Goal: Transaction & Acquisition: Obtain resource

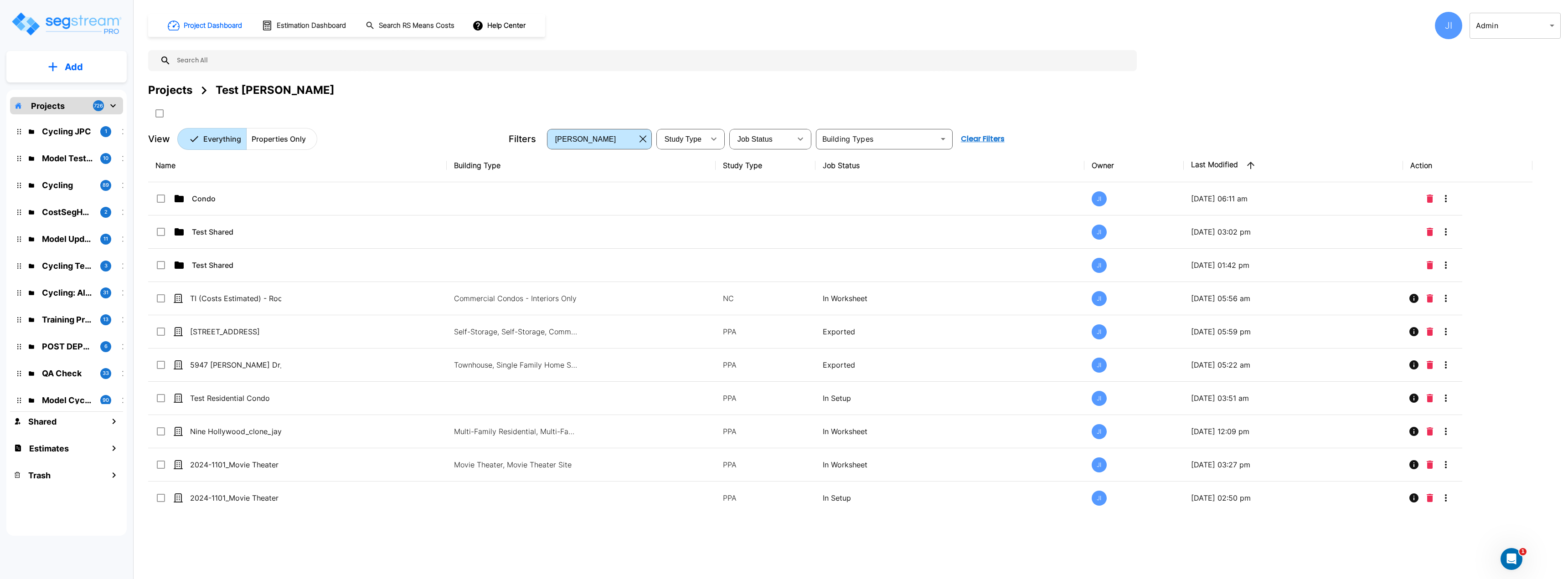
click at [1495, 29] on body "× Your report is being generated. Be patient! × We're working on your Modificat…" at bounding box center [784, 290] width 1568 height 579
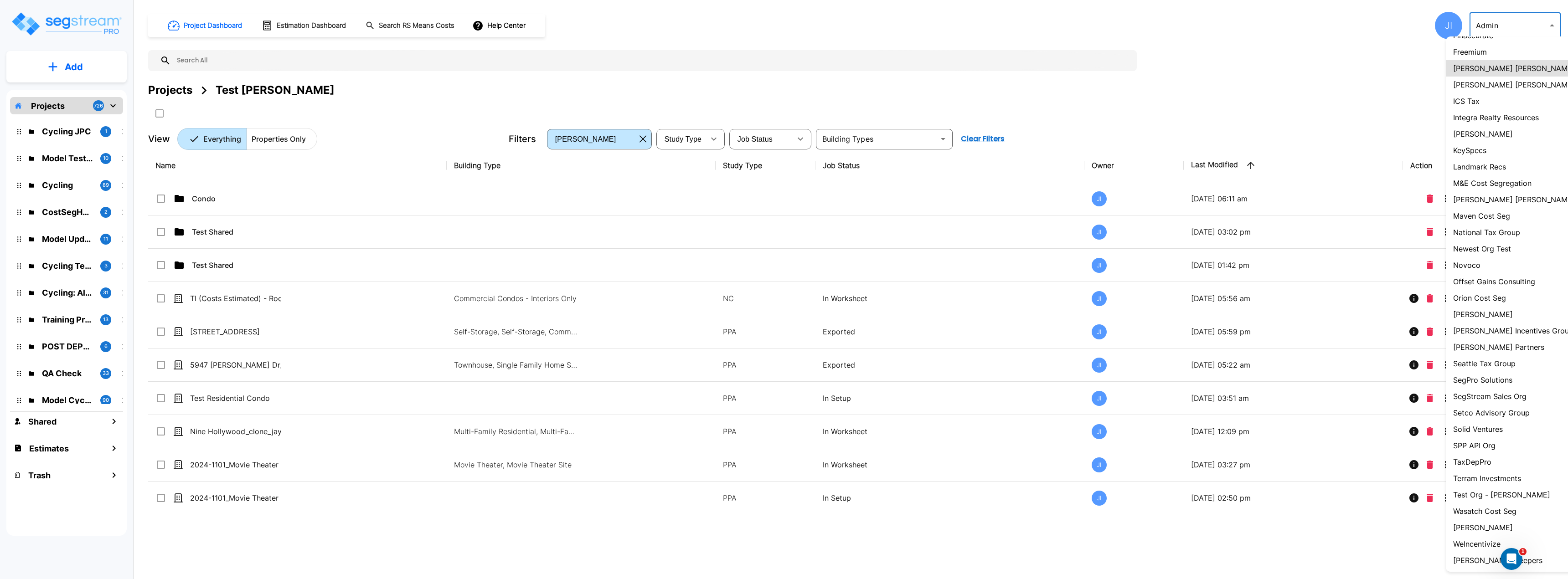
scroll to position [440, 0]
click at [1493, 507] on p "Wasatch Cost Seg" at bounding box center [1485, 510] width 63 height 11
type input "36"
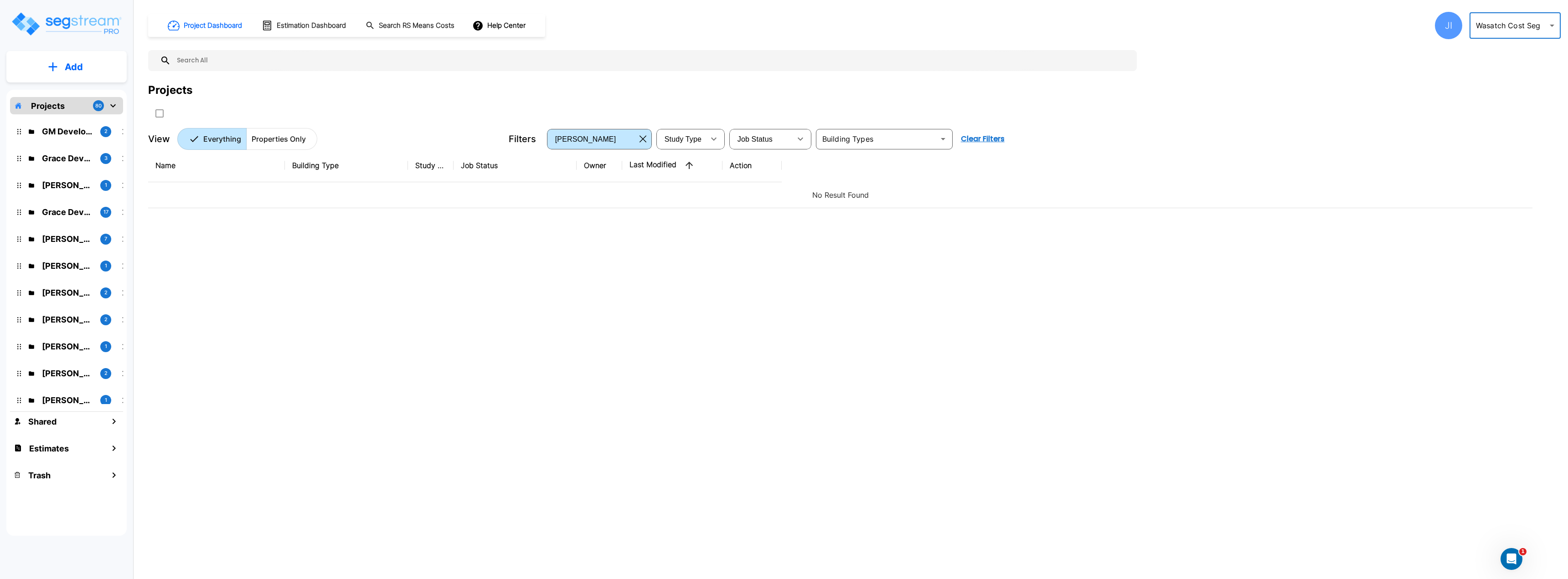
click at [1446, 21] on div "JI" at bounding box center [1448, 25] width 27 height 27
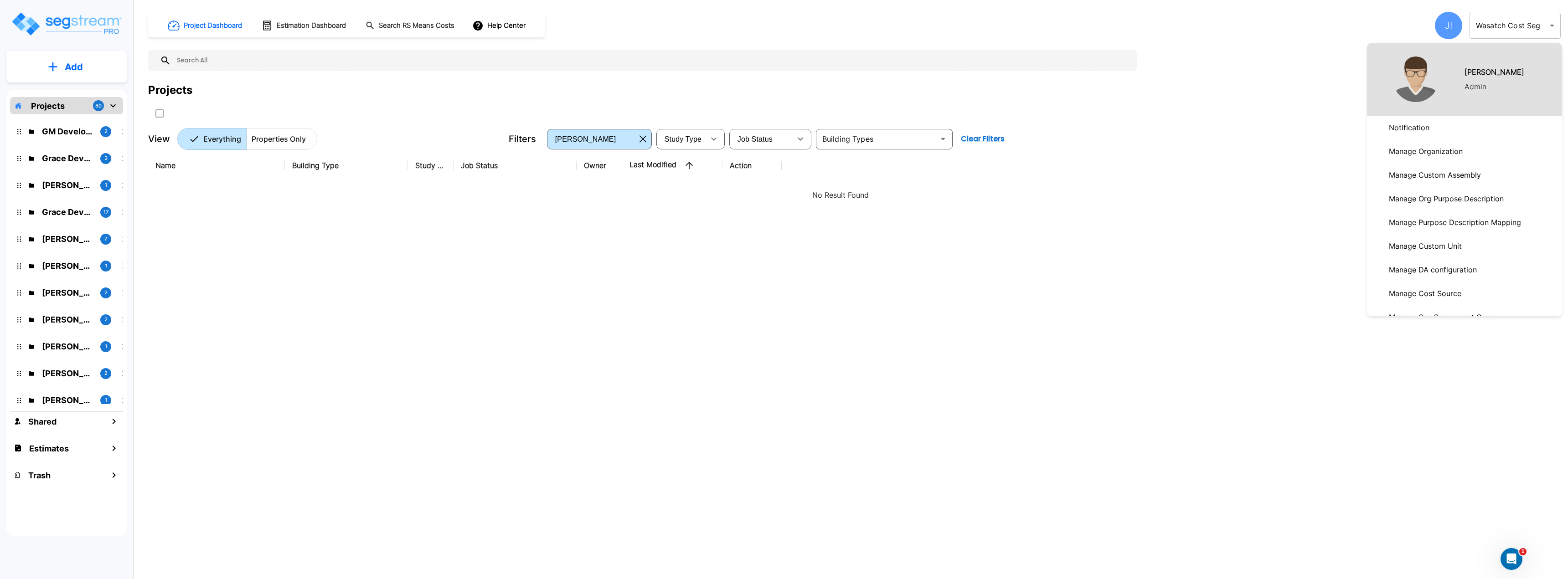
click at [1435, 153] on p "Manage Organization" at bounding box center [1426, 151] width 81 height 18
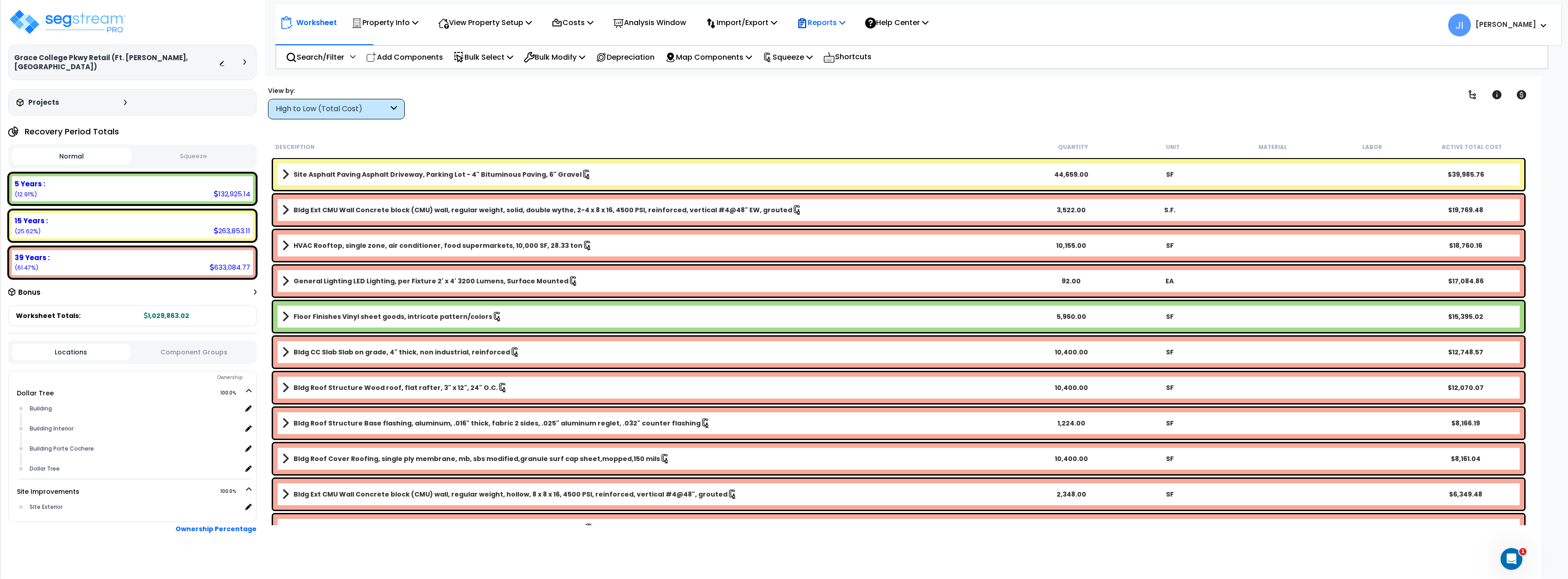
click at [830, 24] on p "Reports" at bounding box center [821, 23] width 49 height 12
click at [831, 42] on link "Get Report" at bounding box center [837, 43] width 90 height 18
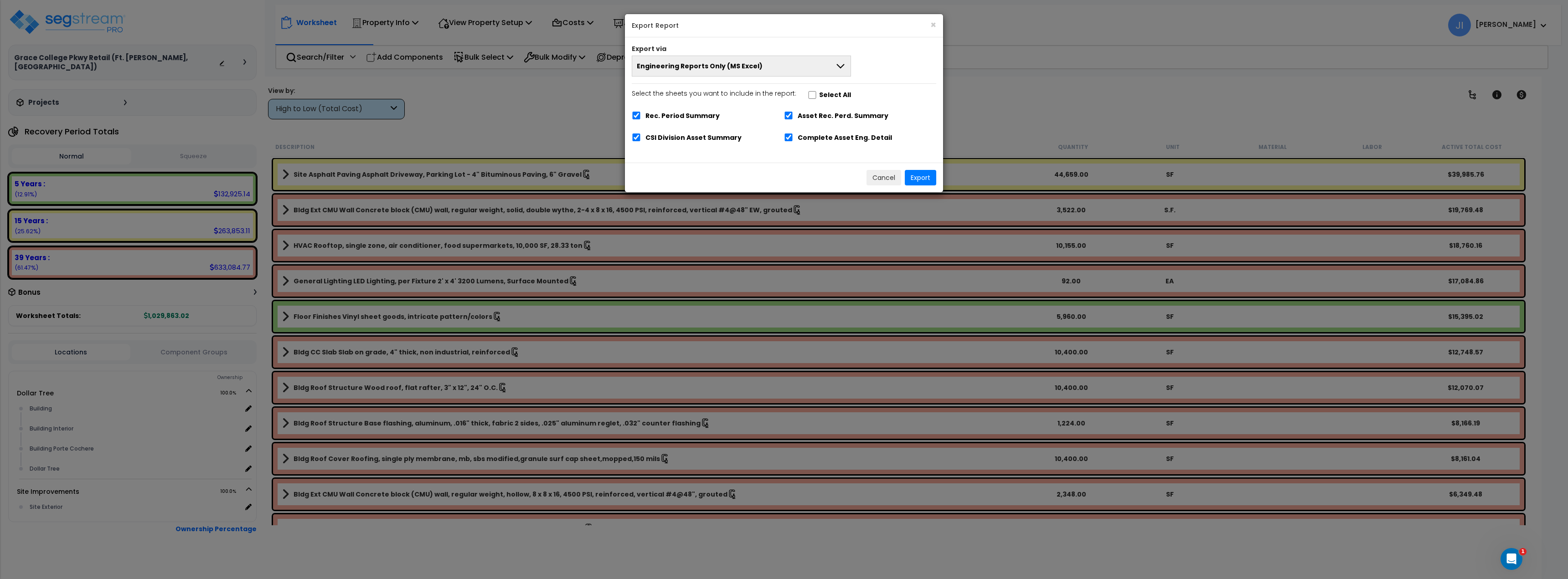
click at [724, 63] on span "Engineering Reports Only (MS Excel)" at bounding box center [699, 66] width 126 height 9
click at [774, 67] on button "Engineering Reports Only (MS Excel)" at bounding box center [741, 66] width 219 height 21
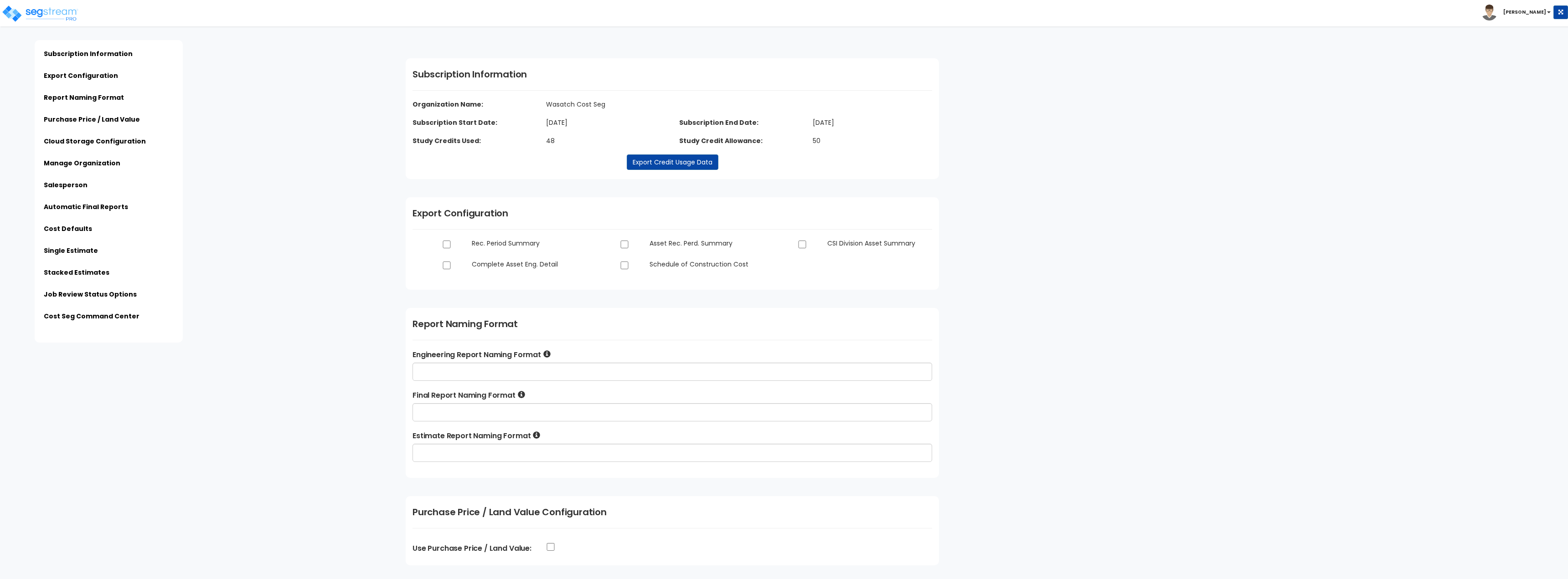
type input "Wasatch Cost Seg"
type input "Nationwide"
type input "[EMAIL_ADDRESS][DOMAIN_NAME]"
type input "[PHONE_NUMBER]"
type input "[PERSON_NAME]"
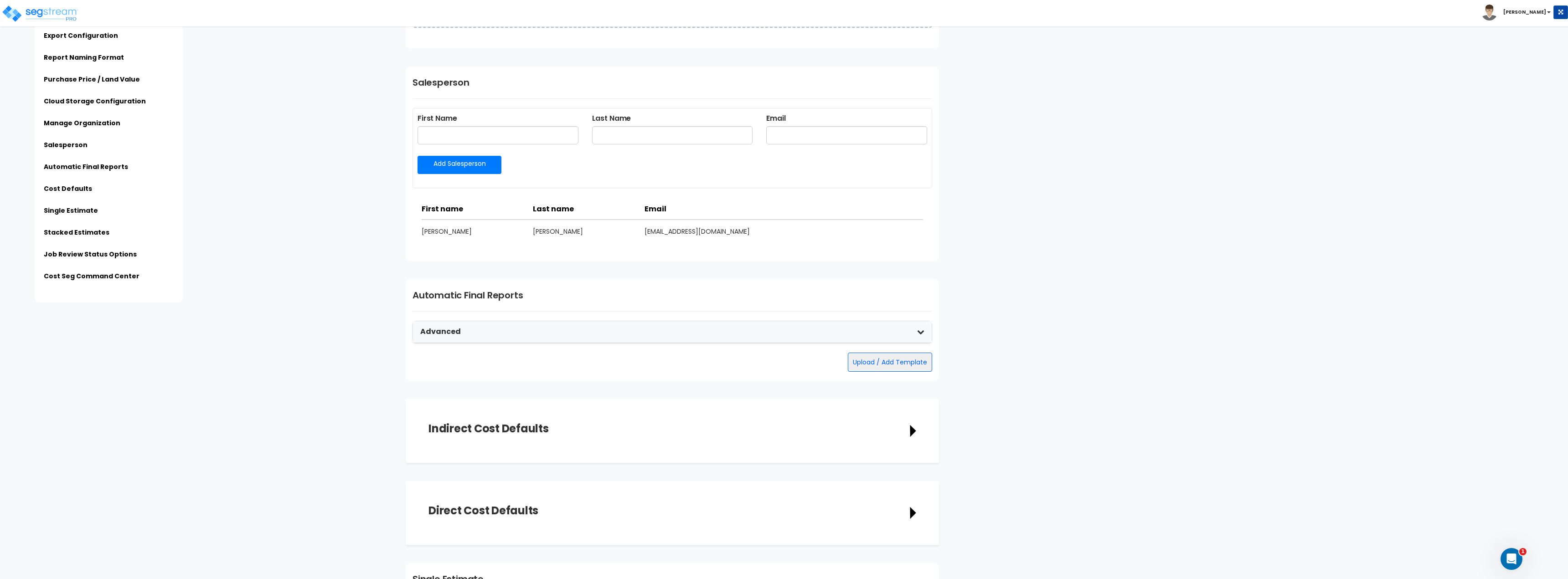
scroll to position [865, 0]
click at [492, 331] on div "Advanced" at bounding box center [672, 331] width 519 height 22
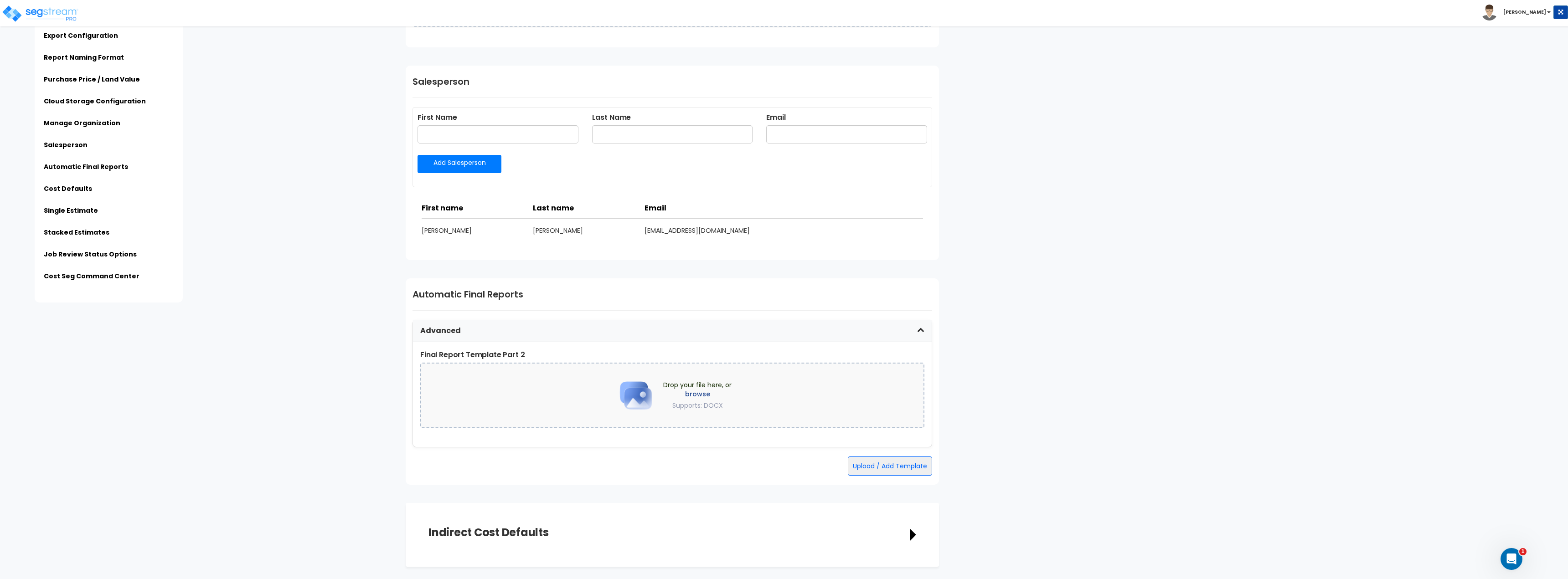
click at [514, 331] on div "Advanced" at bounding box center [672, 331] width 519 height 22
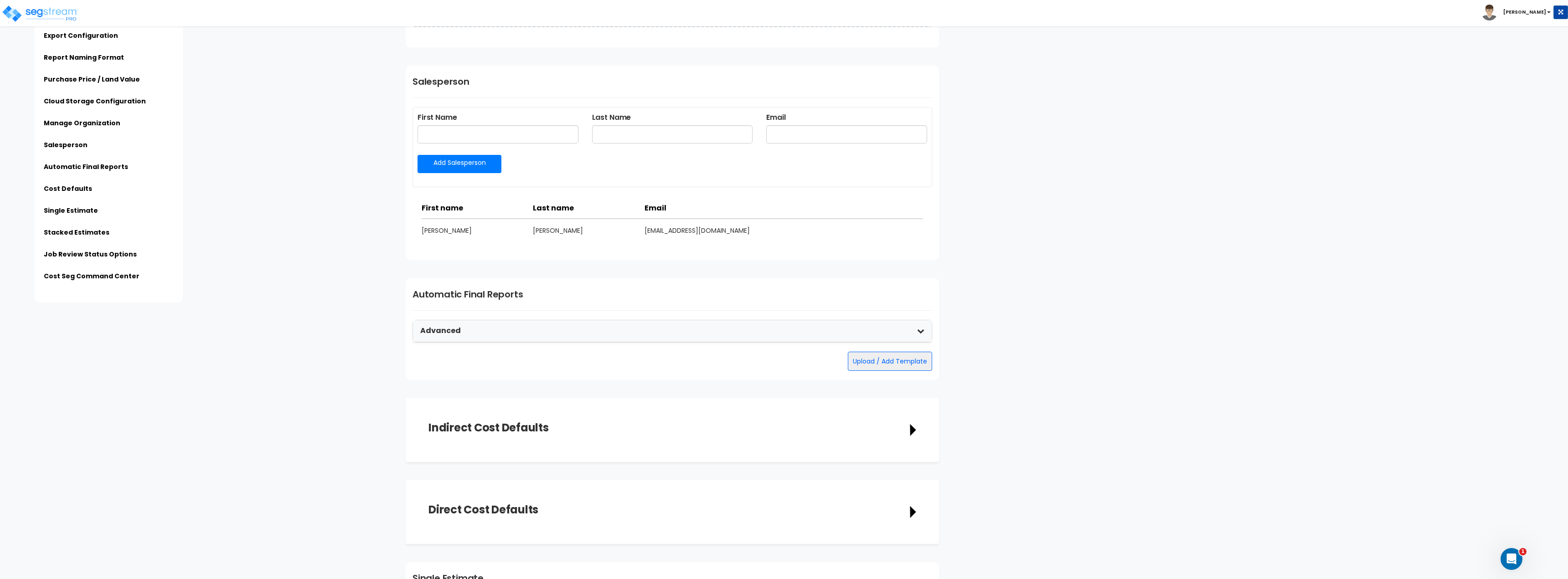
click at [522, 330] on div "Advanced" at bounding box center [672, 331] width 519 height 22
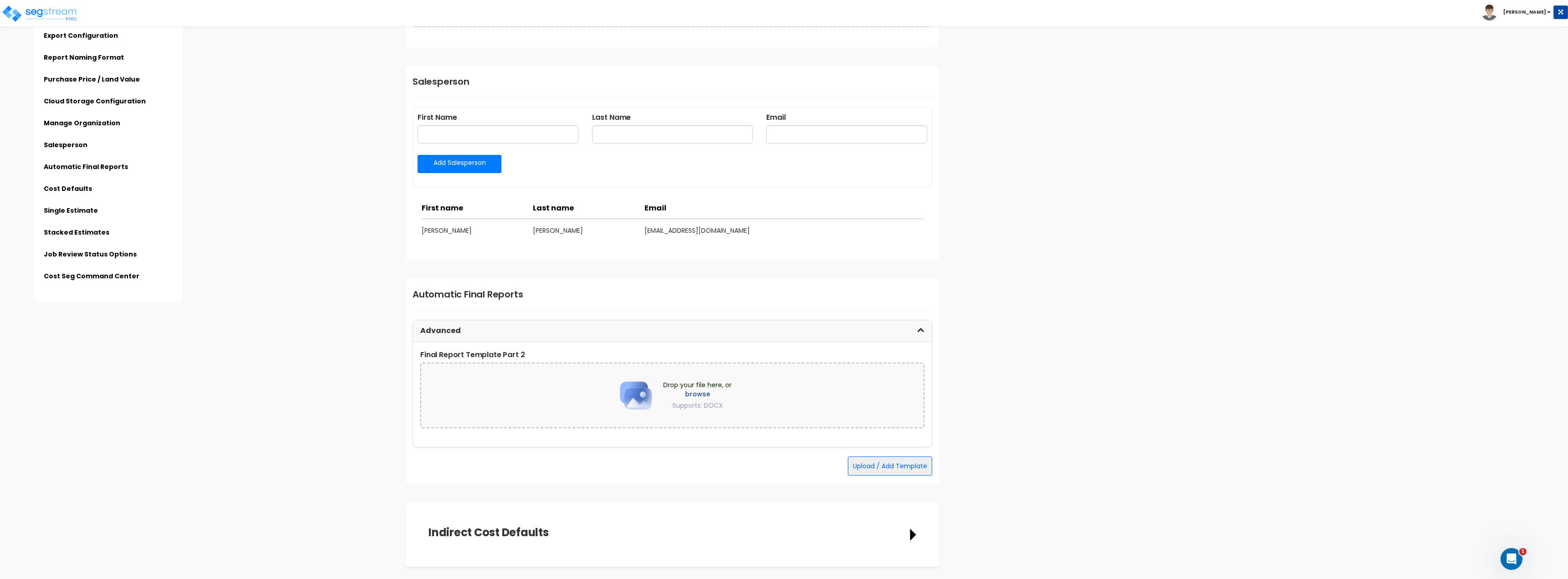
click at [515, 331] on div "Advanced" at bounding box center [672, 331] width 519 height 22
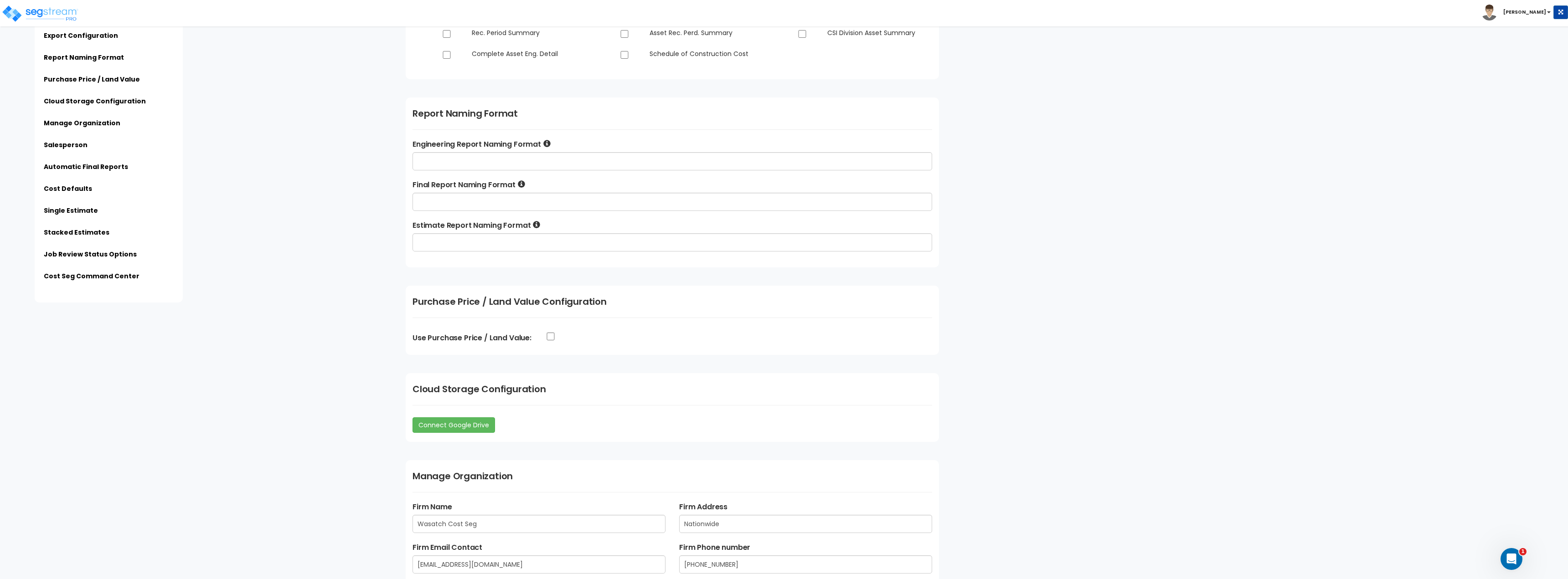
scroll to position [0, 0]
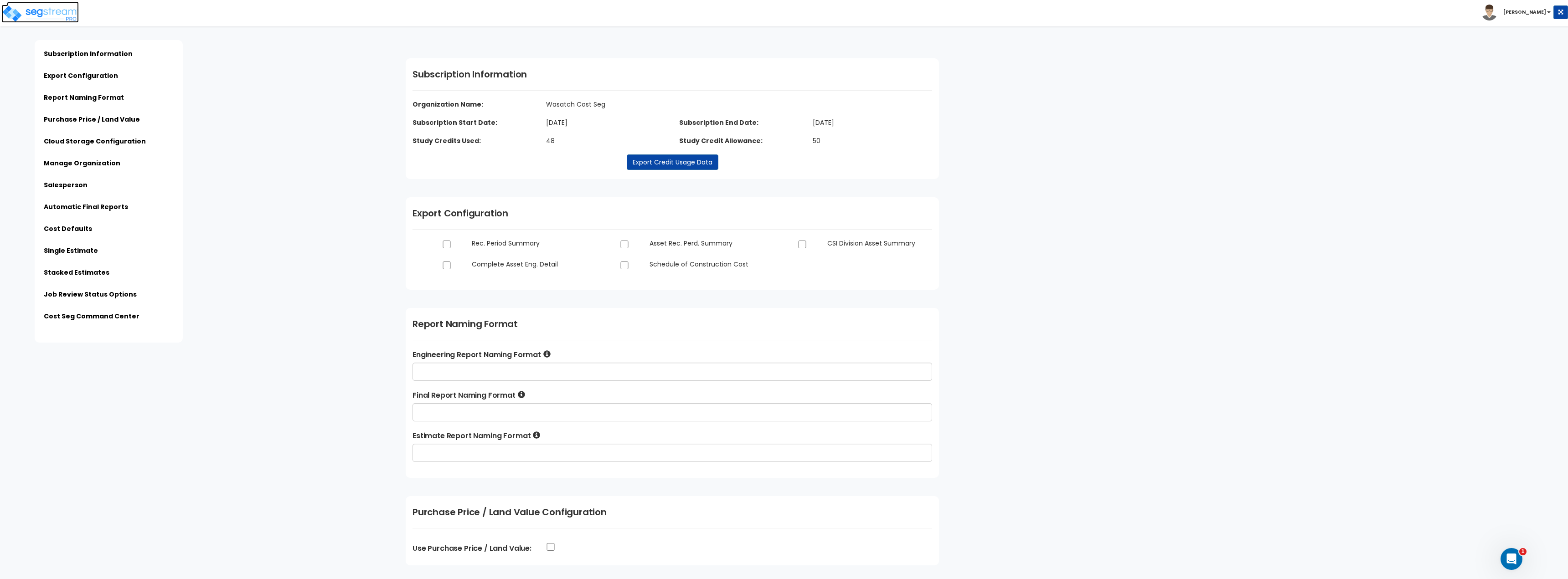
click at [65, 12] on img at bounding box center [40, 13] width 77 height 18
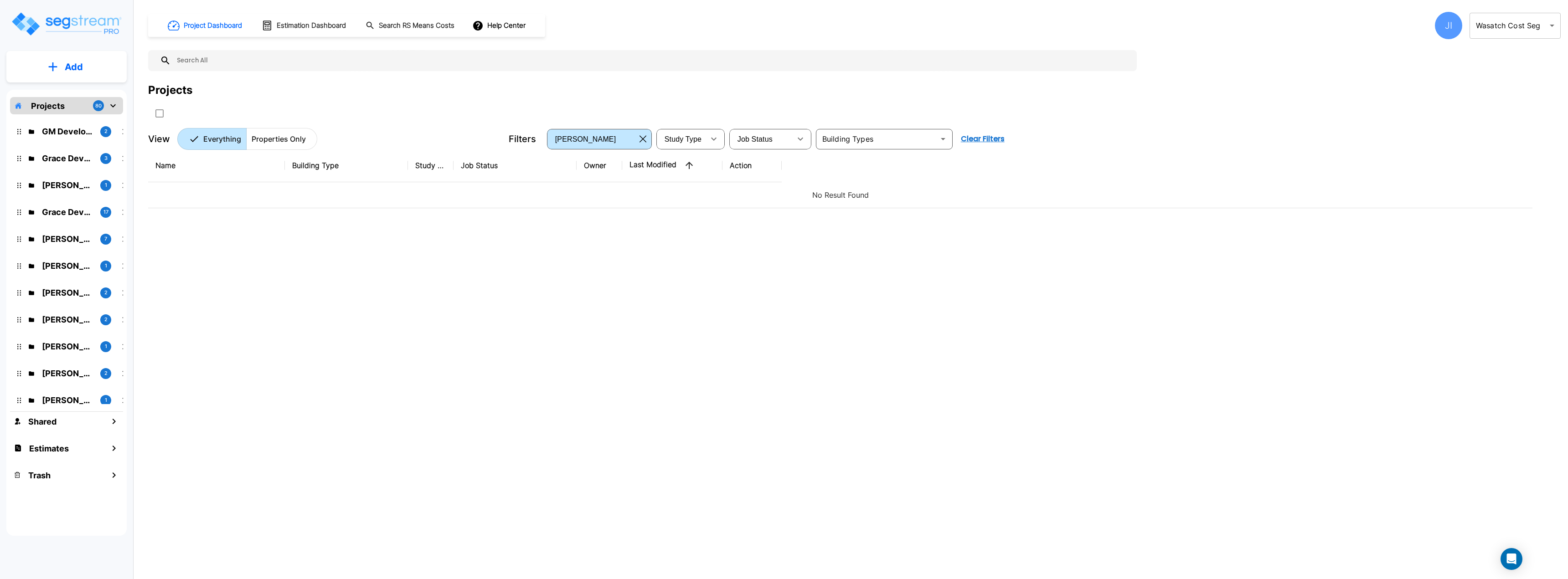
click at [1510, 22] on body "× Your report is being generated. Be patient! × We're working on your Modificat…" at bounding box center [784, 290] width 1568 height 579
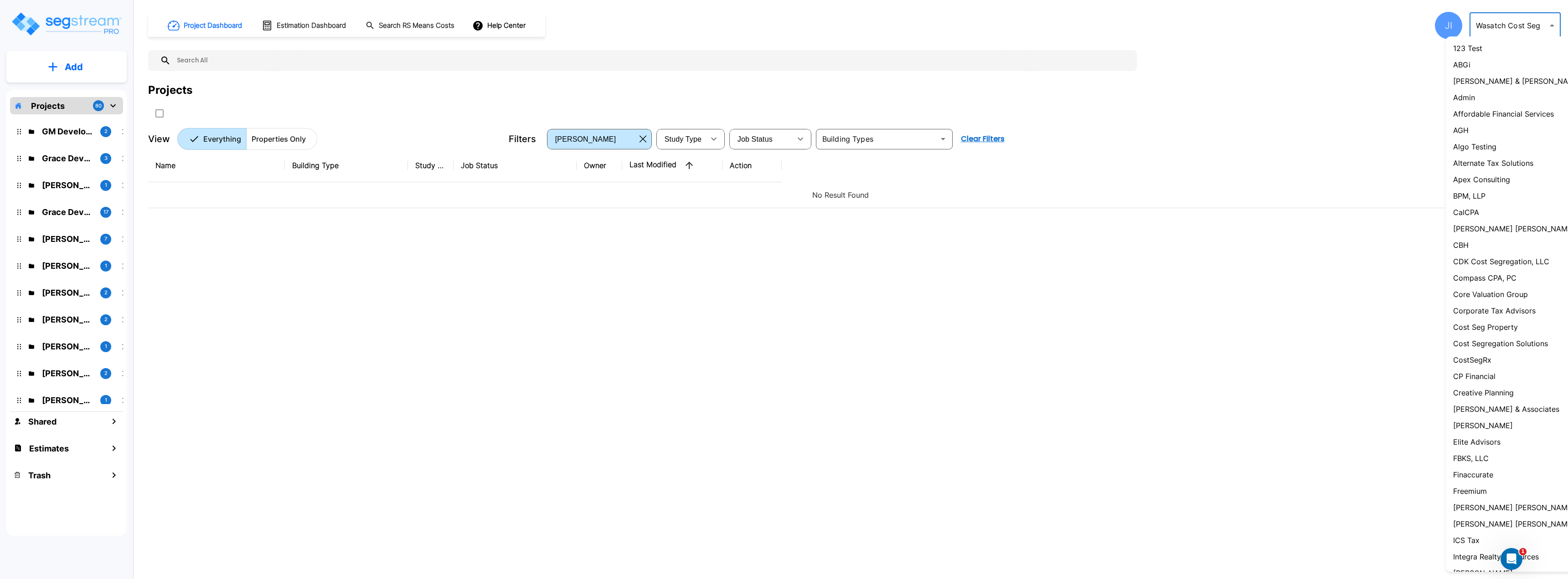
click at [1494, 98] on li "Admin" at bounding box center [1530, 97] width 169 height 16
type input "1"
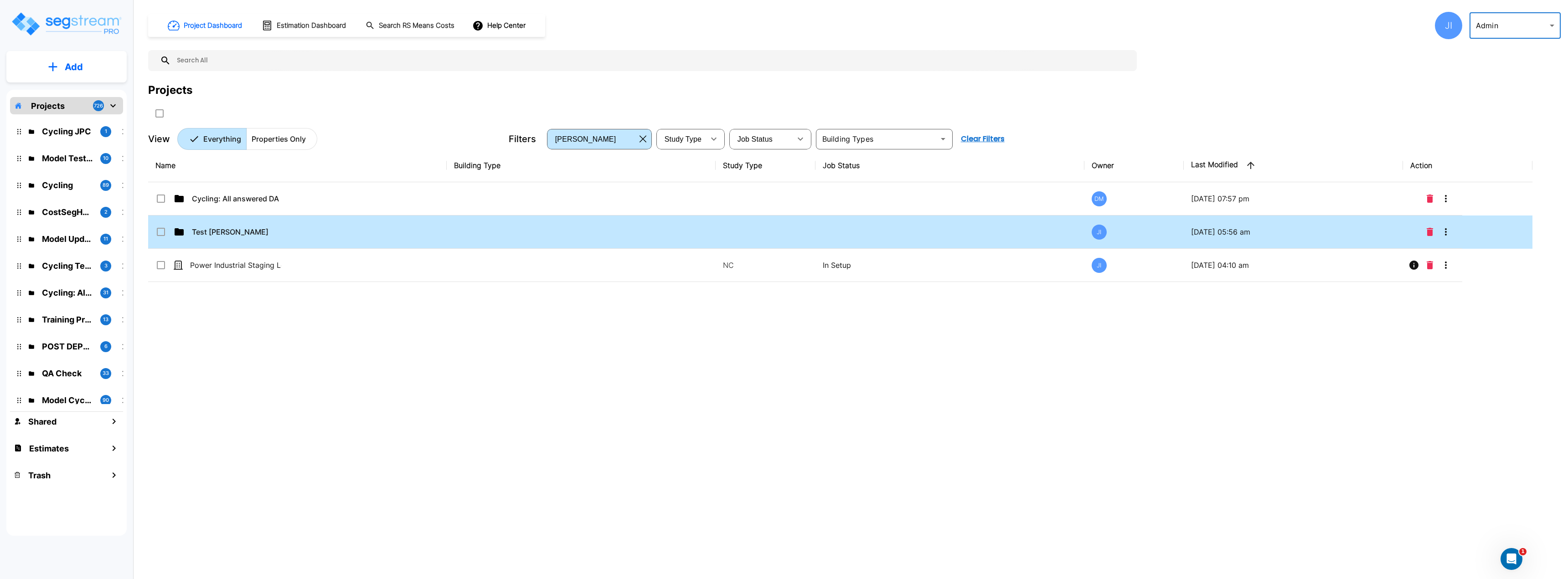
click at [257, 237] on p "Test Jay" at bounding box center [237, 232] width 91 height 11
click at [257, 237] on div "Name Building Type Study Type Job Status Owner Last Modified Action Cycling: Al…" at bounding box center [840, 328] width 1384 height 359
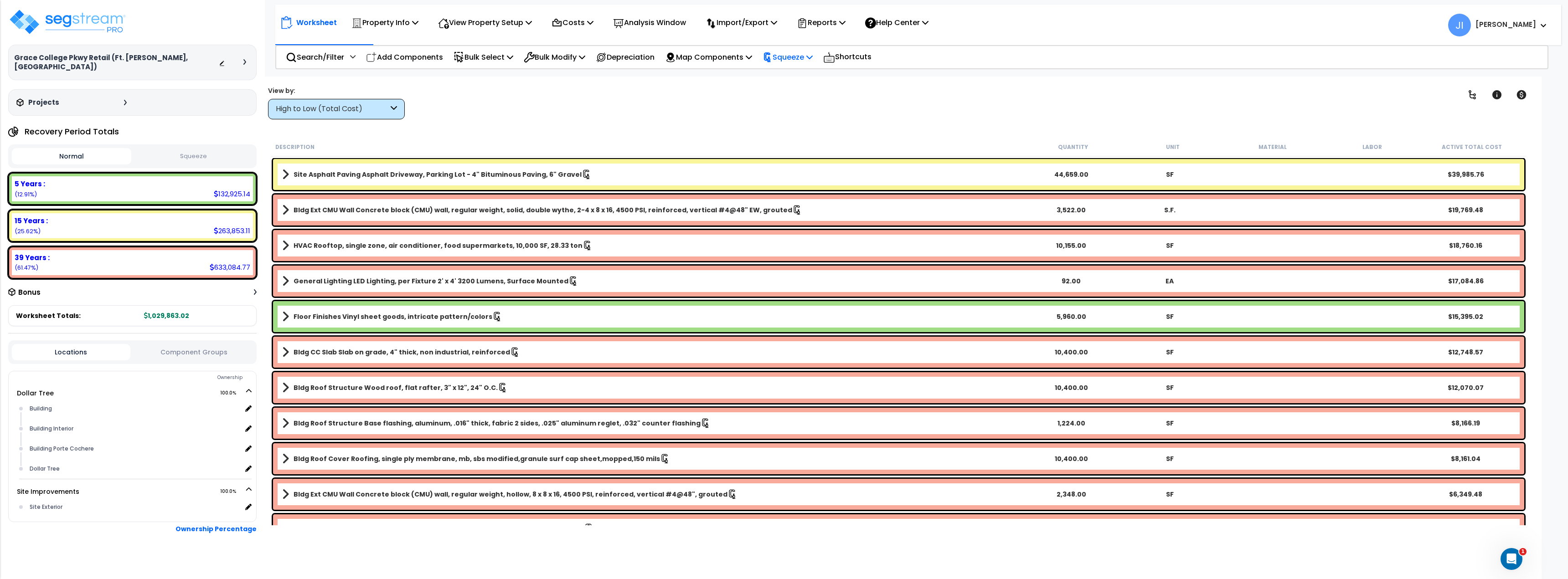
click at [788, 54] on p "Squeeze" at bounding box center [788, 57] width 50 height 12
click at [828, 21] on p "Reports" at bounding box center [821, 23] width 49 height 12
click at [827, 39] on link "Get Report" at bounding box center [837, 43] width 90 height 18
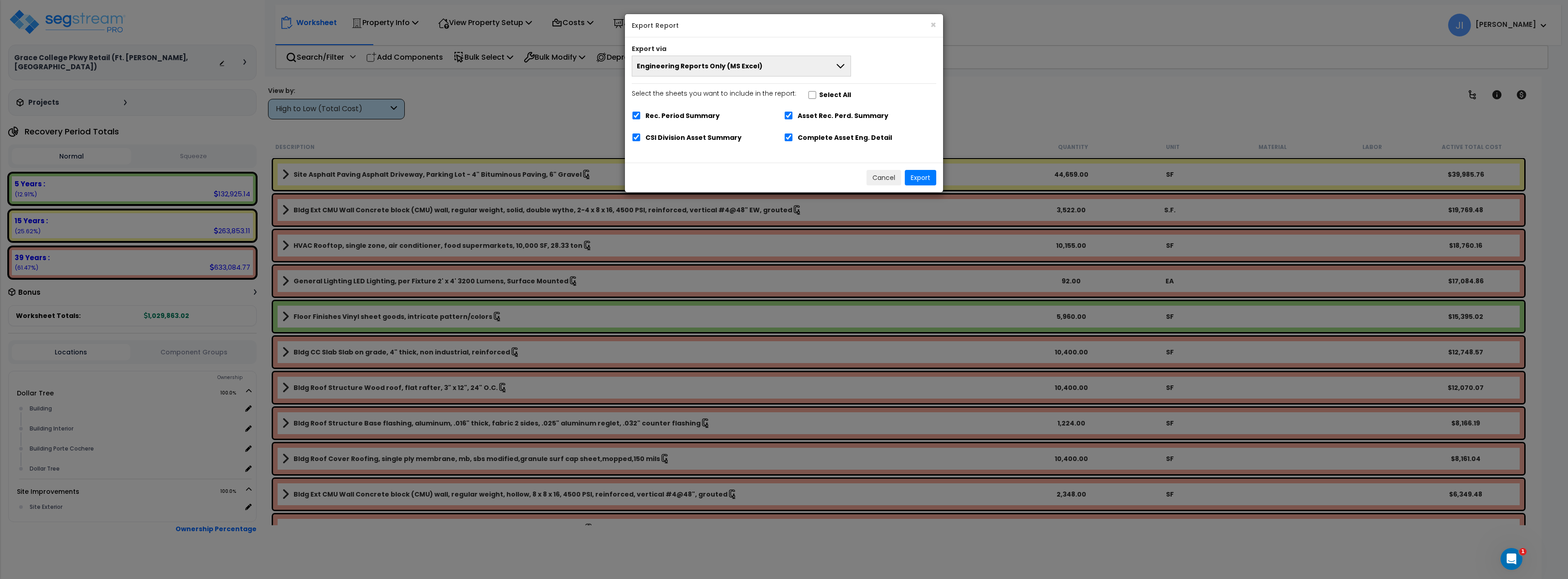
click at [744, 55] on div "Export via" at bounding box center [784, 50] width 318 height 12
click at [741, 59] on button "Engineering Reports Only (MS Excel)" at bounding box center [741, 66] width 219 height 21
click at [789, 64] on button "Engineering Reports Only (MS Excel)" at bounding box center [741, 66] width 219 height 21
click at [789, 65] on button "Engineering Reports Only (MS Excel)" at bounding box center [741, 66] width 219 height 21
click at [713, 63] on span "Engineering Reports Only (MS Excel)" at bounding box center [699, 66] width 126 height 9
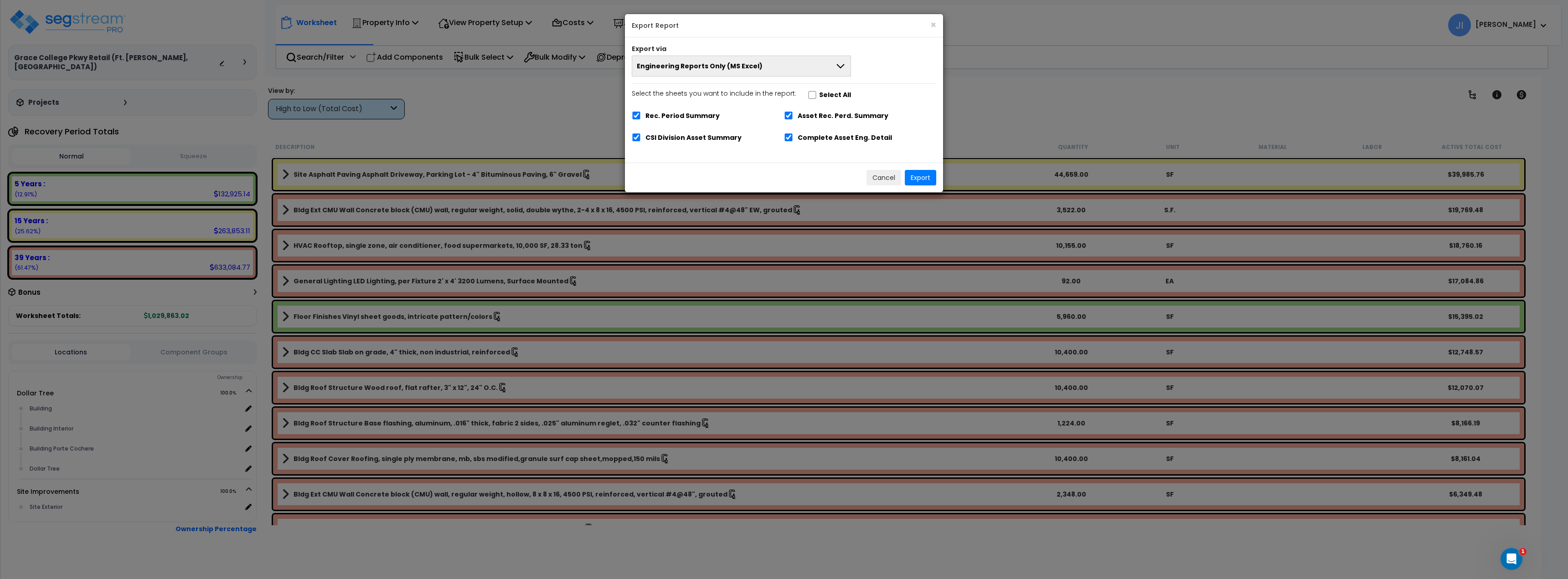
click at [713, 64] on span "Engineering Reports Only (MS Excel)" at bounding box center [699, 66] width 126 height 9
click at [697, 63] on span "Engineering Reports Only (MS Excel)" at bounding box center [699, 66] width 126 height 9
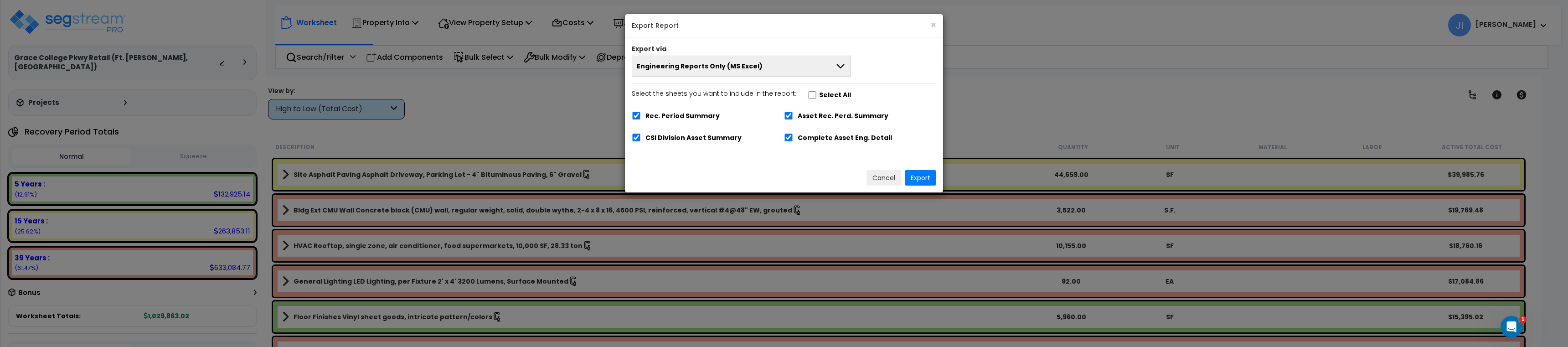
click at [738, 64] on span "Engineering Reports Only (MS Excel)" at bounding box center [699, 66] width 126 height 9
click at [753, 63] on span "Engineering Reports Only (MS Excel)" at bounding box center [699, 66] width 126 height 9
click at [753, 64] on span "Engineering Reports Only (MS Excel)" at bounding box center [699, 66] width 126 height 9
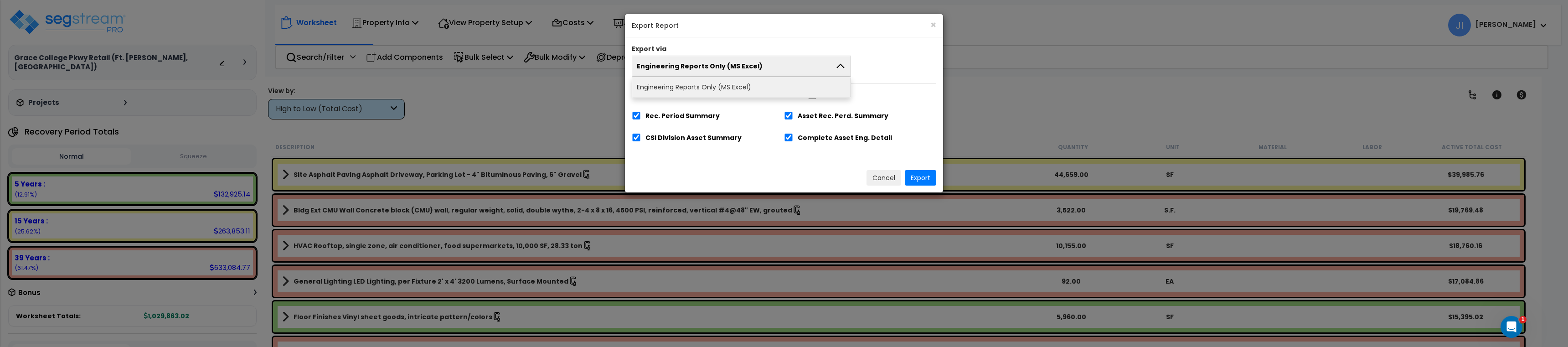
click at [766, 66] on button "Engineering Reports Only (MS Excel)" at bounding box center [741, 66] width 219 height 21
click at [697, 69] on span "Engineering Reports Only (MS Excel)" at bounding box center [699, 66] width 126 height 9
click at [729, 110] on li "Narrative Report Only (MS Word)" at bounding box center [741, 108] width 219 height 21
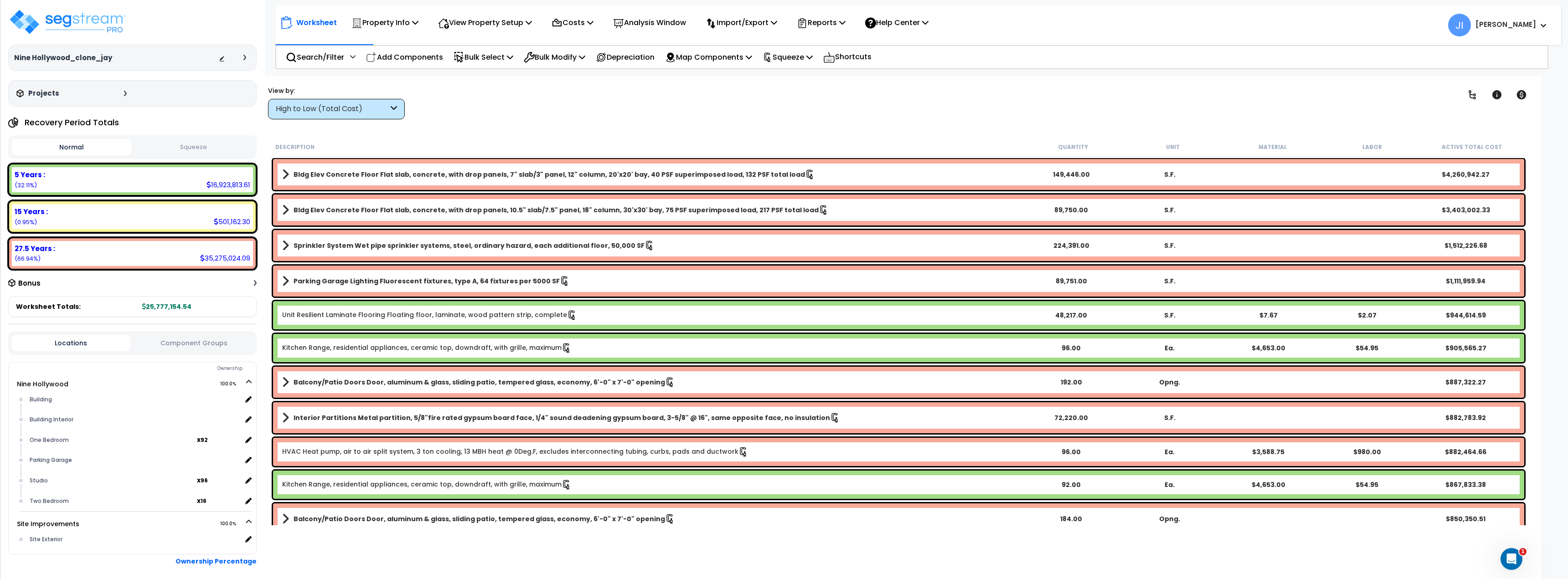
click at [245, 61] on div at bounding box center [234, 58] width 32 height 9
drag, startPoint x: 245, startPoint y: 52, endPoint x: 245, endPoint y: 60, distance: 8.0
click at [245, 52] on div "Nine Hollywood_clone_jay Depreciable Tax Basis : $52,700,000.00 Placed-In-Servi…" at bounding box center [132, 57] width 248 height 26
click at [246, 61] on div at bounding box center [234, 58] width 32 height 9
click at [245, 54] on div at bounding box center [234, 58] width 32 height 9
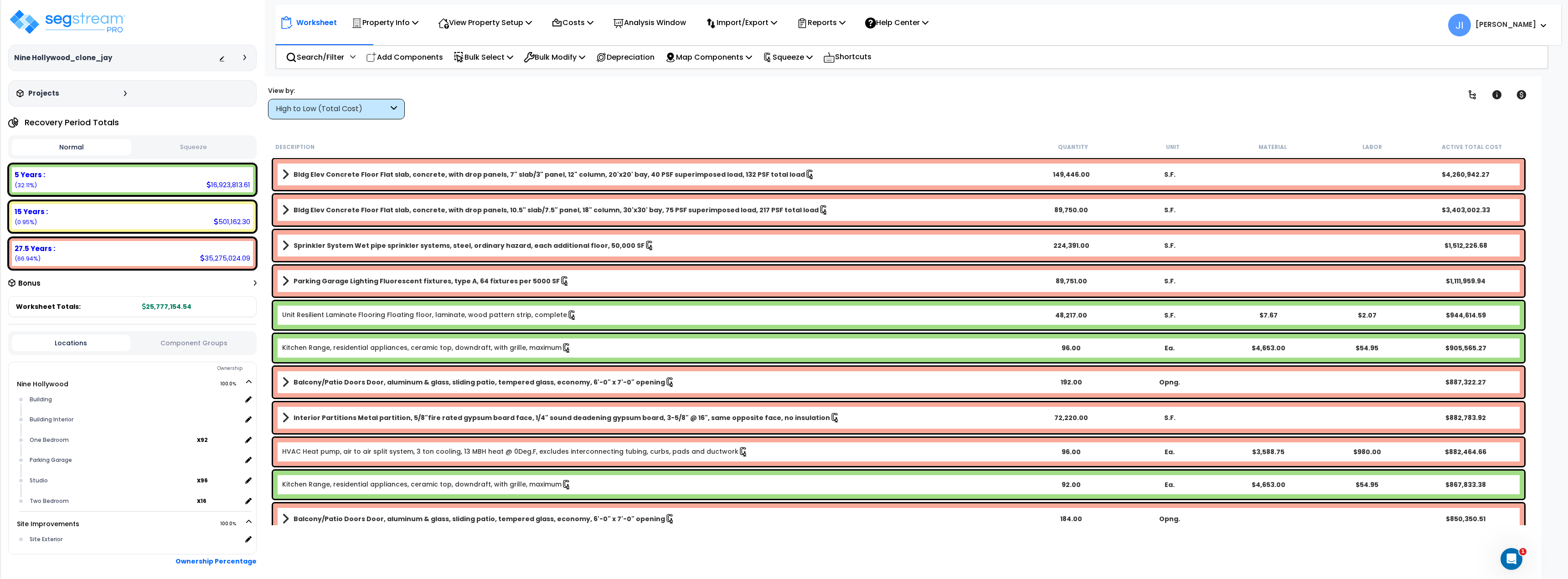
click at [245, 55] on icon at bounding box center [245, 57] width 2 height 5
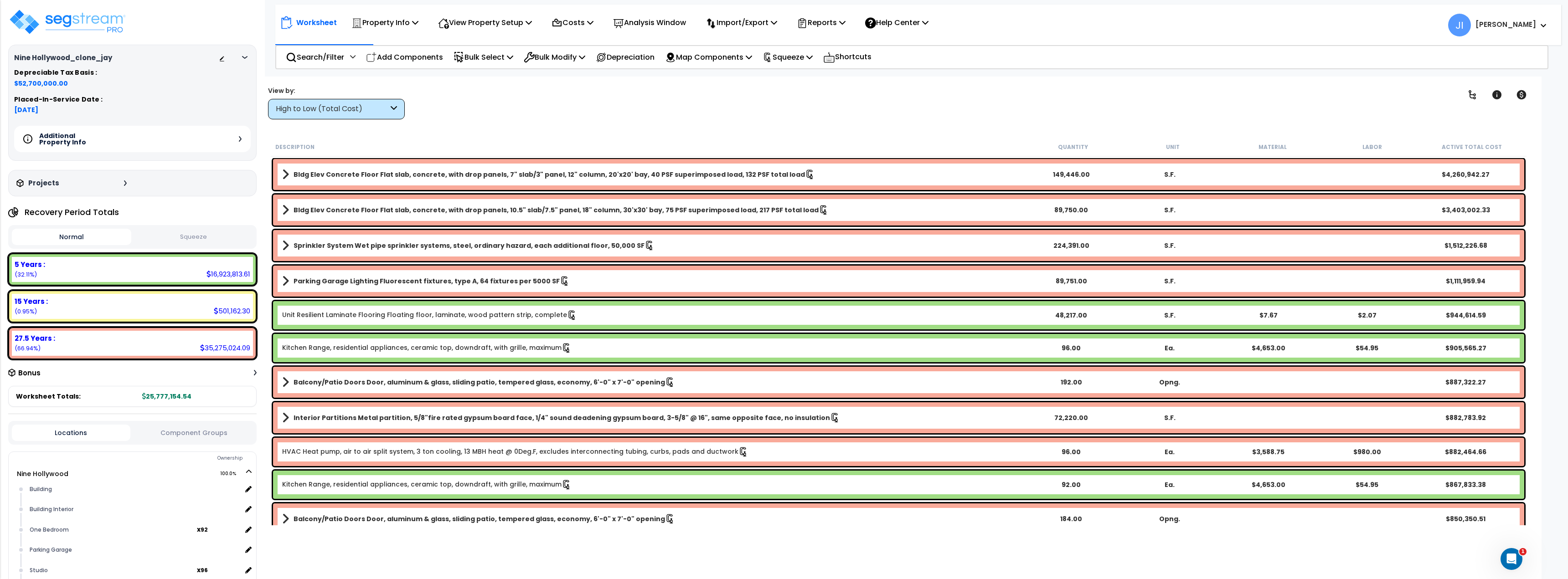
click at [241, 141] on icon at bounding box center [240, 139] width 2 height 5
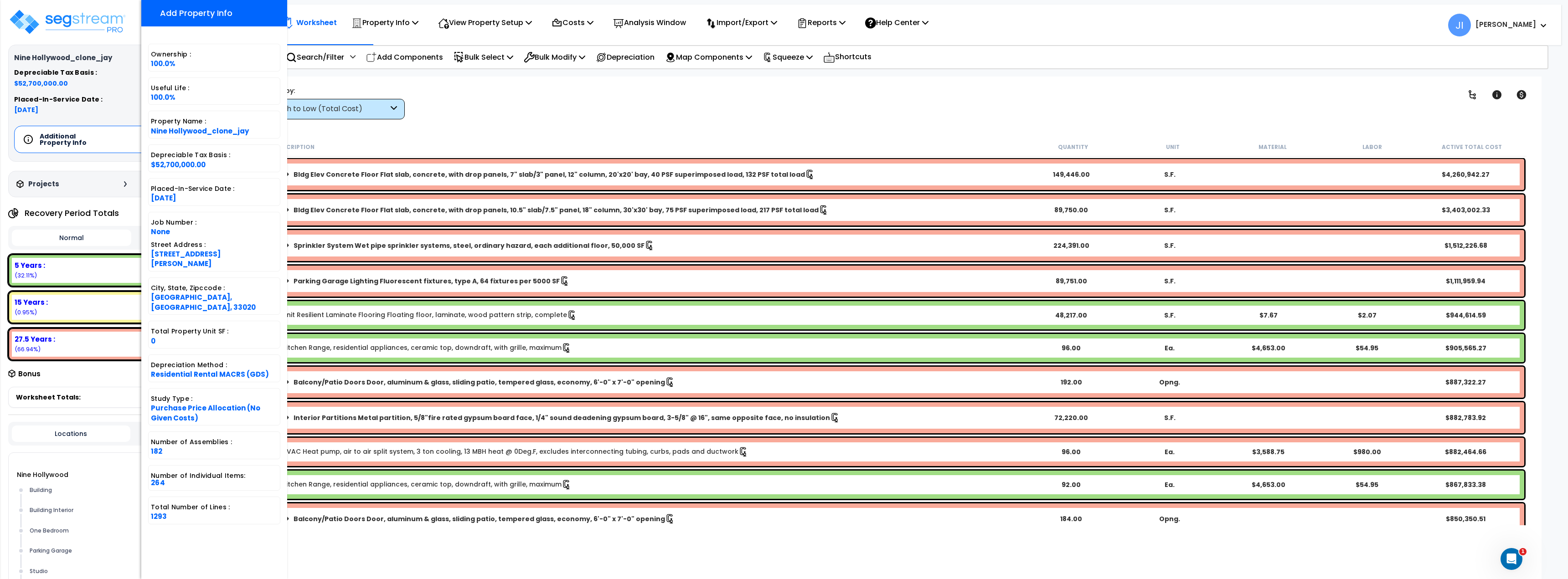
click at [637, 122] on div "Worksheet Property Info Property Setup Add Property Unit Template property Clon…" at bounding box center [898, 366] width 1286 height 579
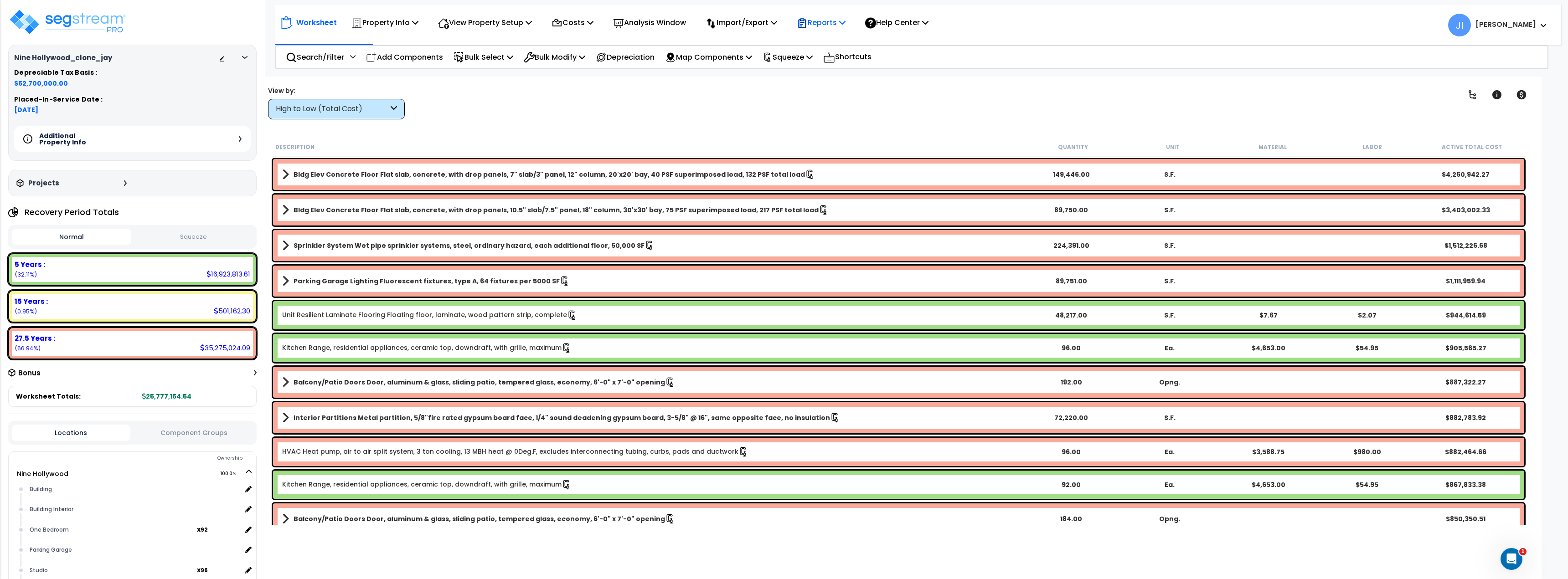
click at [833, 27] on p "Reports" at bounding box center [821, 23] width 49 height 12
click at [836, 43] on link "Get Report" at bounding box center [837, 43] width 90 height 18
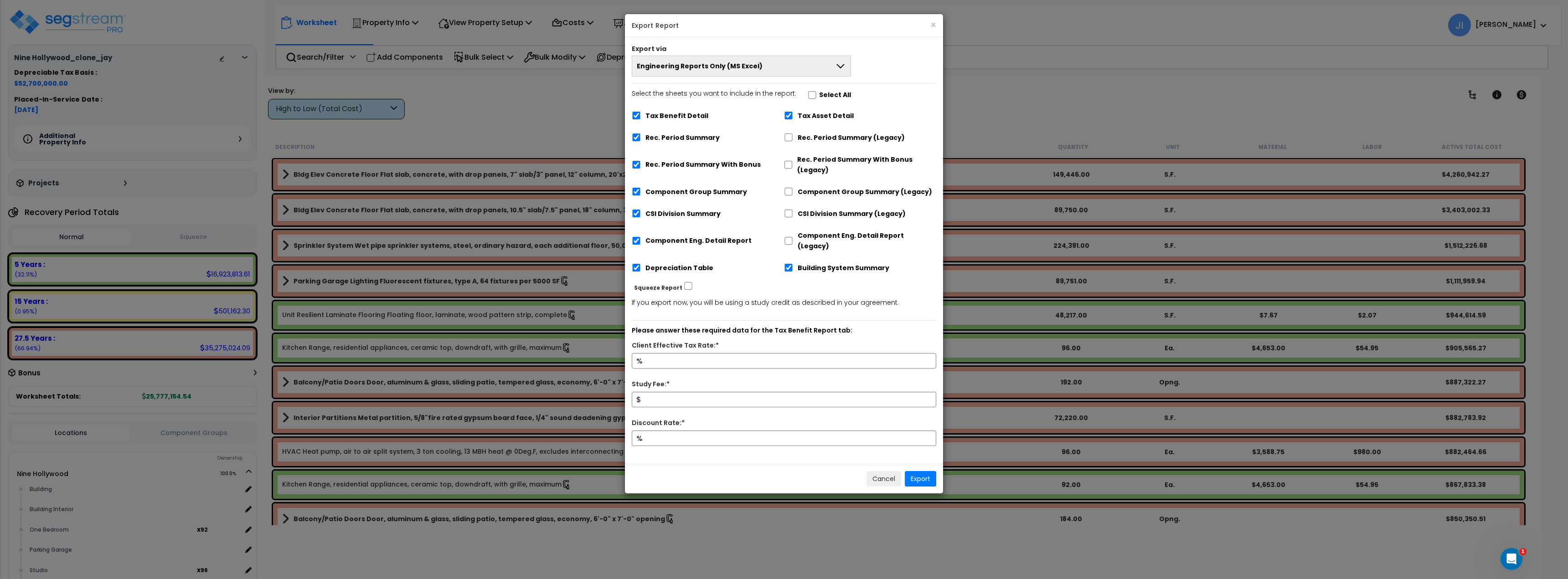
click at [788, 69] on button "Engineering Reports Only (MS Excel)" at bounding box center [741, 66] width 219 height 21
click at [804, 63] on button "Engineering Reports Only (MS Excel)" at bounding box center [741, 66] width 219 height 21
click at [931, 24] on button "×" at bounding box center [933, 25] width 6 height 10
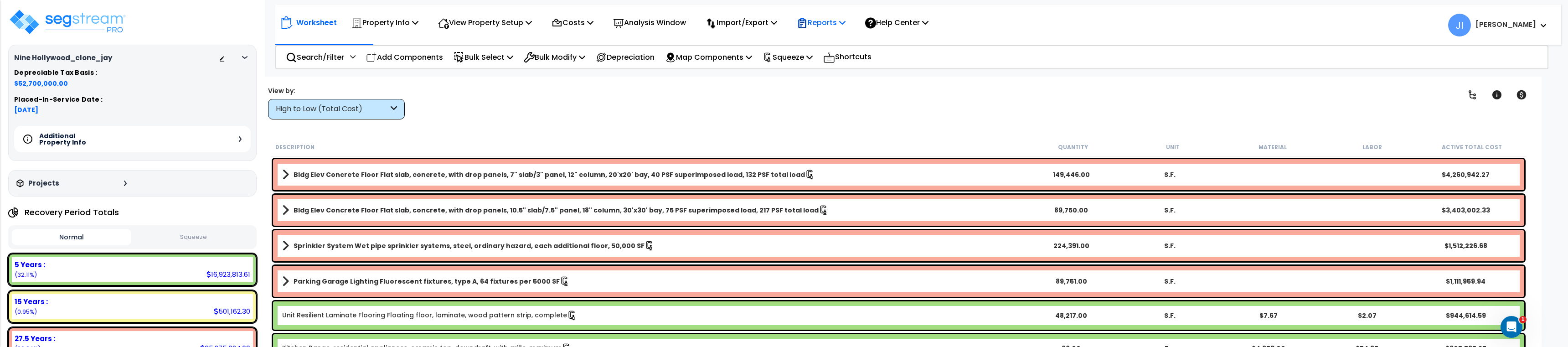
click at [835, 24] on p "Reports" at bounding box center [821, 23] width 49 height 12
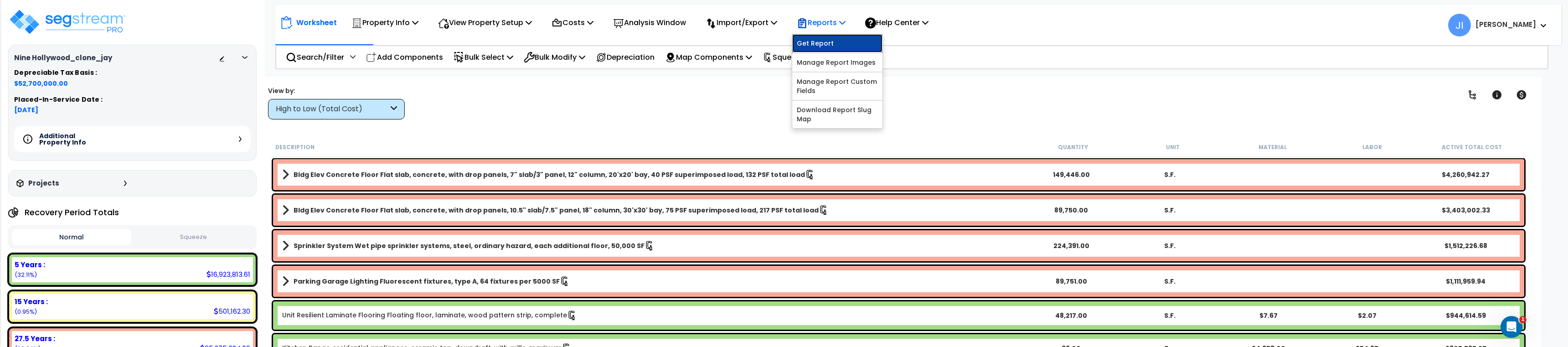
click at [831, 40] on link "Get Report" at bounding box center [837, 43] width 90 height 18
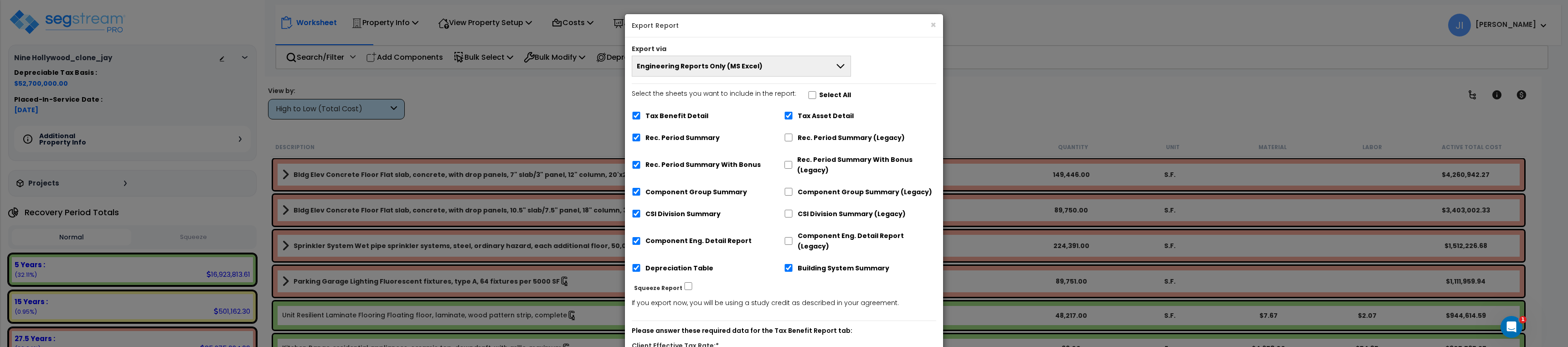
click at [809, 69] on button "Engineering Reports Only (MS Excel)" at bounding box center [741, 66] width 219 height 21
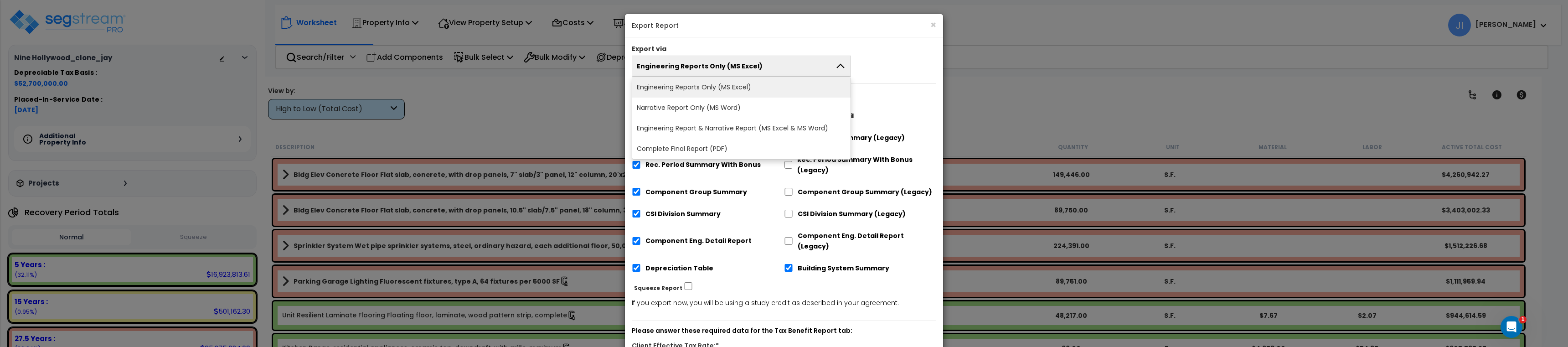
click at [785, 65] on button "Engineering Reports Only (MS Excel)" at bounding box center [741, 66] width 219 height 21
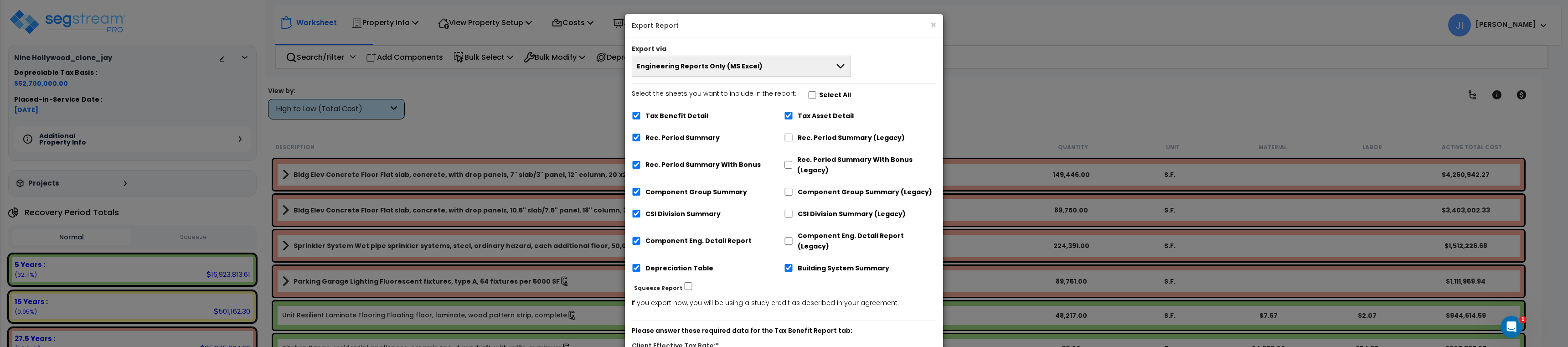
click at [843, 72] on button "Engineering Reports Only (MS Excel)" at bounding box center [741, 66] width 219 height 21
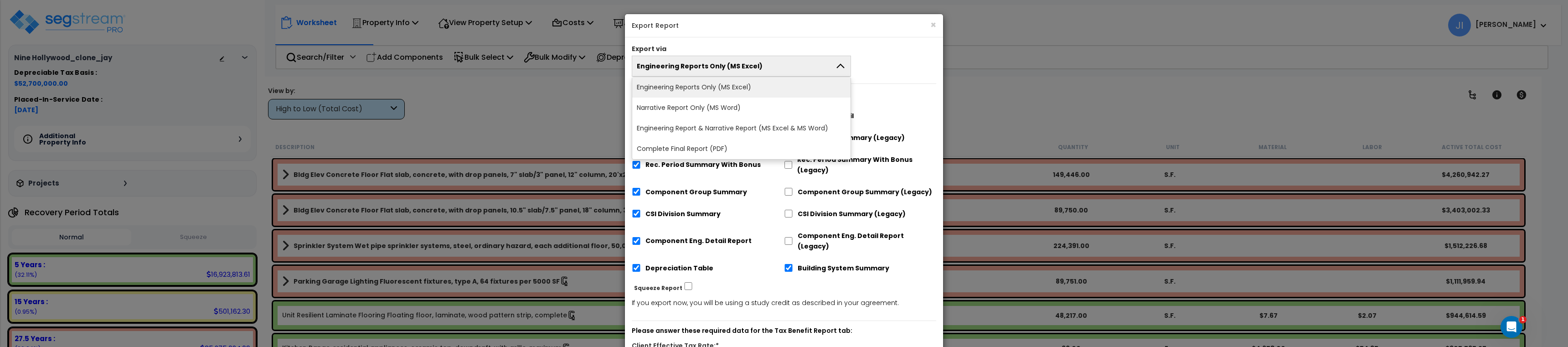
click at [839, 71] on icon at bounding box center [841, 66] width 11 height 11
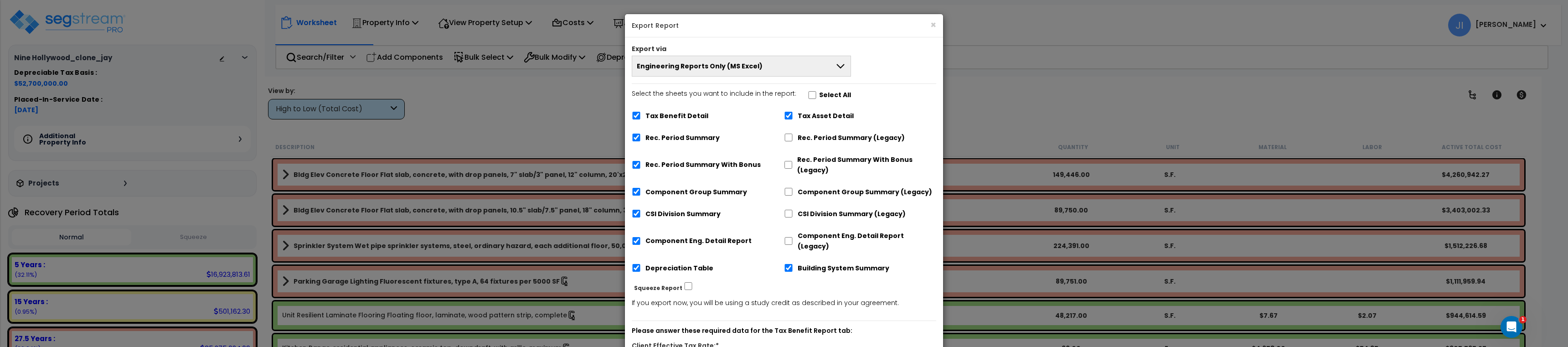
click at [732, 38] on div "Export via Engineering Reports Only (MS Excel) Engineering Reports Only (MS Exc…" at bounding box center [784, 250] width 318 height 427
click at [794, 68] on button "Engineering Reports Only (MS Excel)" at bounding box center [741, 66] width 219 height 21
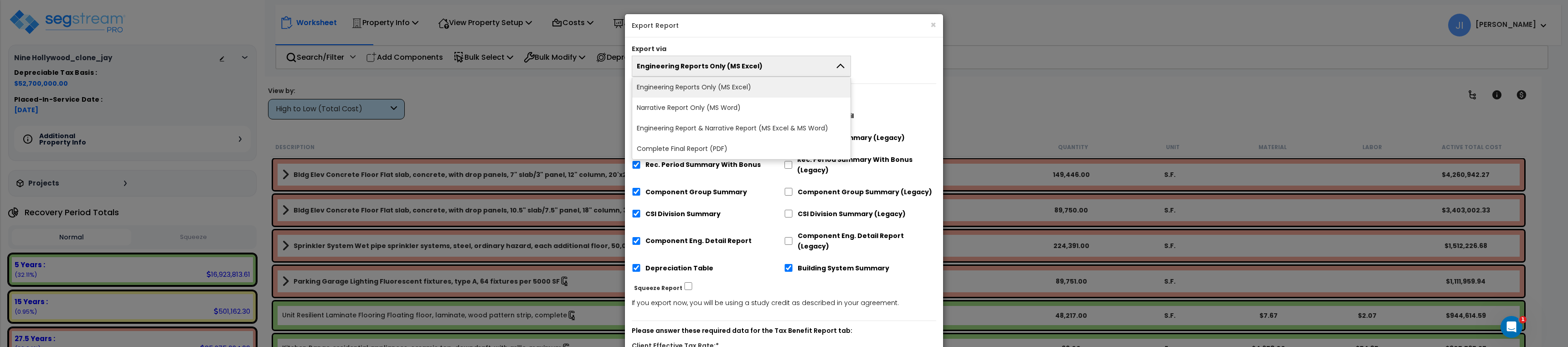
click at [802, 68] on button "Engineering Reports Only (MS Excel)" at bounding box center [741, 66] width 219 height 21
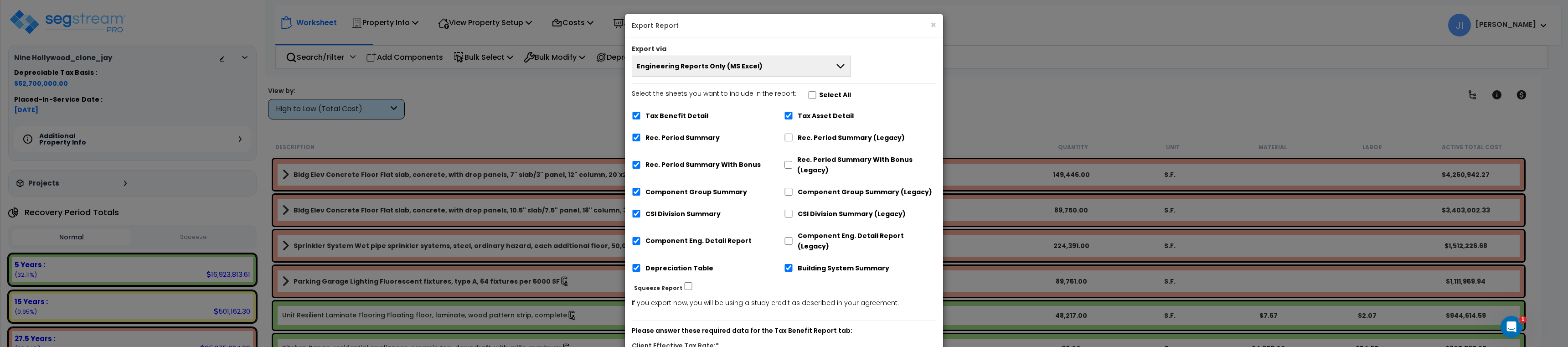
click at [802, 68] on button "Engineering Reports Only (MS Excel)" at bounding box center [741, 66] width 219 height 21
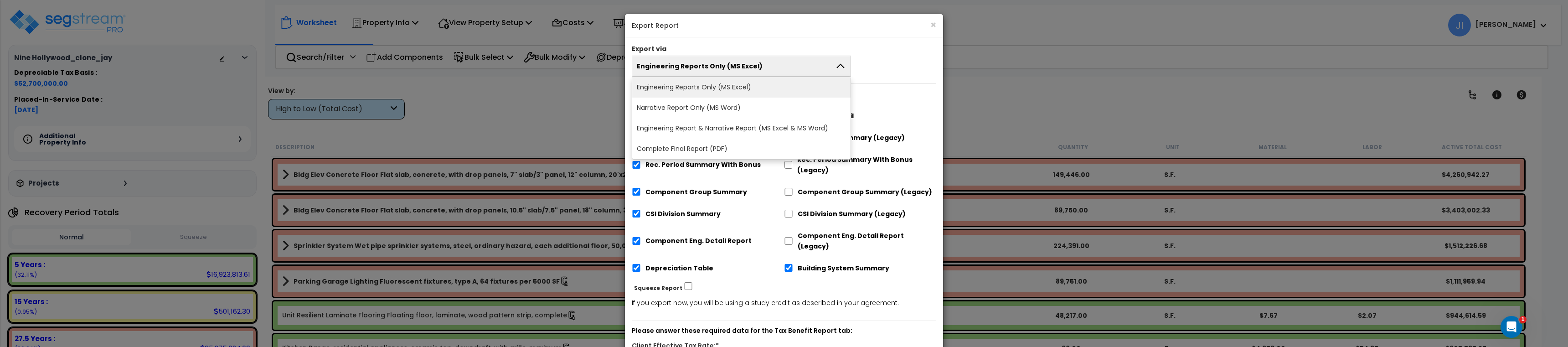
click at [802, 68] on button "Engineering Reports Only (MS Excel)" at bounding box center [741, 66] width 219 height 21
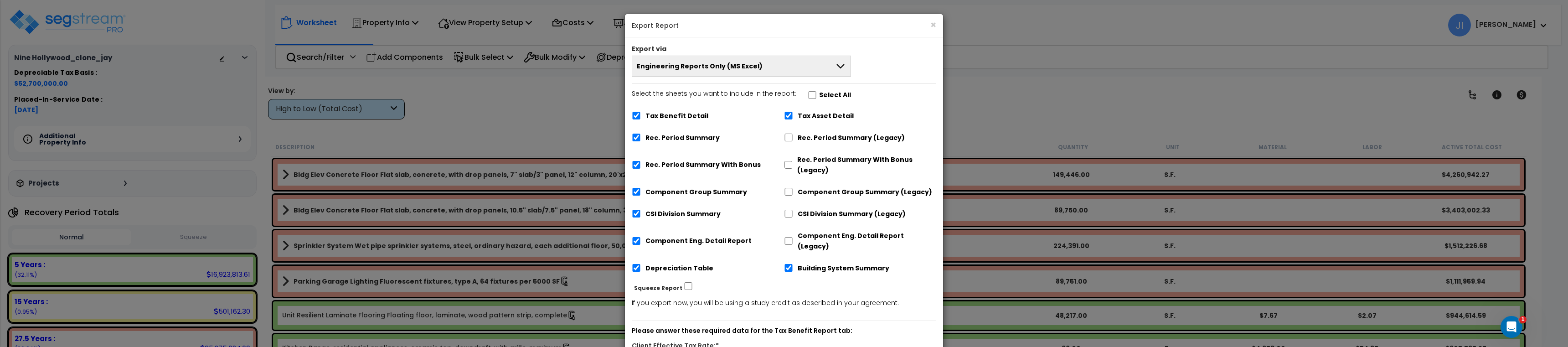
click at [802, 68] on button "Engineering Reports Only (MS Excel)" at bounding box center [741, 66] width 219 height 21
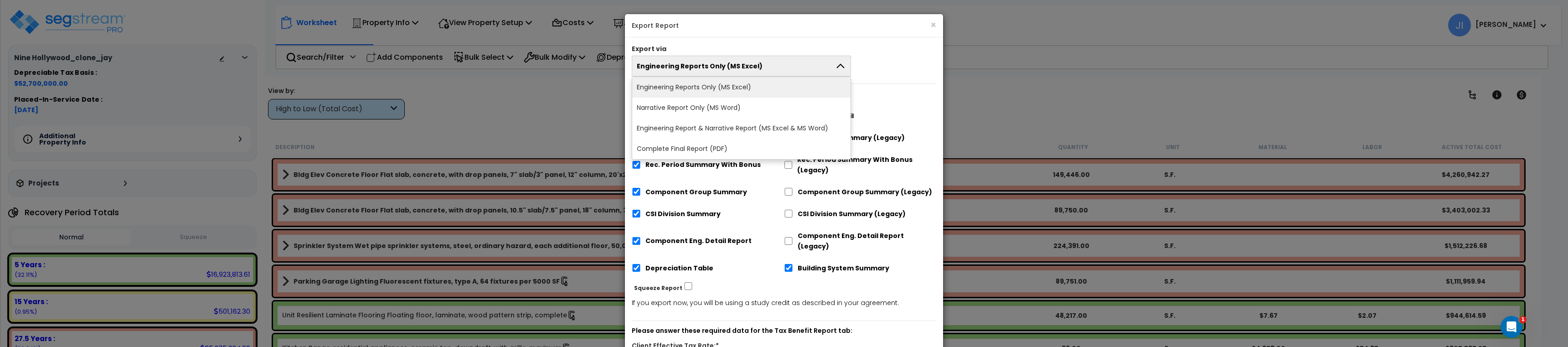
click at [802, 68] on button "Engineering Reports Only (MS Excel)" at bounding box center [741, 66] width 219 height 21
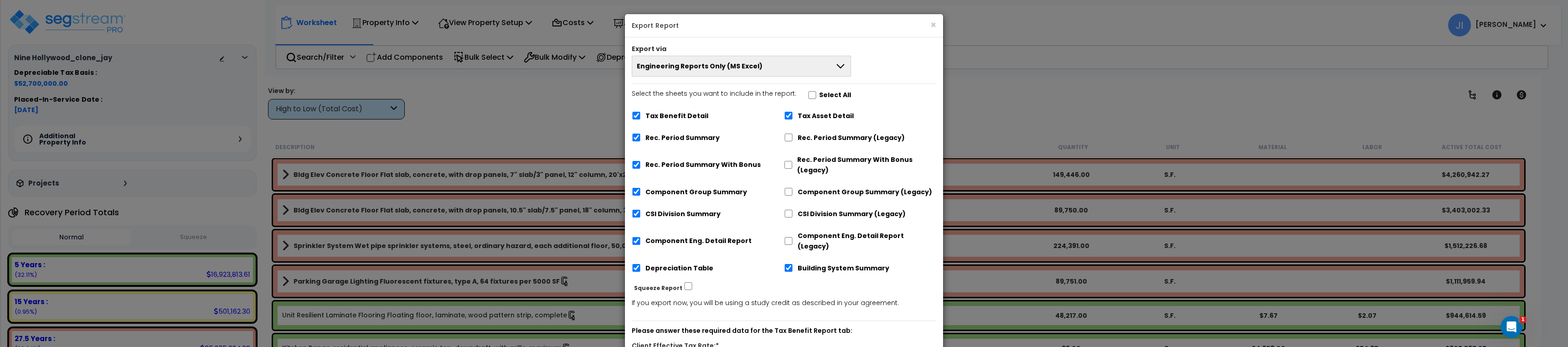
click at [724, 70] on span "Engineering Reports Only (MS Excel)" at bounding box center [699, 66] width 126 height 9
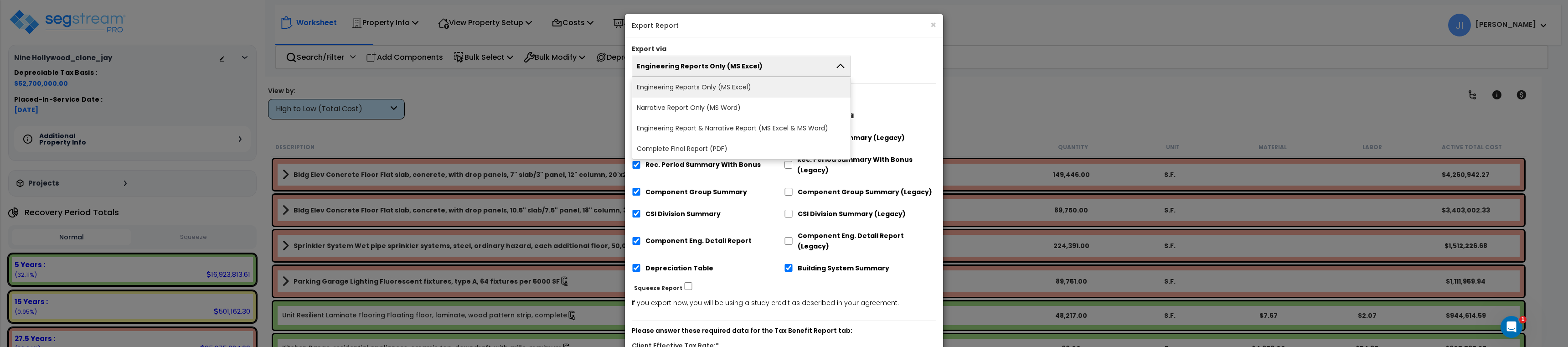
click at [905, 102] on div "Select the sheets you want to include in the report: Select All Tax Benefit Det…" at bounding box center [784, 184] width 318 height 192
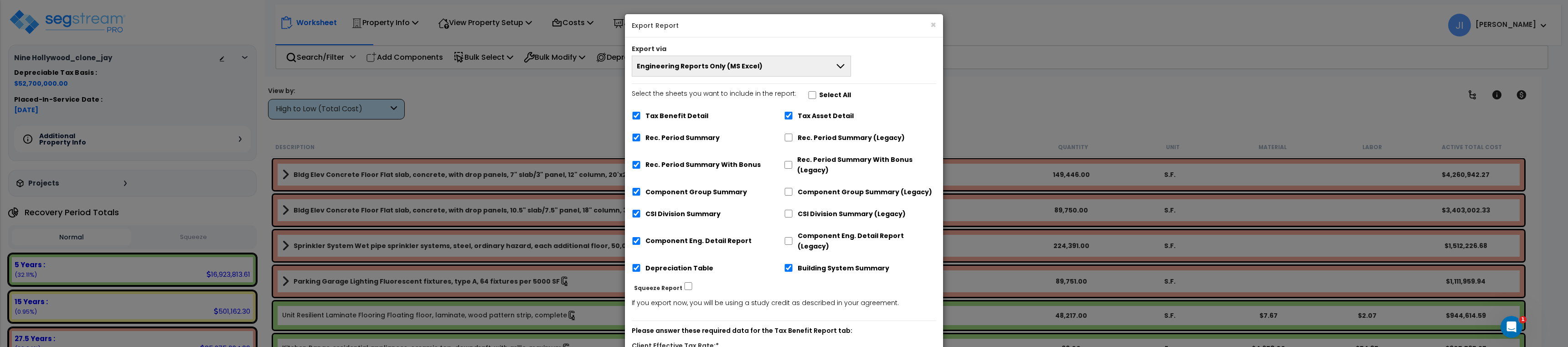
click at [580, 88] on div "× Export Report Export via Engineering Reports Only (MS Excel) Engineering Repo…" at bounding box center [784, 174] width 1568 height 347
click at [932, 27] on button "×" at bounding box center [933, 25] width 6 height 10
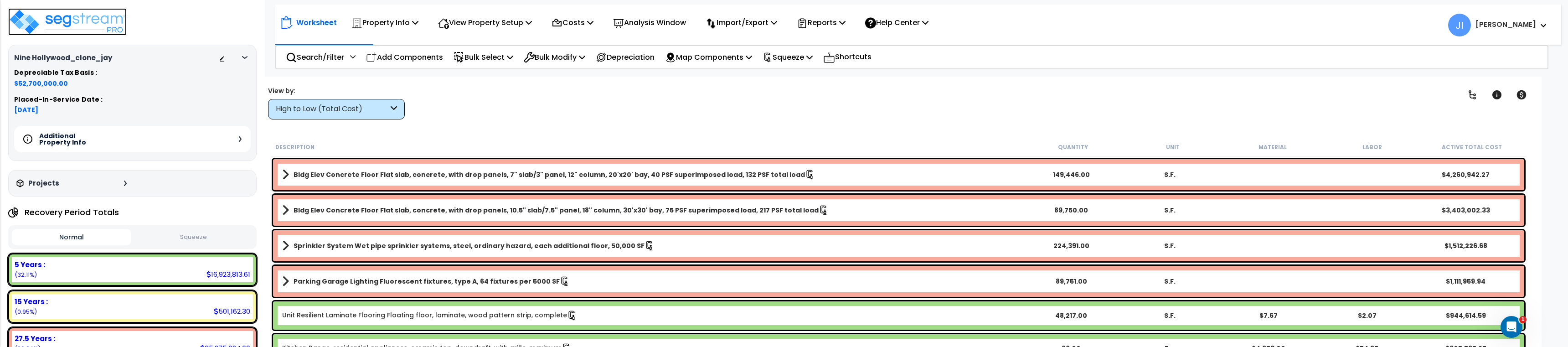
click at [86, 20] on img at bounding box center [67, 21] width 119 height 27
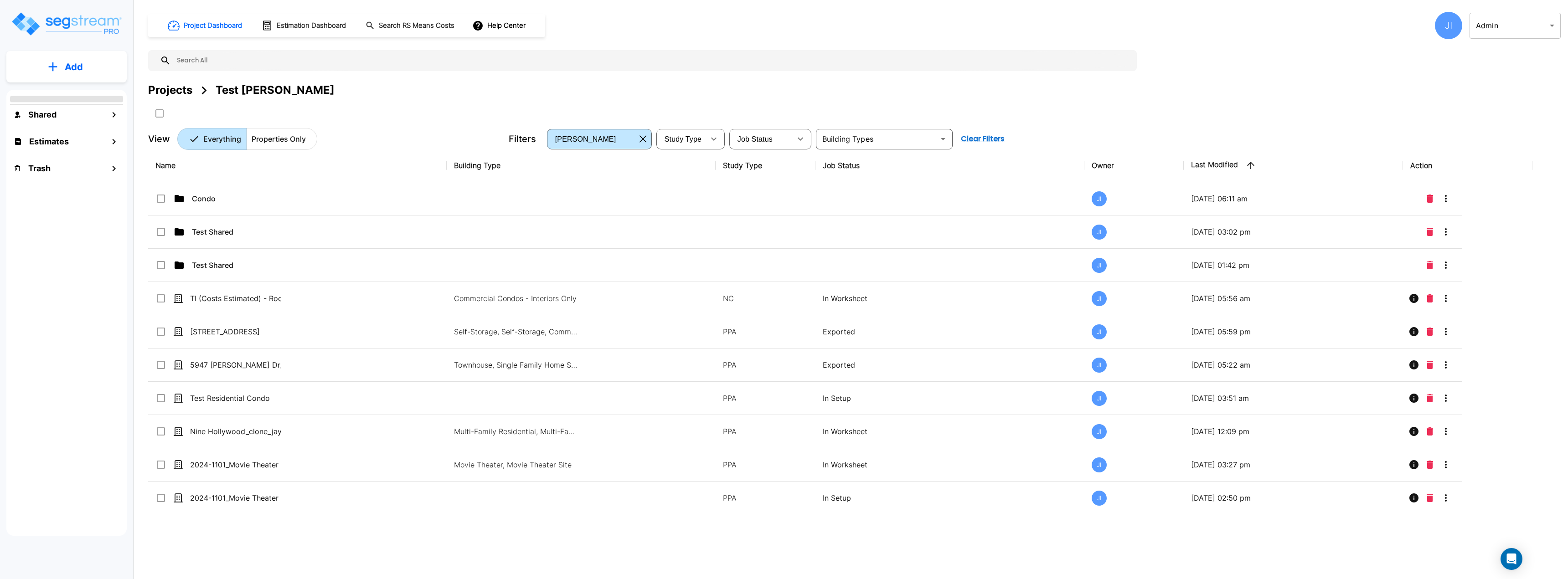
click at [1514, 24] on body "× Your report is being generated. Be patient! × We're working on your Modificat…" at bounding box center [784, 290] width 1568 height 579
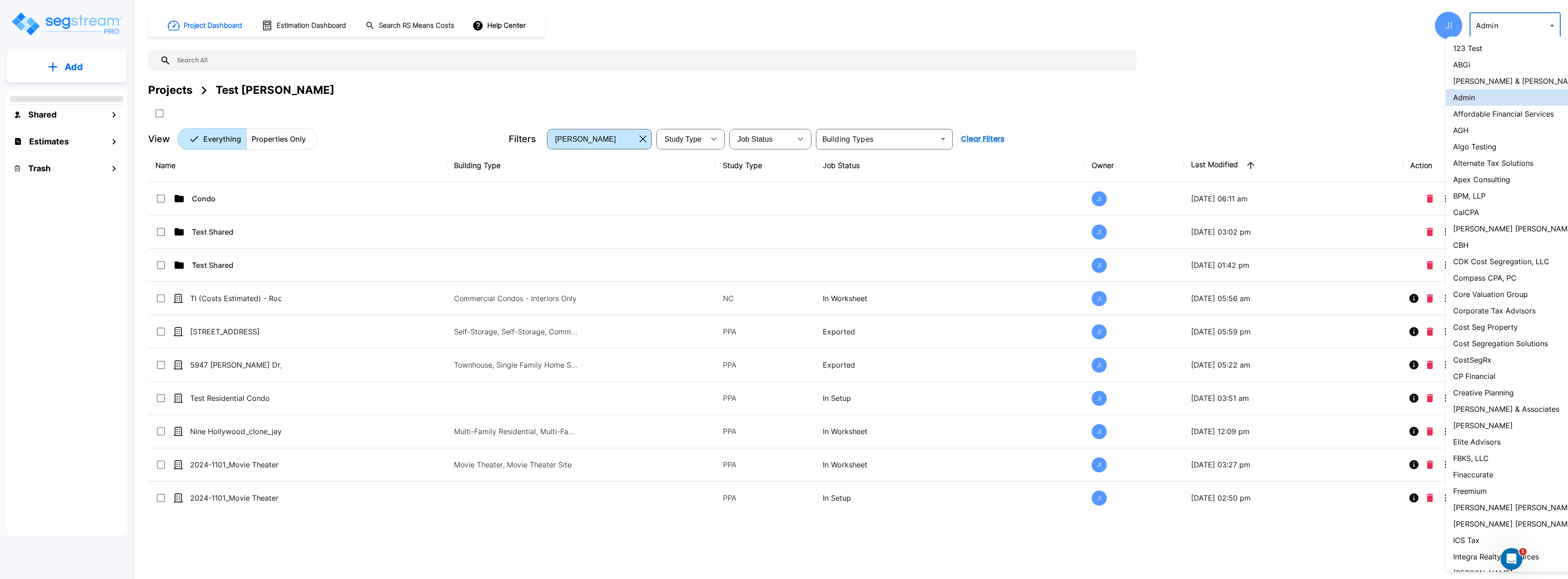
click at [1514, 24] on div at bounding box center [784, 290] width 1568 height 579
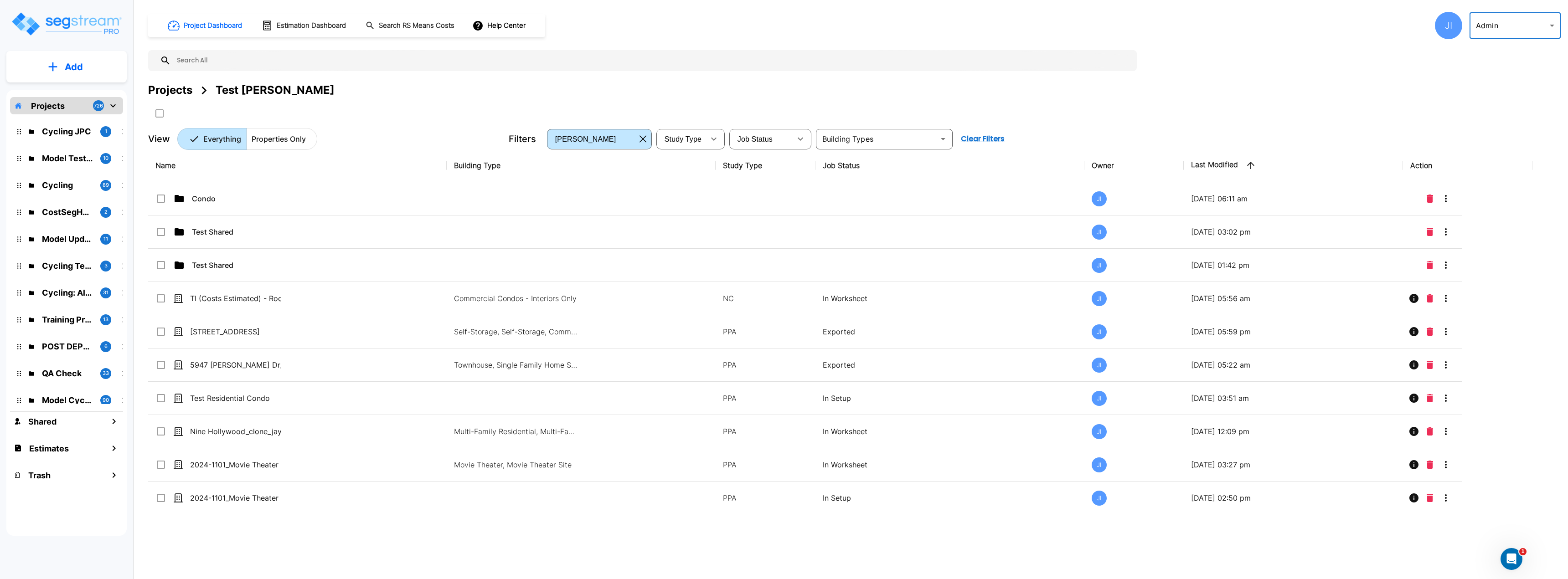
click at [1491, 29] on body "× Your report is being generated. Be patient! × We're working on your Modificat…" at bounding box center [784, 290] width 1568 height 579
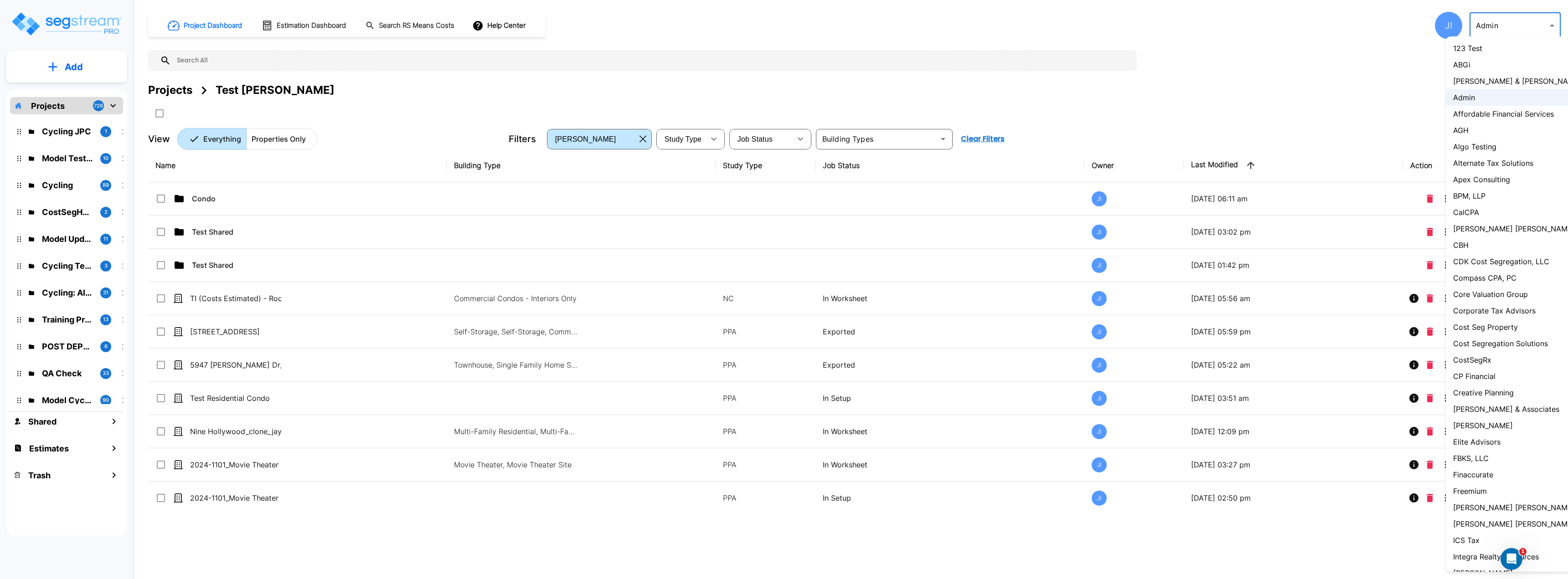
click at [1482, 100] on li "Admin" at bounding box center [1530, 97] width 169 height 16
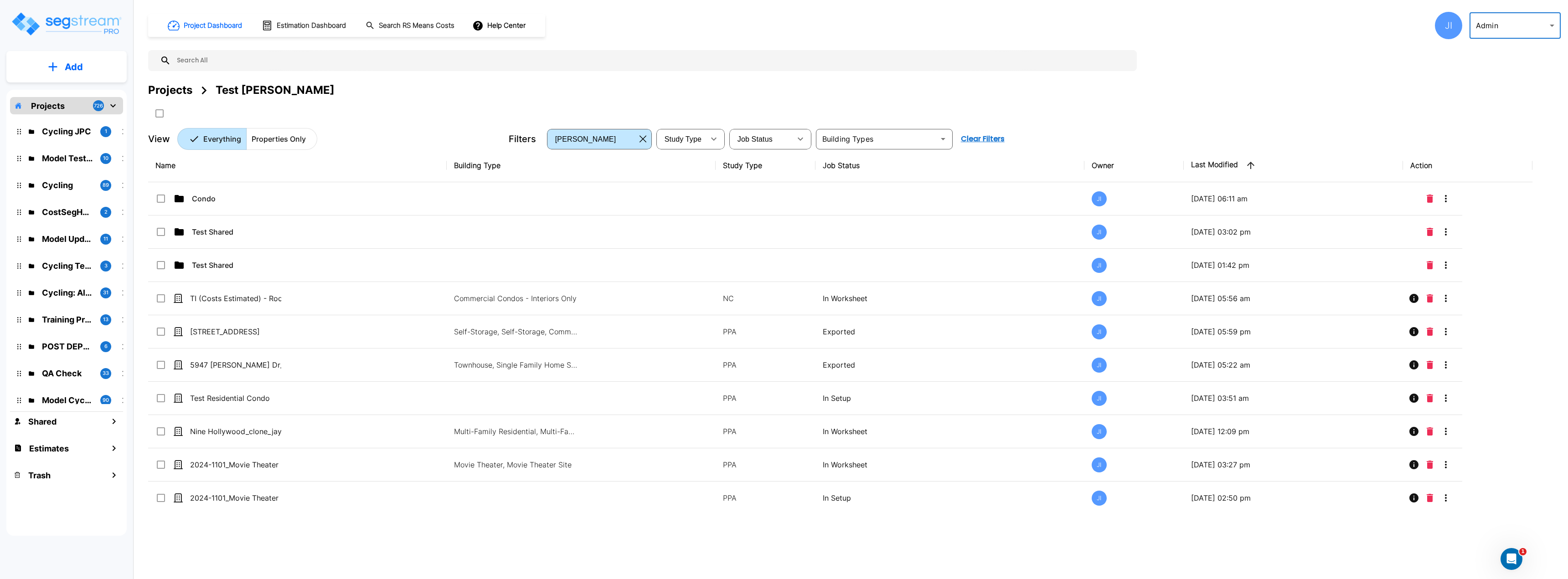
click at [1505, 33] on body "× Your report is being generated. Be patient! × We're working on your Modificat…" at bounding box center [784, 290] width 1568 height 579
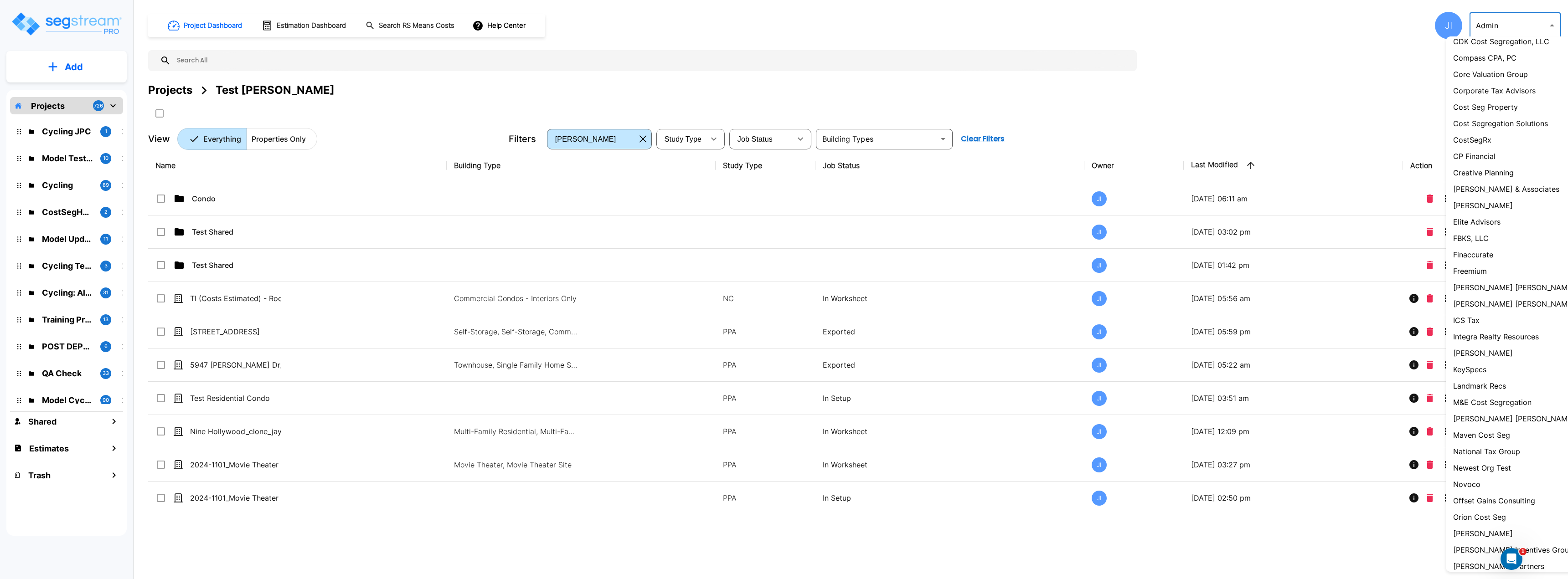
scroll to position [227, 0]
click at [1509, 26] on div at bounding box center [784, 290] width 1568 height 579
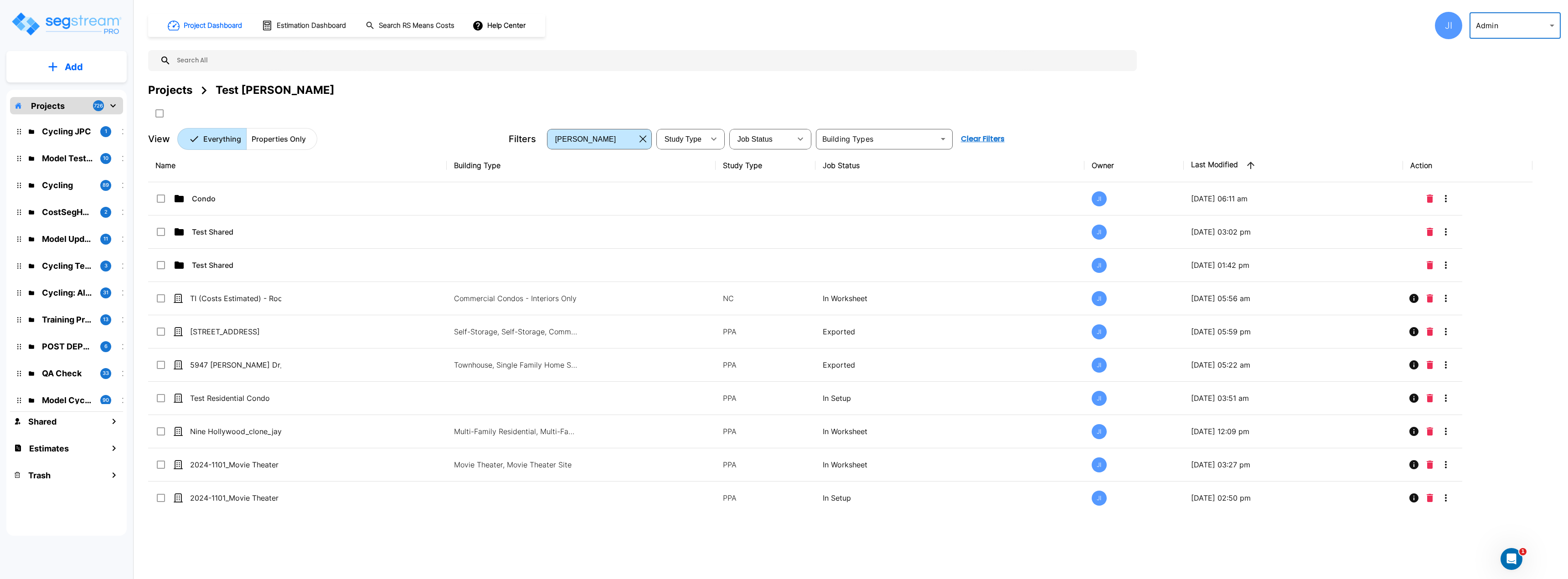
click at [1490, 24] on div "123 Test ABGi Adams & Petersen CPAs Admin Affordable Financial Services AGH Alg…" at bounding box center [784, 290] width 1568 height 579
click at [1502, 24] on body "× Your report is being generated. Be patient! × We're working on your Modificat…" at bounding box center [784, 290] width 1568 height 579
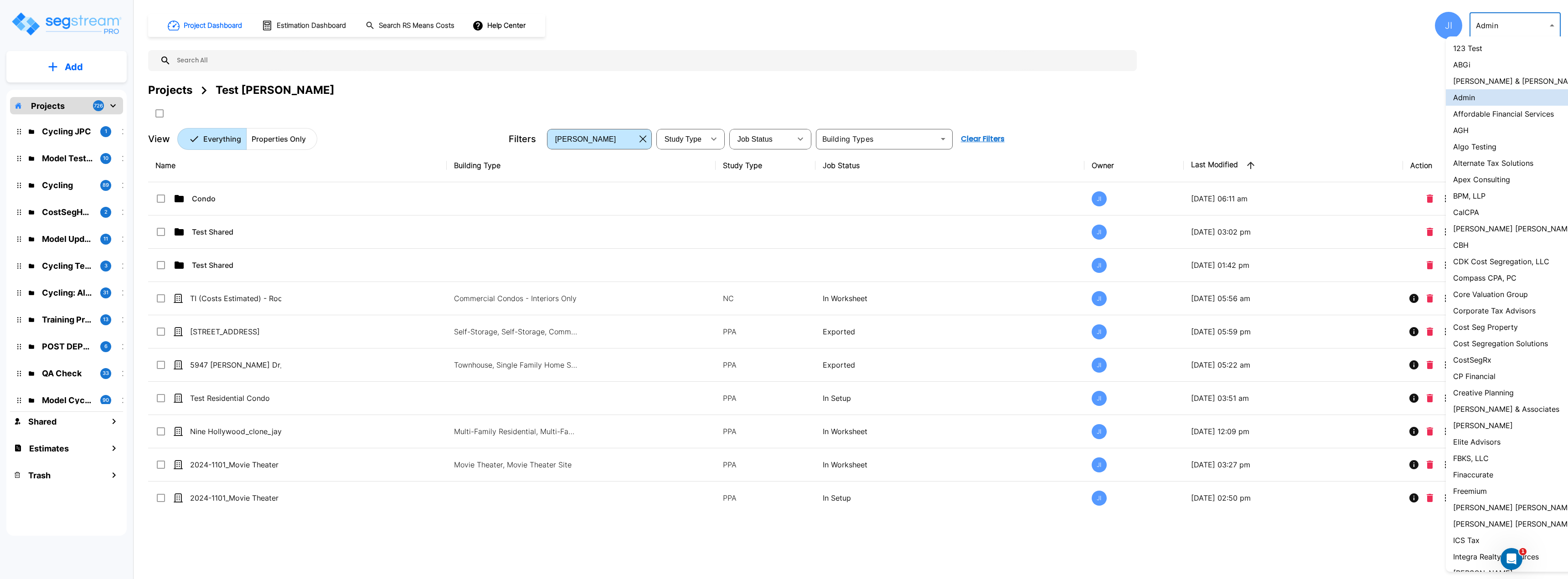
scroll to position [440, 0]
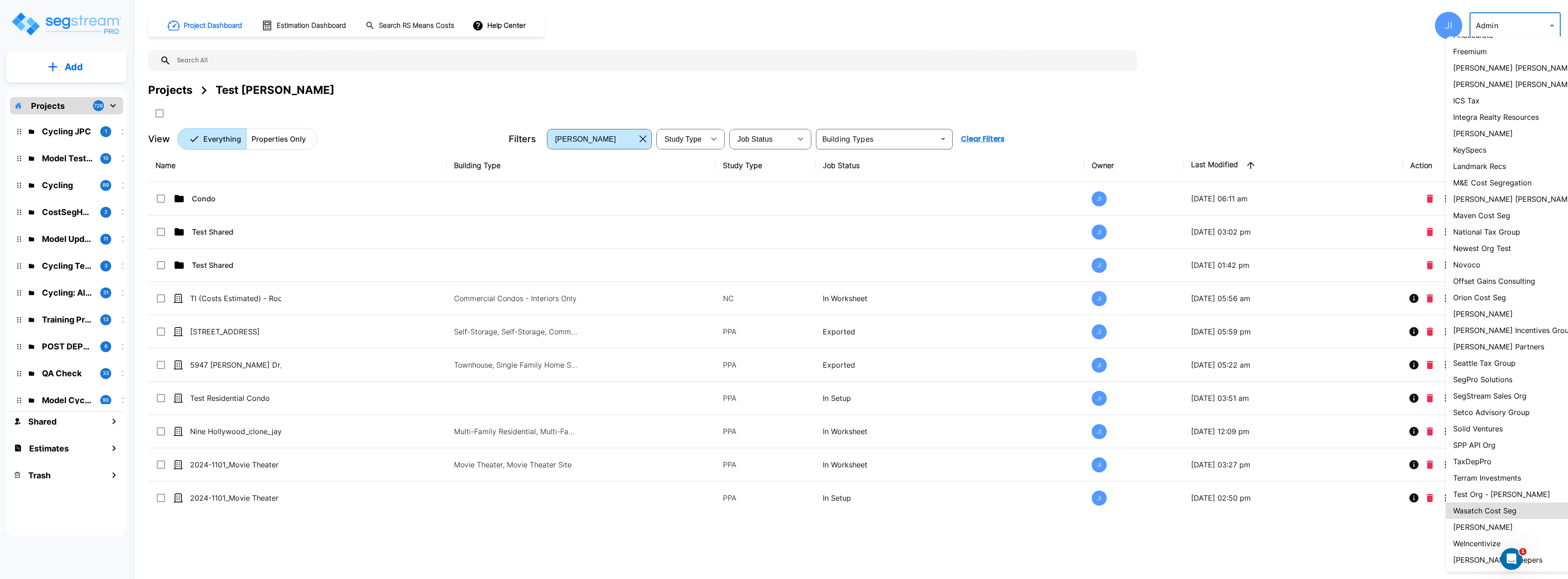
drag, startPoint x: 1508, startPoint y: 513, endPoint x: 1514, endPoint y: 510, distance: 6.7
click at [1508, 346] on p "Wasatch Cost Seg" at bounding box center [1485, 510] width 63 height 11
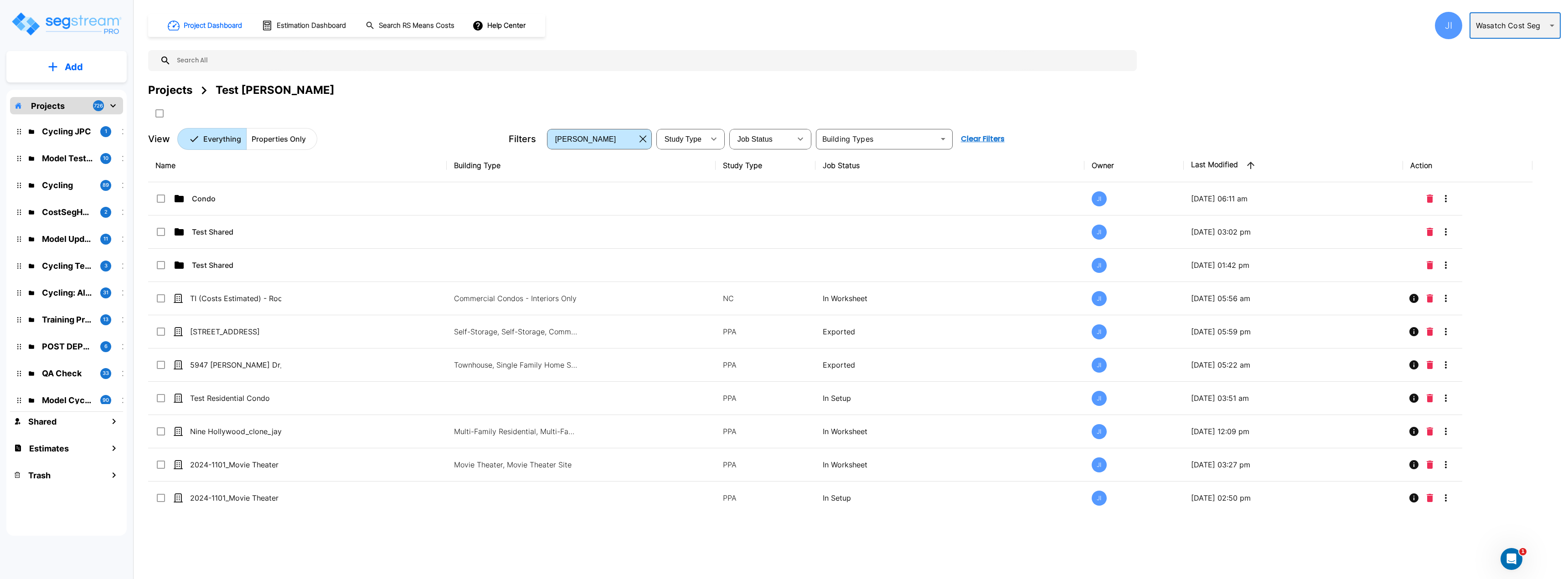
type input "36"
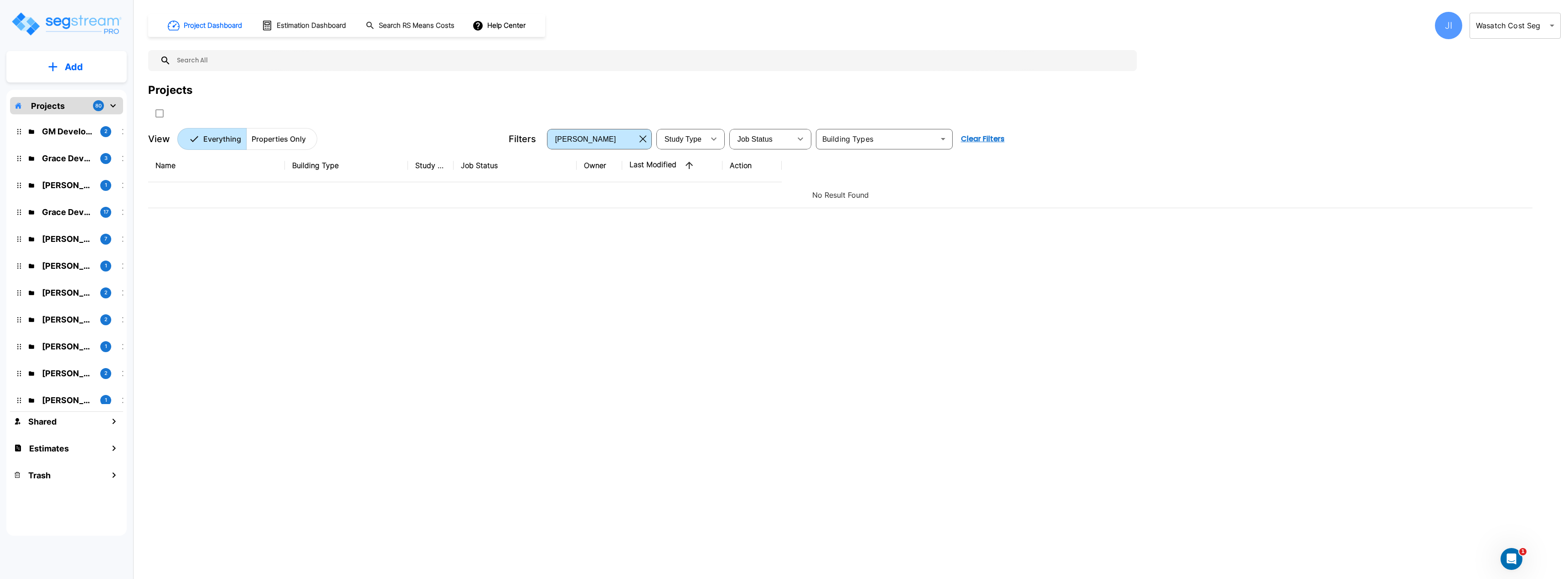
click at [1442, 24] on div "JI" at bounding box center [1448, 25] width 27 height 27
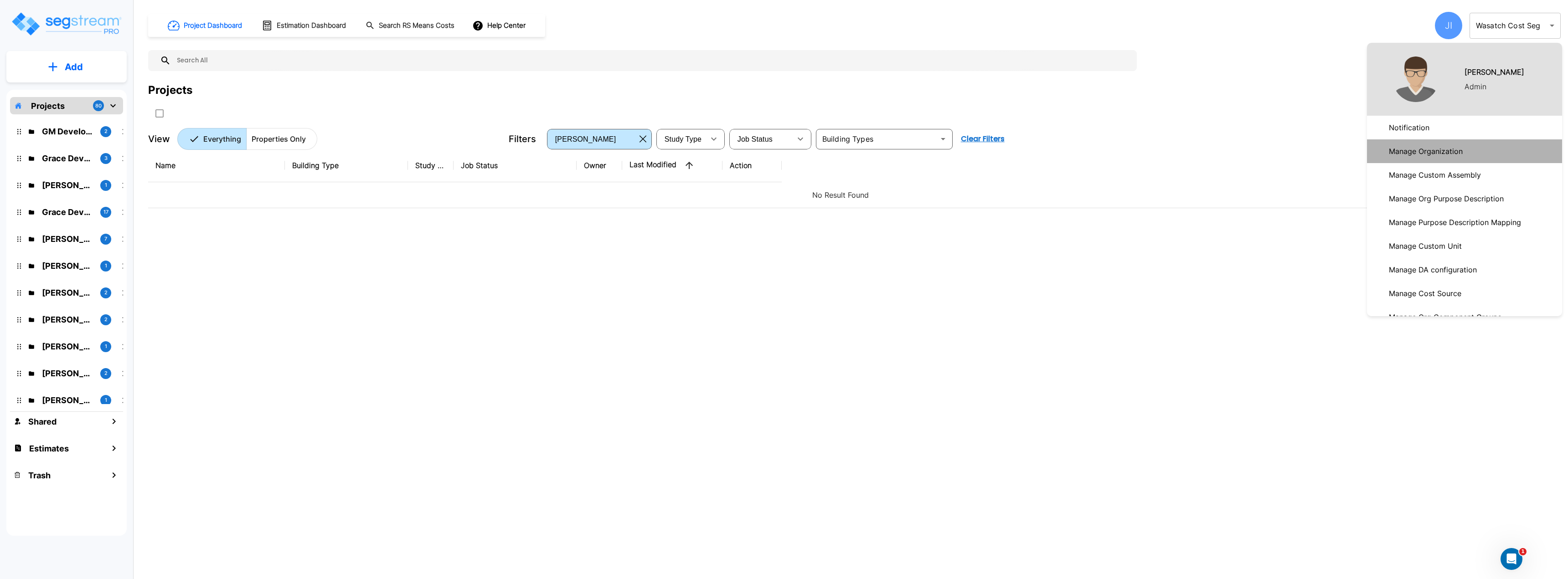
click at [1474, 151] on link "Manage Organization" at bounding box center [1465, 151] width 195 height 24
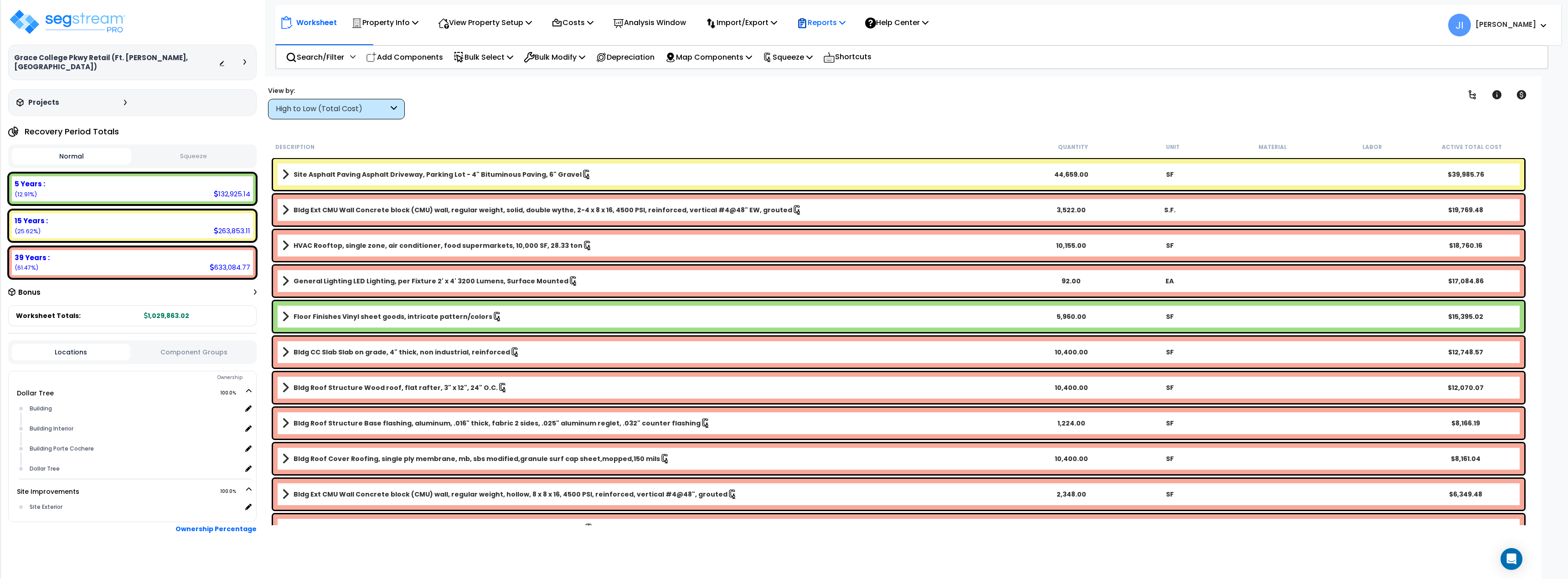
click at [841, 23] on p "Reports" at bounding box center [821, 23] width 49 height 12
click at [842, 46] on link "Get Report" at bounding box center [837, 43] width 90 height 18
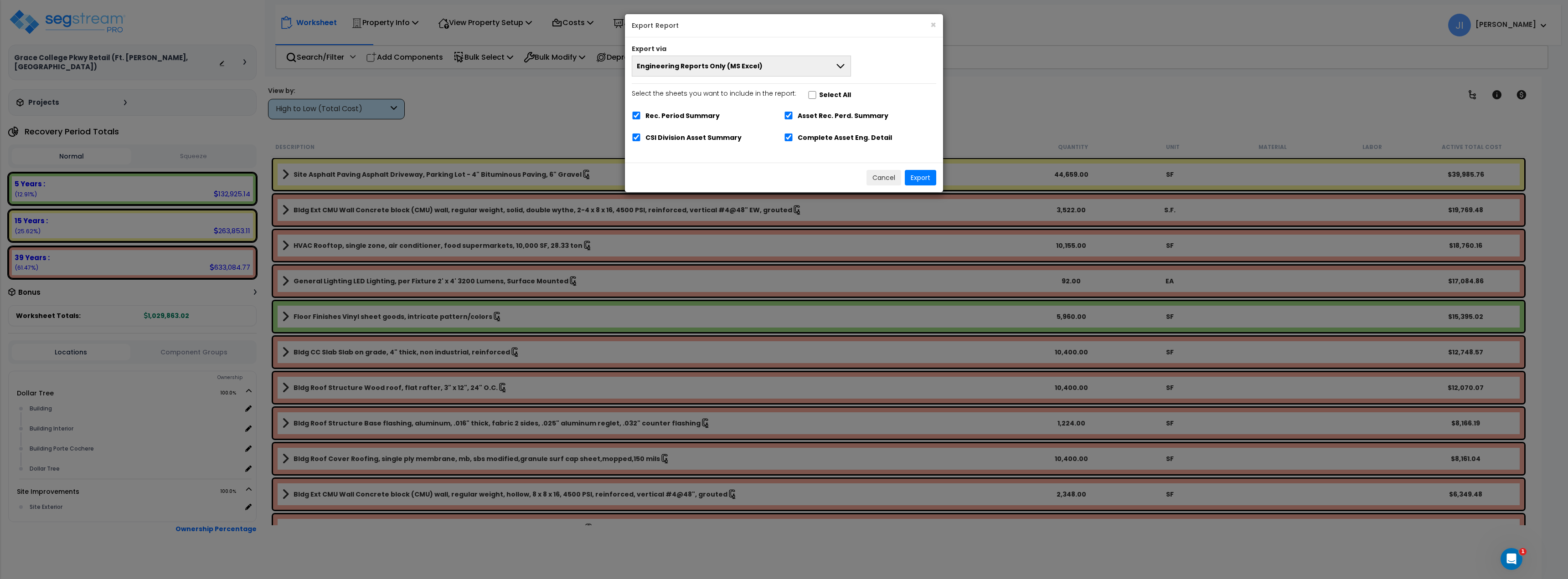
click at [761, 71] on button "Engineering Reports Only (MS Excel)" at bounding box center [741, 66] width 219 height 21
click at [754, 69] on span "Engineering Reports Only (MS Excel)" at bounding box center [699, 66] width 126 height 9
click at [777, 64] on button "Engineering Reports Only (MS Excel)" at bounding box center [741, 66] width 219 height 21
click at [767, 66] on button "Engineering Reports Only (MS Excel)" at bounding box center [741, 66] width 219 height 21
drag, startPoint x: 883, startPoint y: 175, endPoint x: 871, endPoint y: 179, distance: 12.6
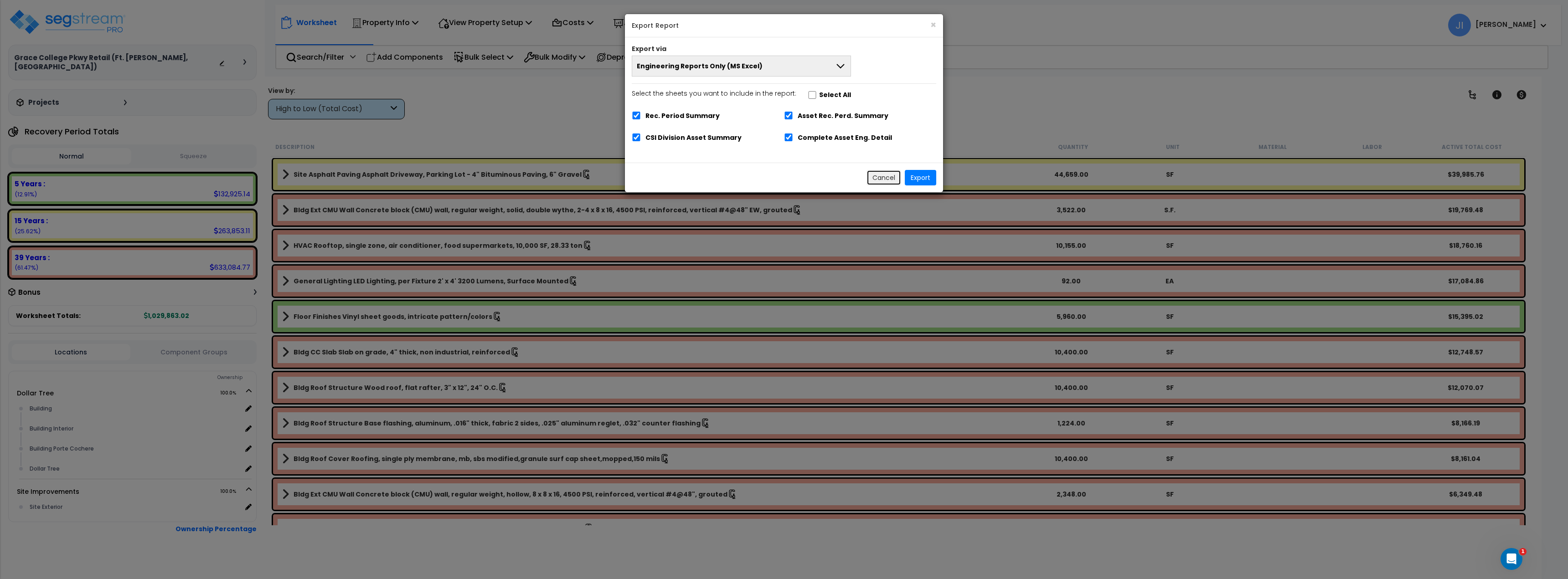
click at [883, 175] on button "Cancel" at bounding box center [884, 177] width 35 height 15
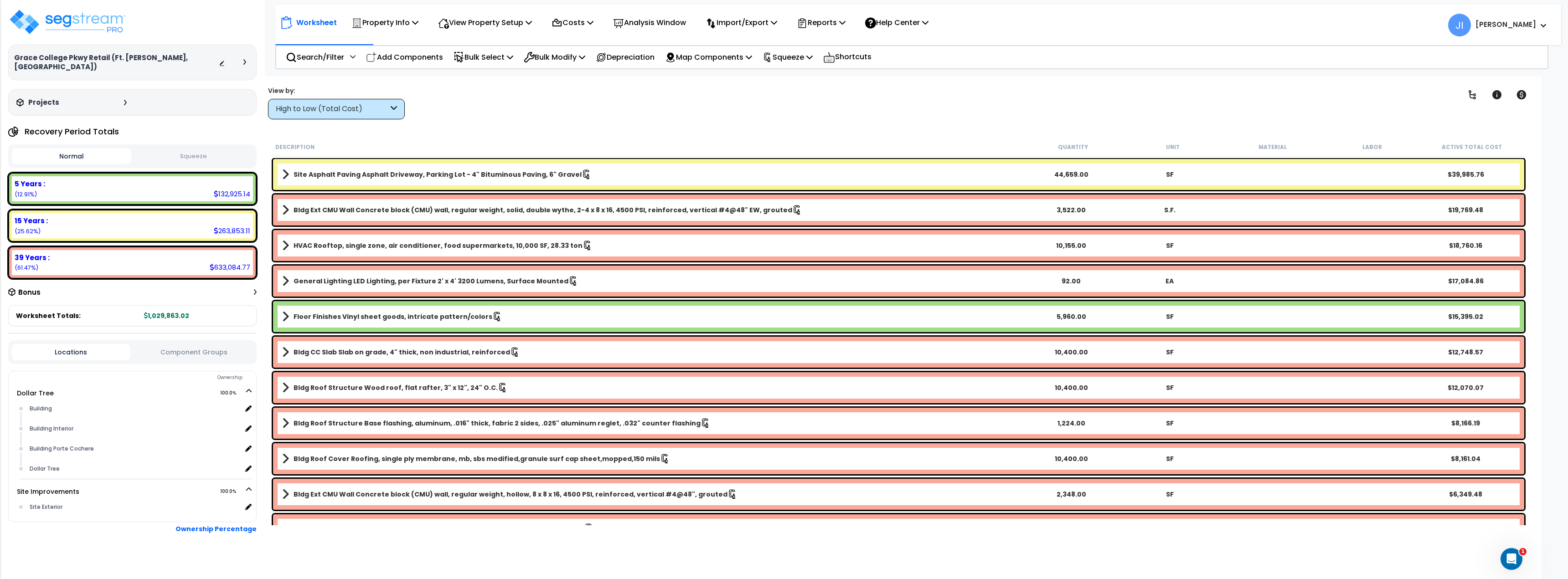
click at [621, 97] on div "Clear Filters" at bounding box center [937, 102] width 1014 height 33
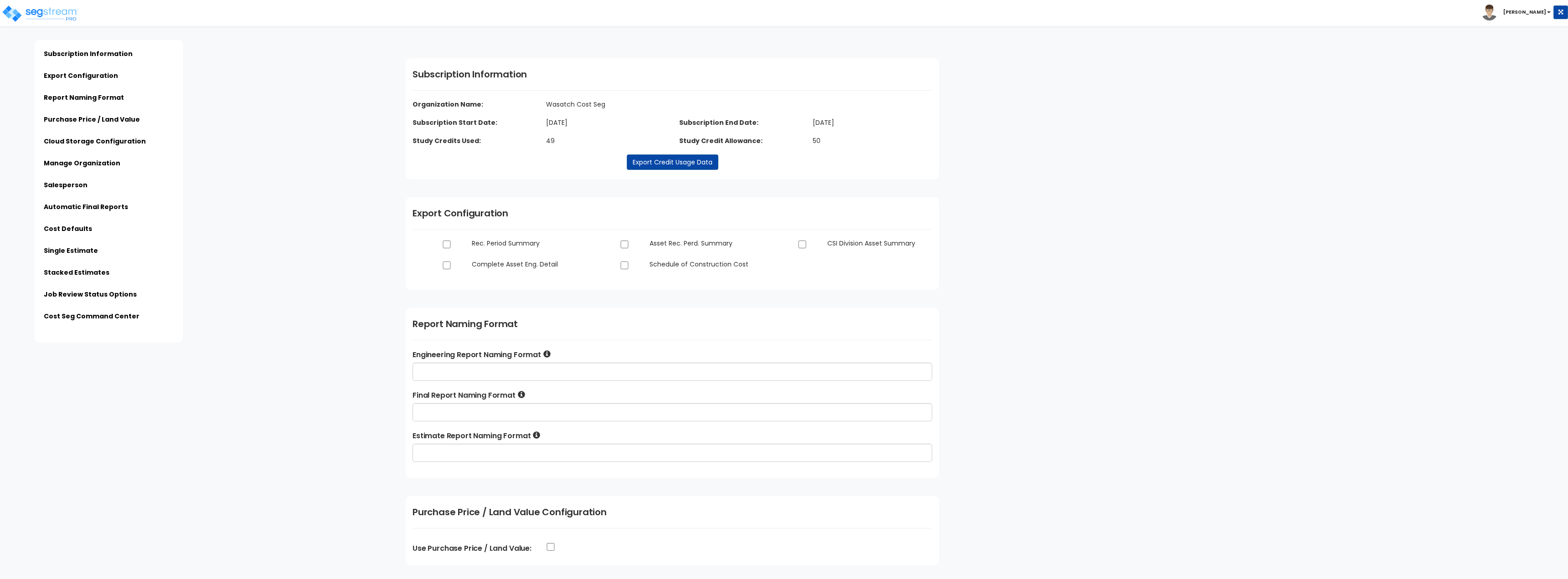
type input "Wasatch Cost Seg"
type input "Nationwide"
type input "[EMAIL_ADDRESS][DOMAIN_NAME]"
type input "[PHONE_NUMBER]"
type input "[PERSON_NAME]"
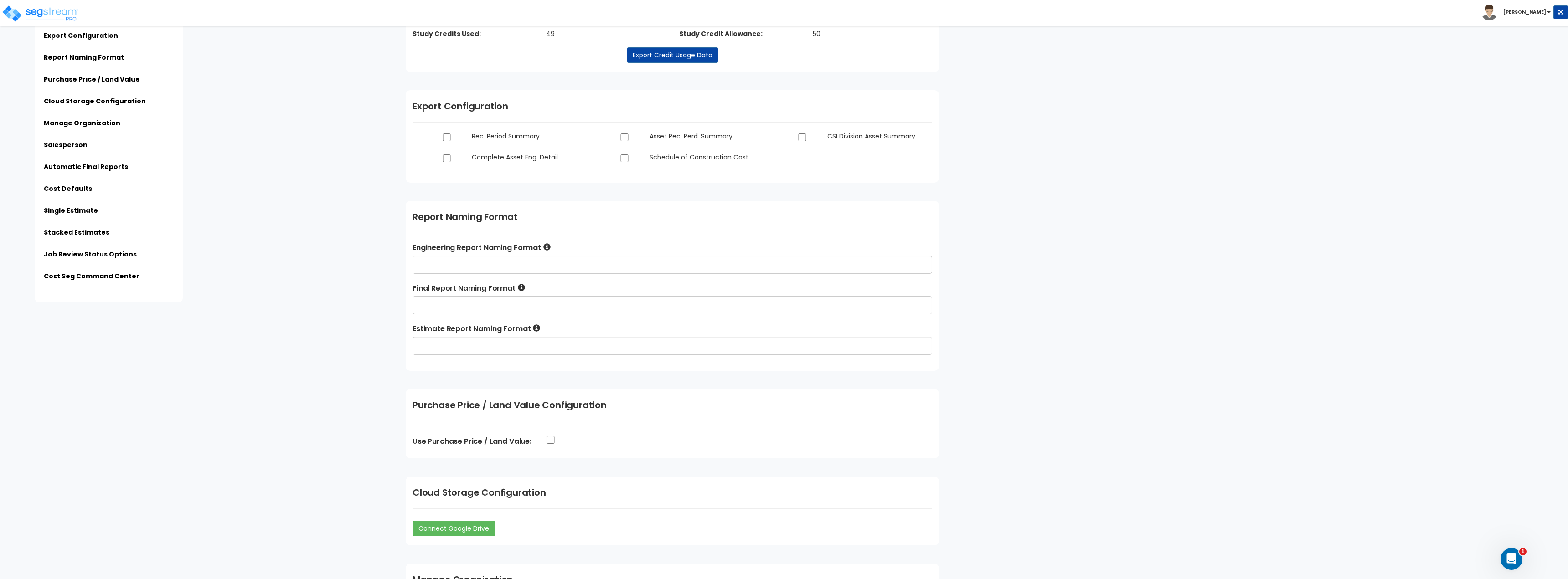
scroll to position [91, 0]
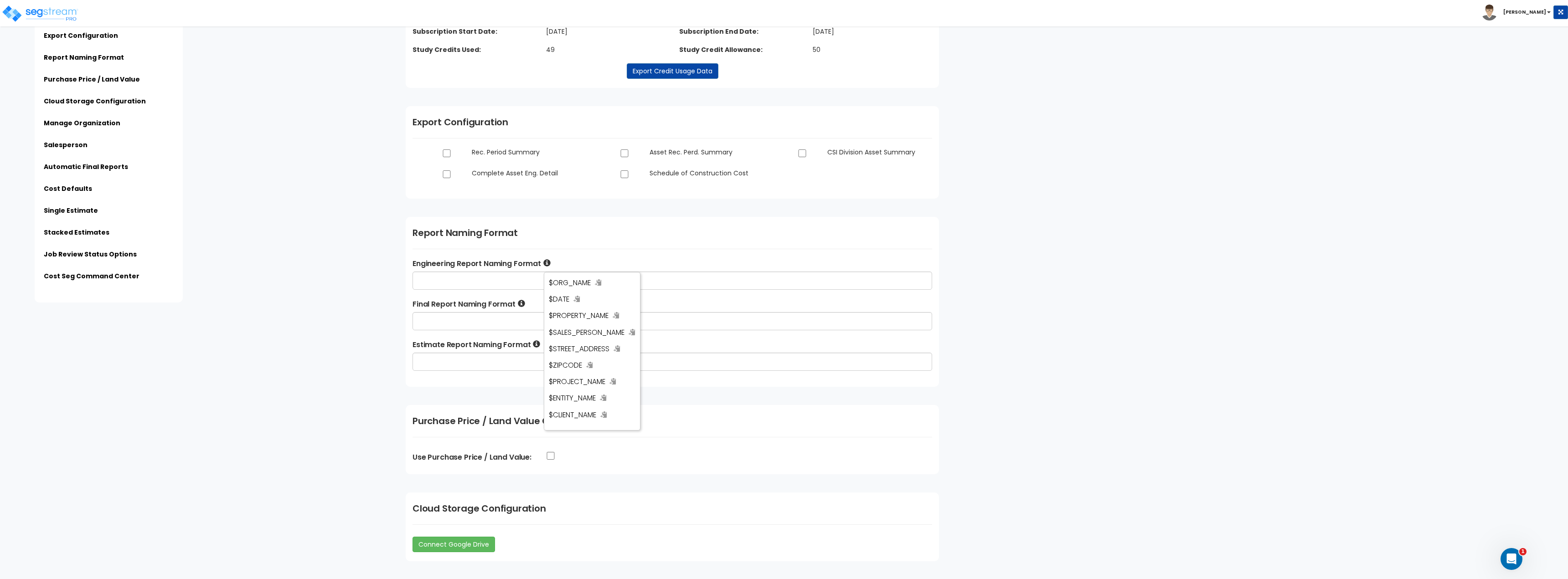
click at [662, 248] on div "Report Naming Format Engineering Report Naming Format $ORG_NAME $DATE $PROPERTY…" at bounding box center [672, 301] width 533 height 170
drag, startPoint x: 567, startPoint y: 263, endPoint x: 558, endPoint y: 266, distance: 9.5
click at [567, 263] on label "Engineering Report Naming Format" at bounding box center [673, 264] width 520 height 11
click at [549, 264] on icon at bounding box center [547, 263] width 7 height 7
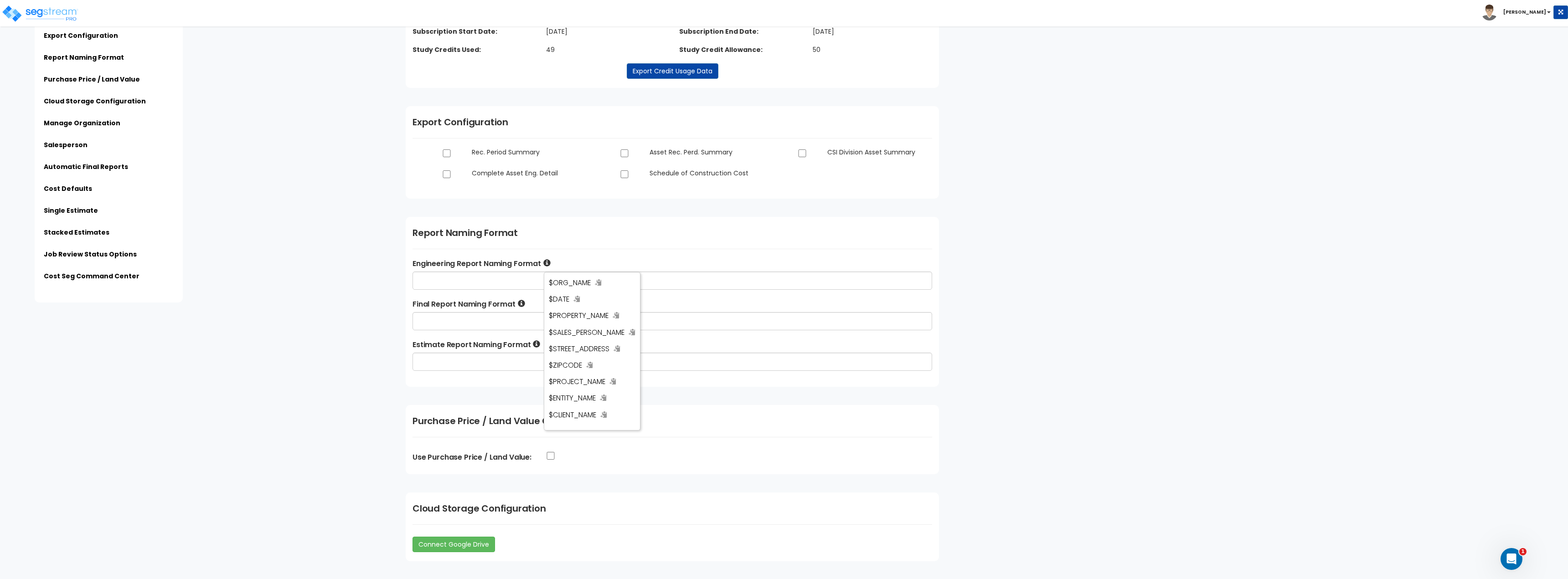
click at [571, 258] on label "Engineering Report Naming Format" at bounding box center [673, 264] width 520 height 11
click at [618, 255] on div "Report Naming Format Engineering Report Naming Format $ORG_NAME $DATE $PROPERTY…" at bounding box center [672, 301] width 533 height 170
drag, startPoint x: 1029, startPoint y: 341, endPoint x: 1022, endPoint y: 353, distance: 13.9
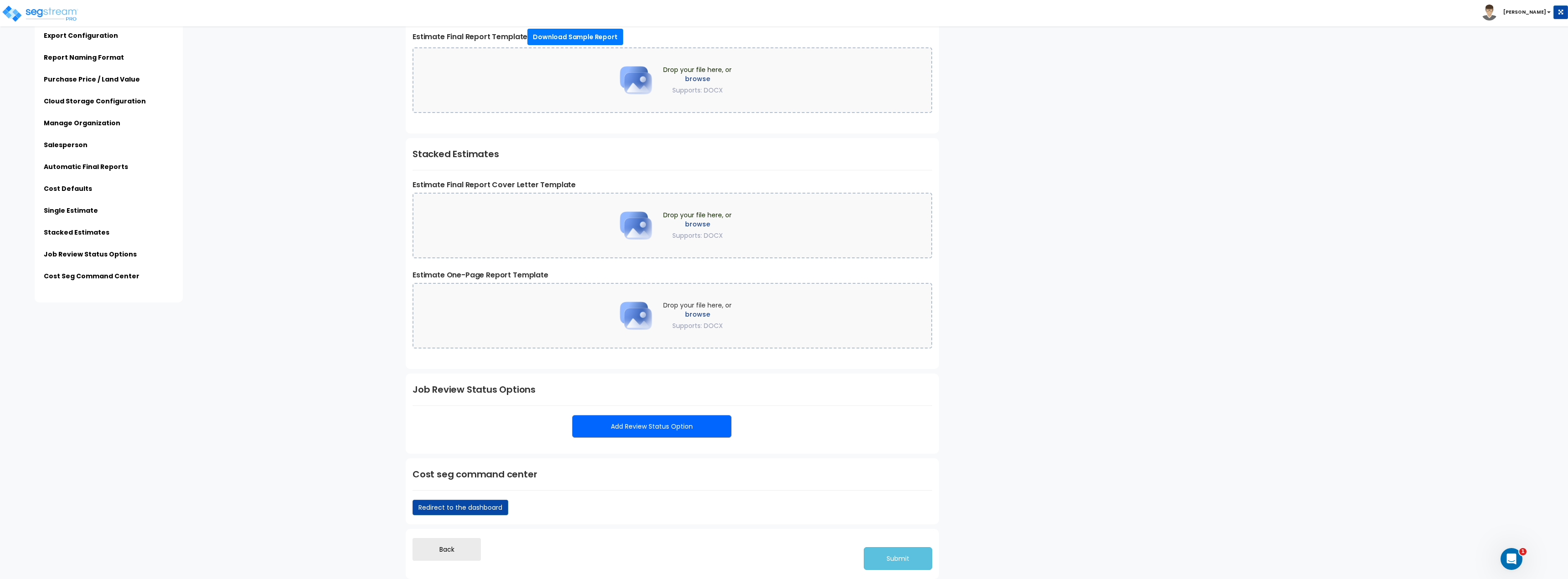
scroll to position [1212, 0]
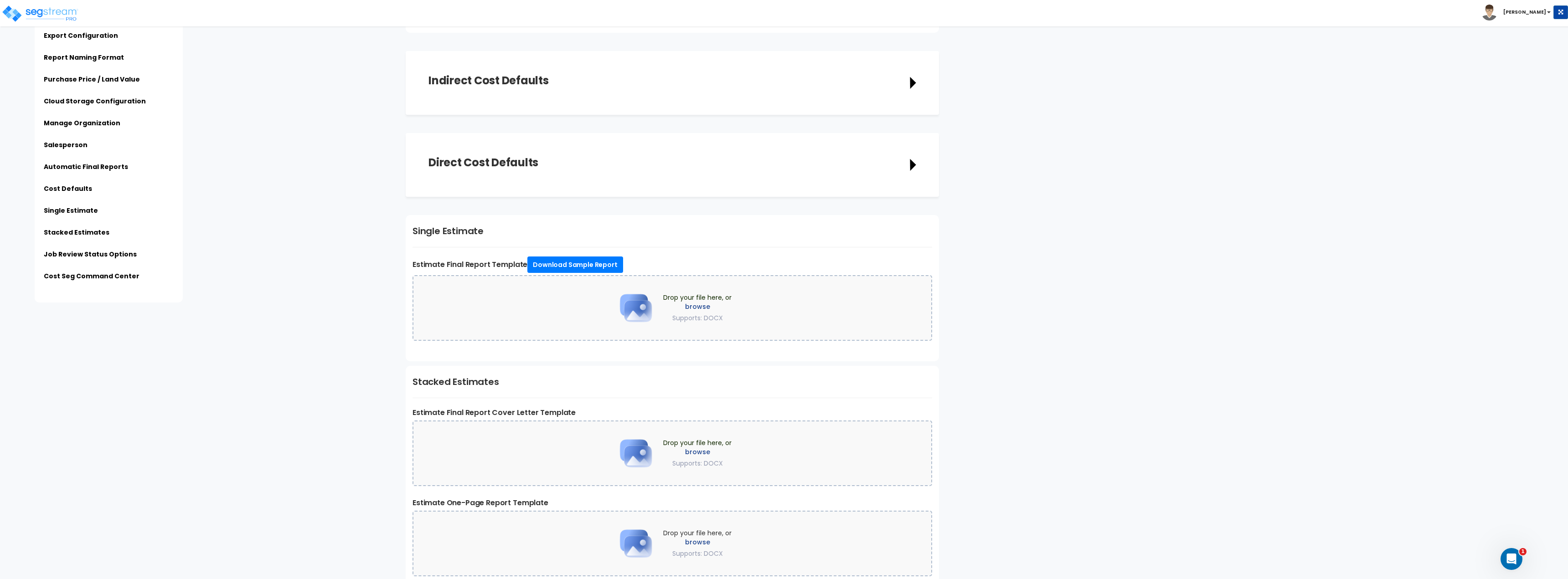
click at [914, 170] on icon at bounding box center [913, 165] width 6 height 13
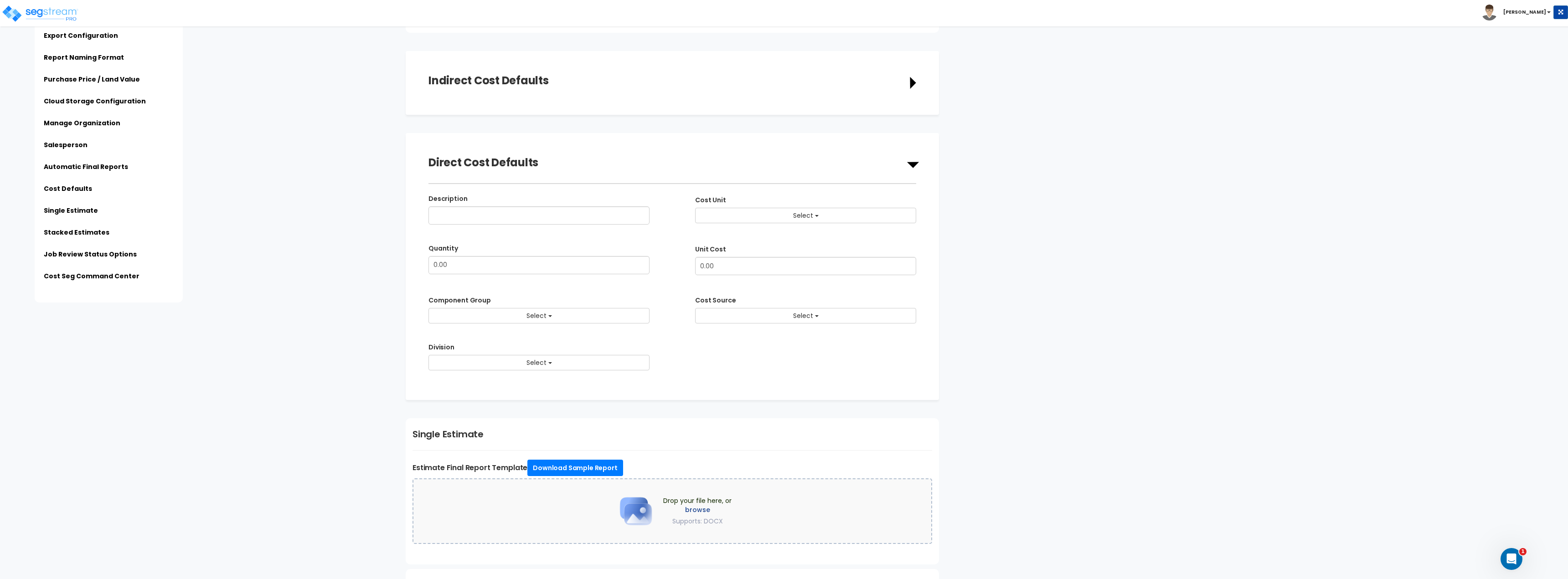
click at [913, 170] on div "Direct Cost Defaults" at bounding box center [672, 165] width 488 height 18
click at [915, 159] on div "Direct Cost Defaults" at bounding box center [672, 165] width 488 height 18
drag, startPoint x: 913, startPoint y: 160, endPoint x: 908, endPoint y: 166, distance: 7.8
click at [909, 164] on div "Direct Cost Defaults" at bounding box center [672, 165] width 488 height 18
click at [908, 165] on icon at bounding box center [912, 165] width 13 height 6
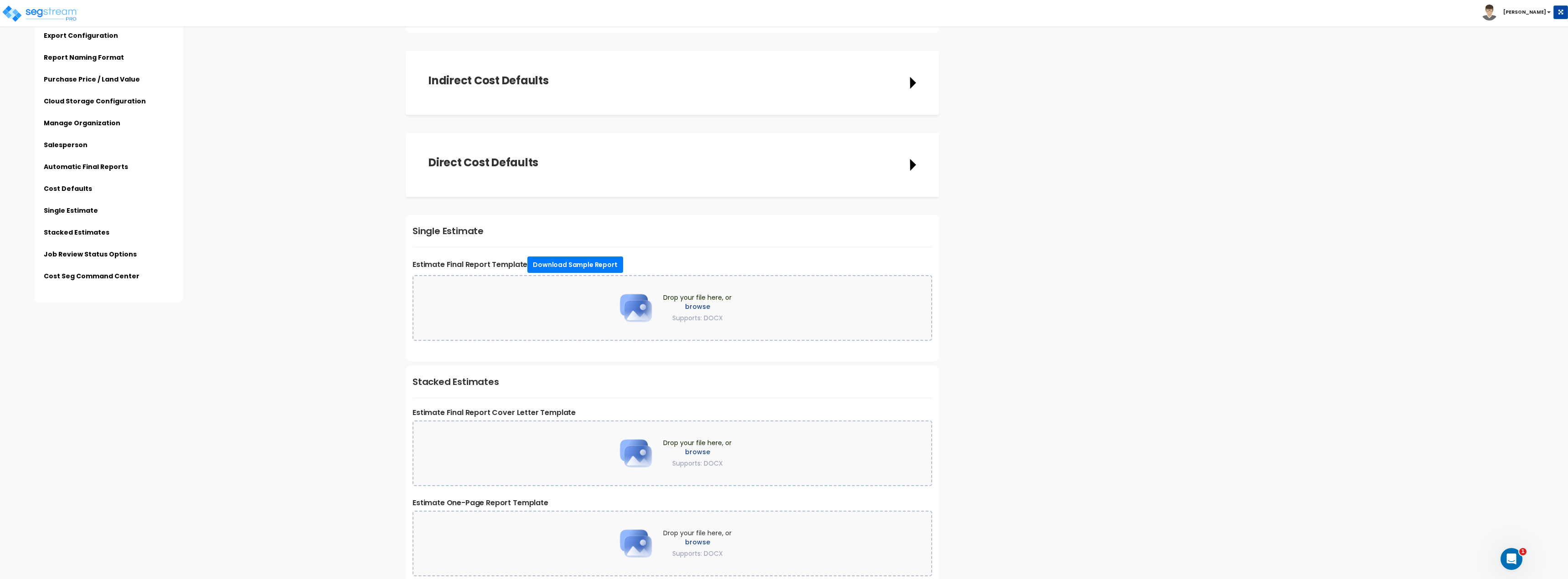
click at [914, 79] on icon at bounding box center [913, 83] width 6 height 13
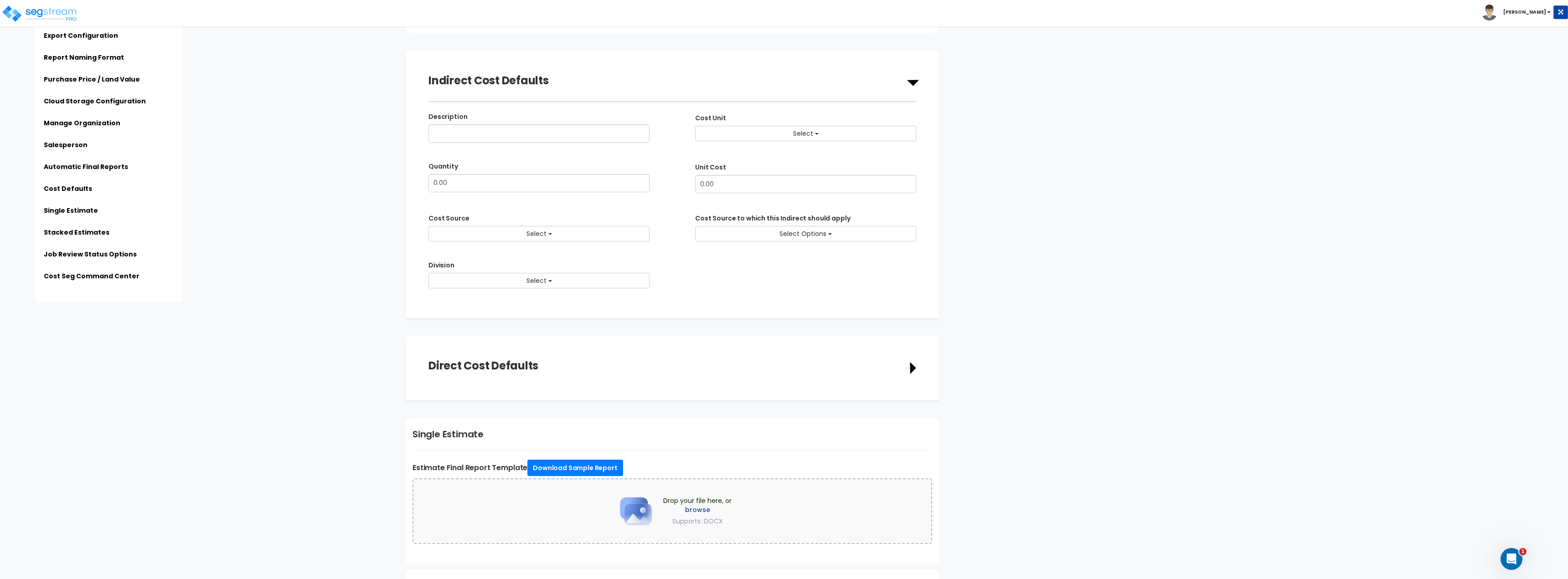
click at [914, 80] on icon at bounding box center [912, 83] width 12 height 6
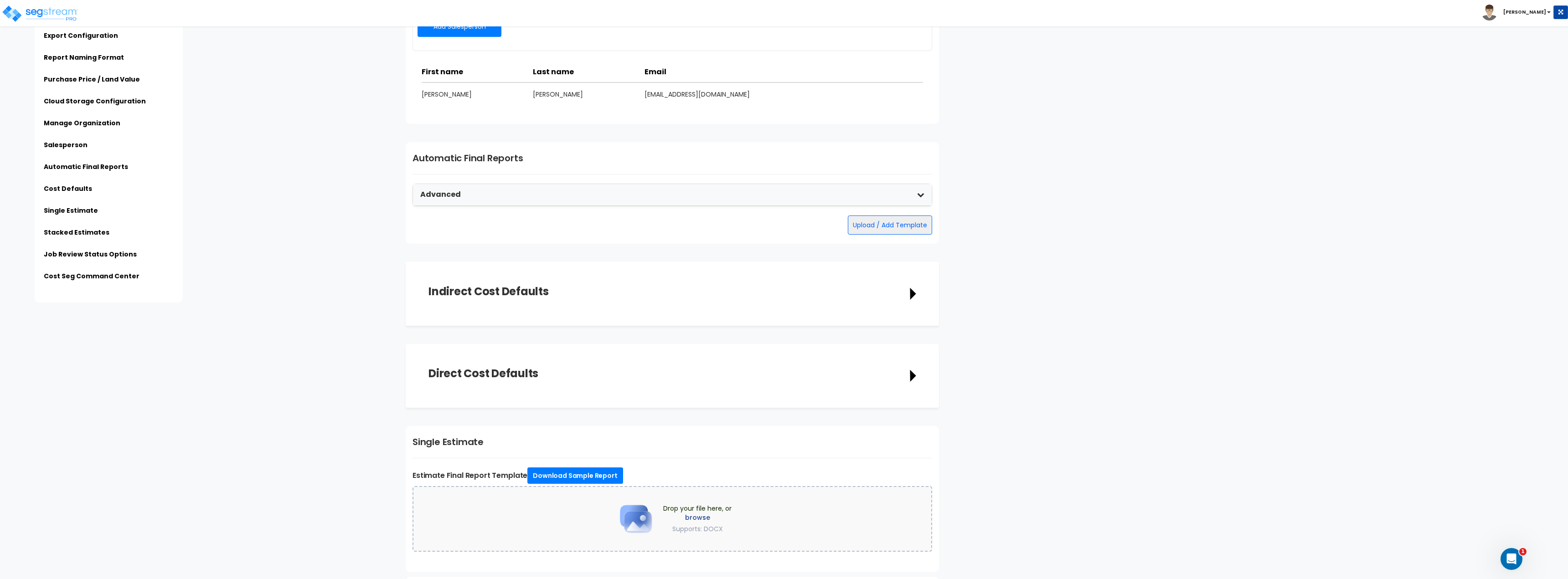
scroll to position [1002, 0]
click at [604, 193] on div "Advanced" at bounding box center [672, 195] width 519 height 22
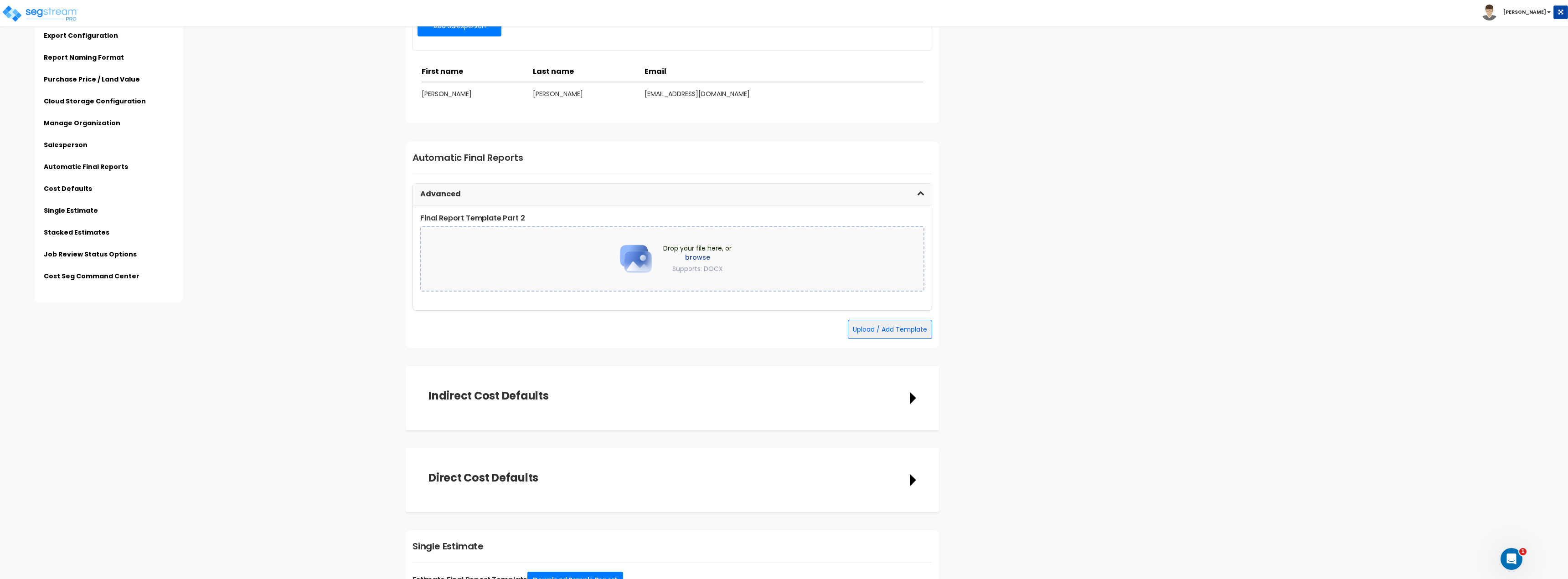
click at [612, 193] on div "Advanced" at bounding box center [672, 195] width 519 height 22
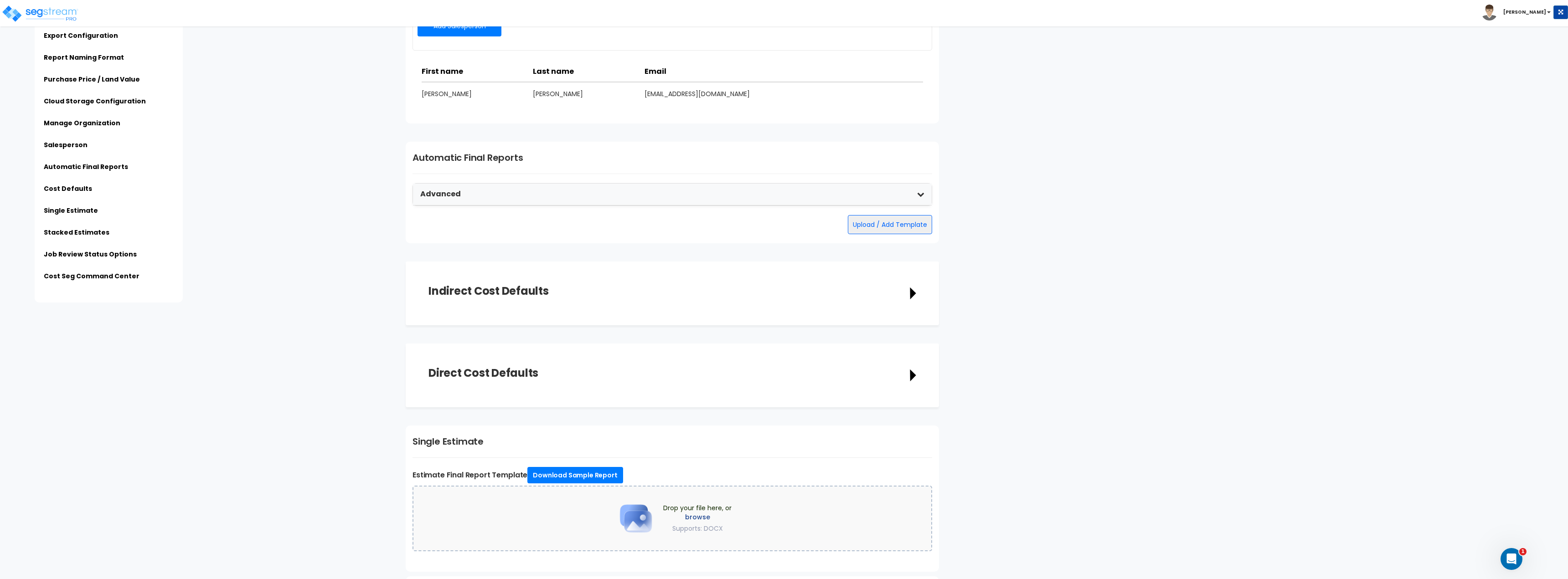
click at [503, 161] on h1 "Automatic Final Reports" at bounding box center [673, 158] width 520 height 13
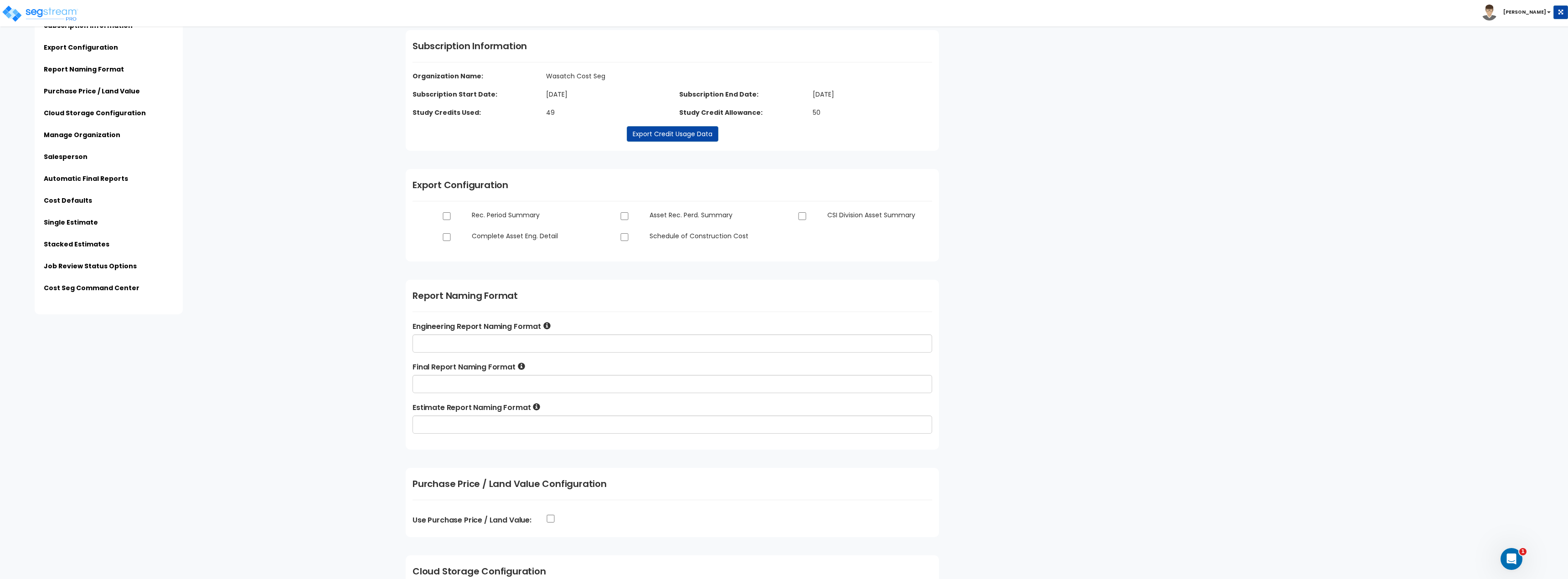
scroll to position [0, 0]
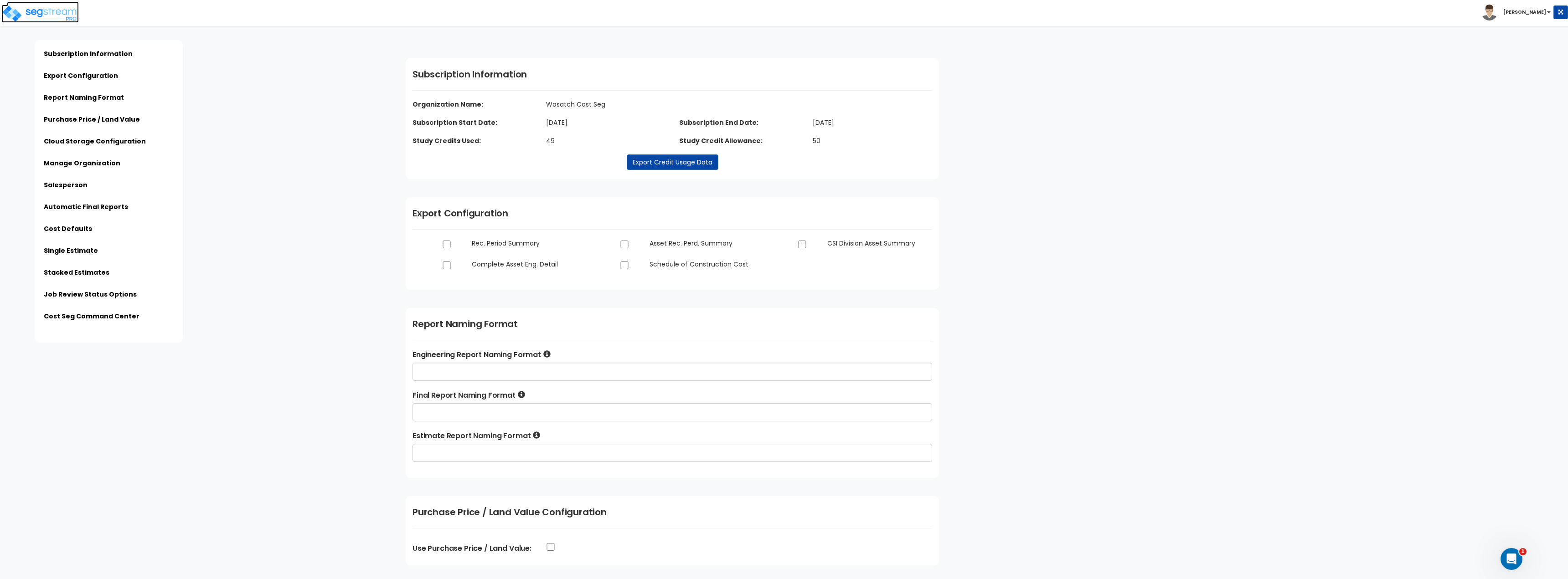
click at [63, 12] on img at bounding box center [40, 13] width 77 height 18
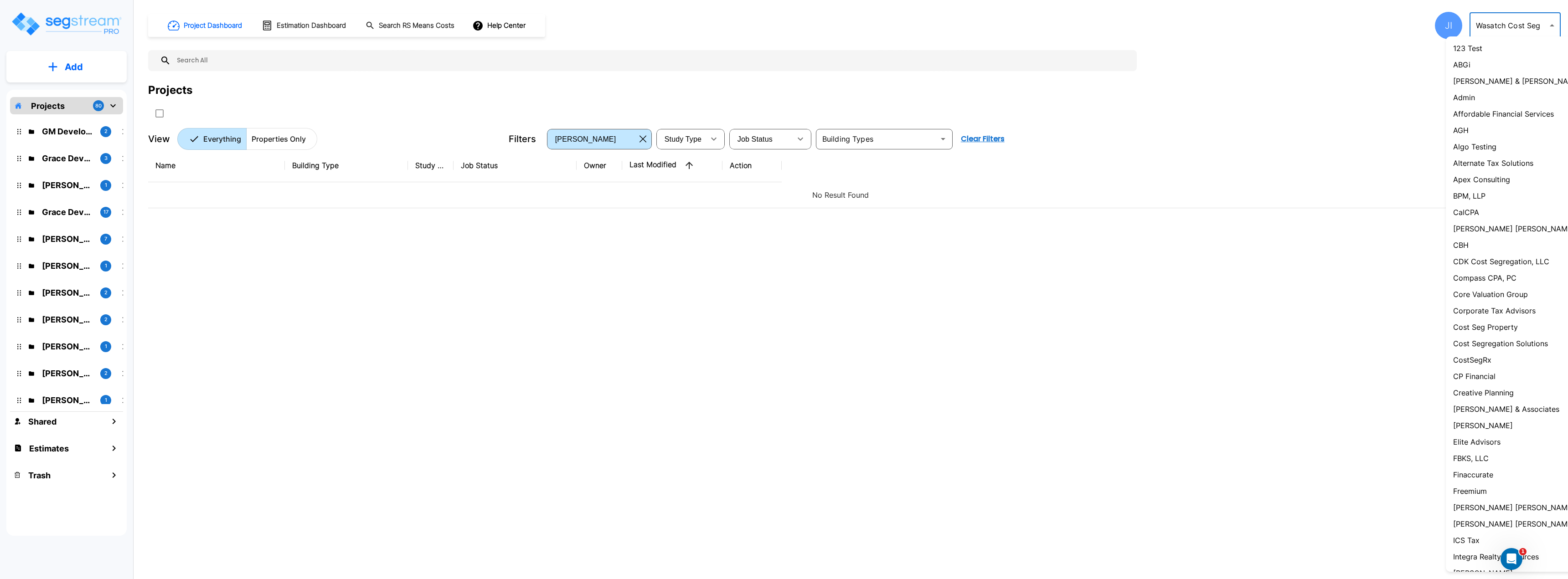
click at [1498, 21] on body "× Your report is being generated. Be patient! × We're working on your Modificat…" at bounding box center [784, 290] width 1568 height 579
click at [1477, 99] on li "Admin" at bounding box center [1530, 97] width 169 height 16
type input "1"
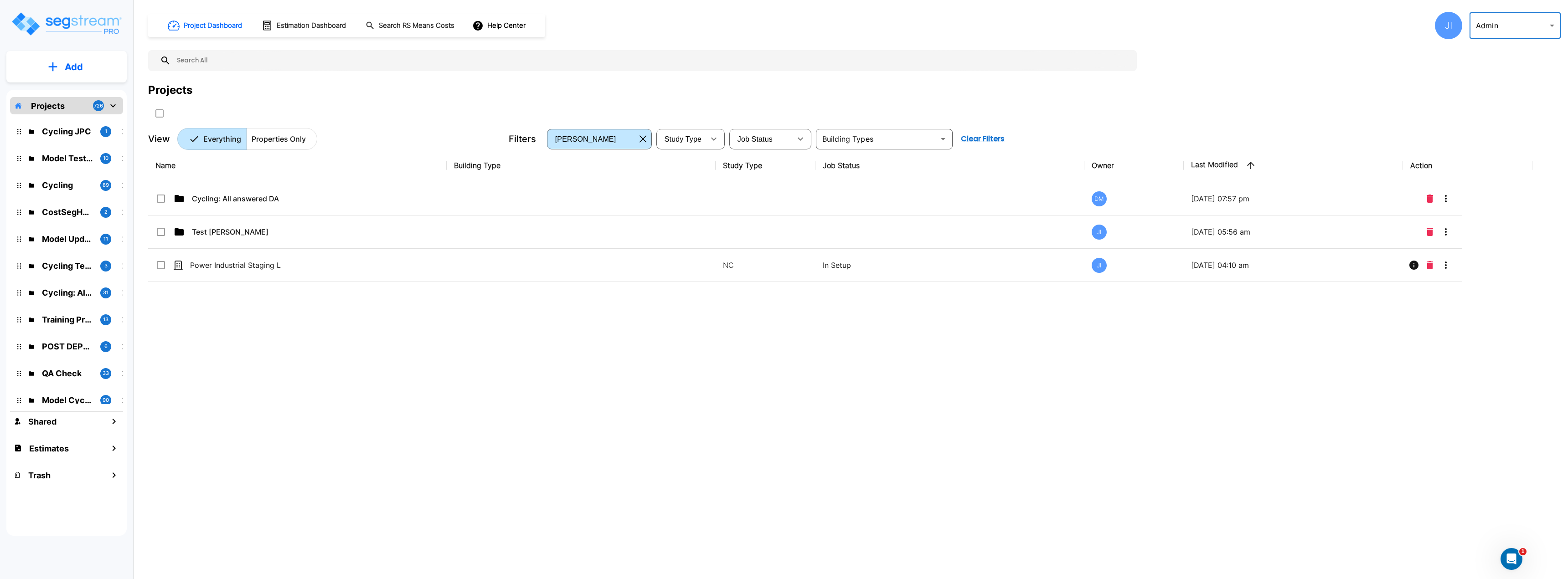
click at [1440, 28] on div "JI" at bounding box center [1448, 25] width 27 height 27
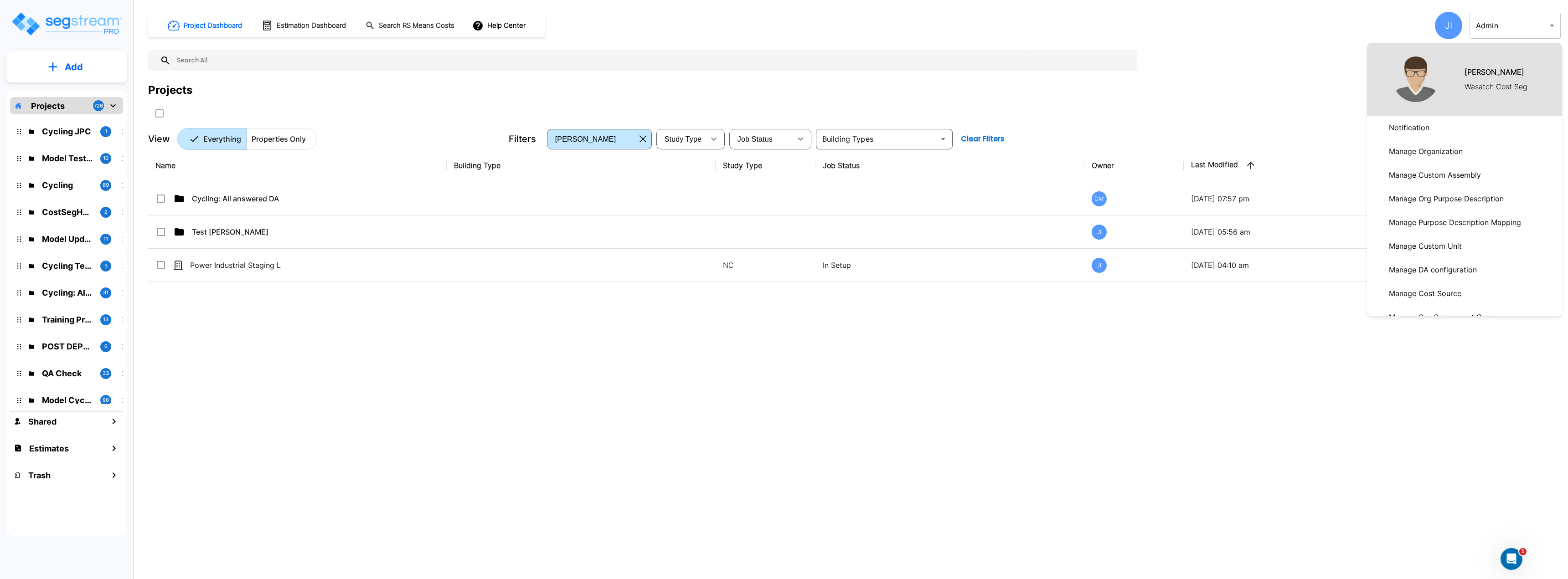
click at [1449, 157] on p "Manage Organization" at bounding box center [1426, 151] width 81 height 18
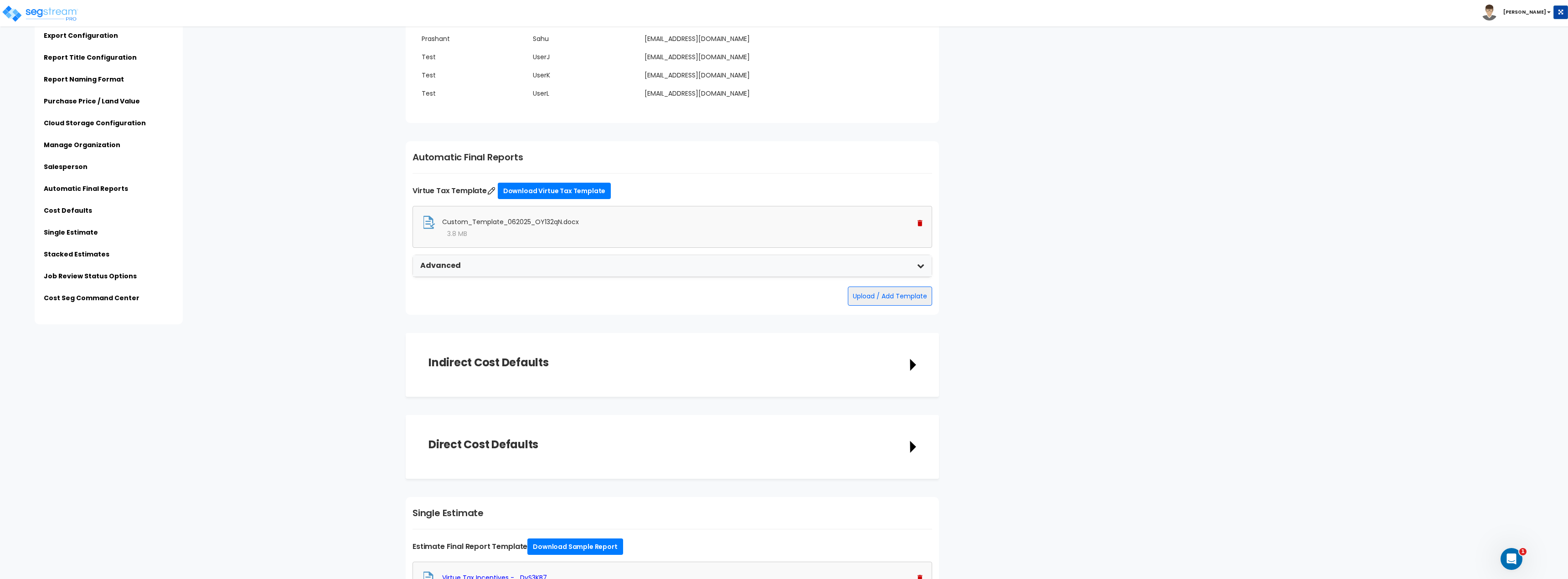
scroll to position [2050, 0]
click at [68, 18] on img at bounding box center [40, 13] width 77 height 18
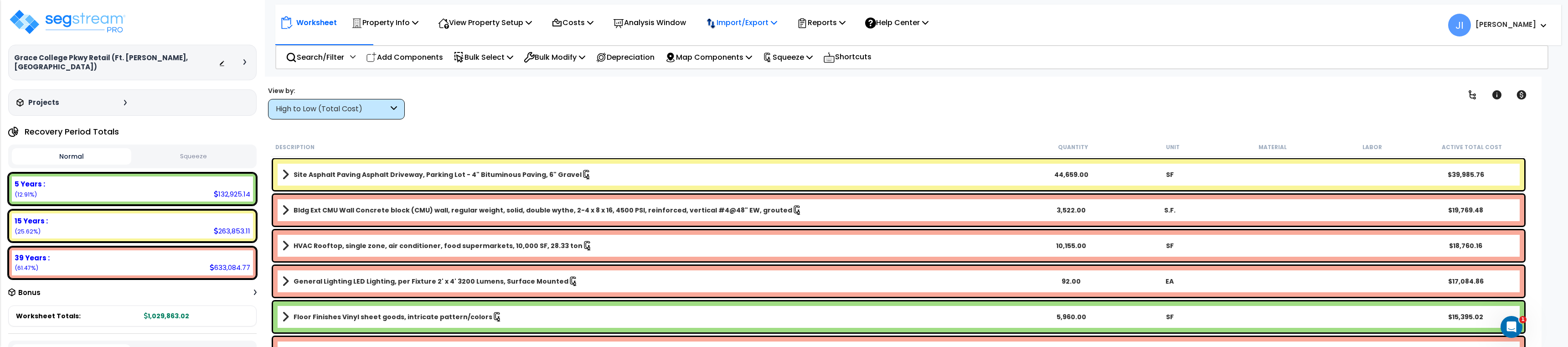
click at [418, 21] on p "Import/Export" at bounding box center [385, 23] width 67 height 12
click at [821, 30] on div "Reports" at bounding box center [821, 22] width 49 height 21
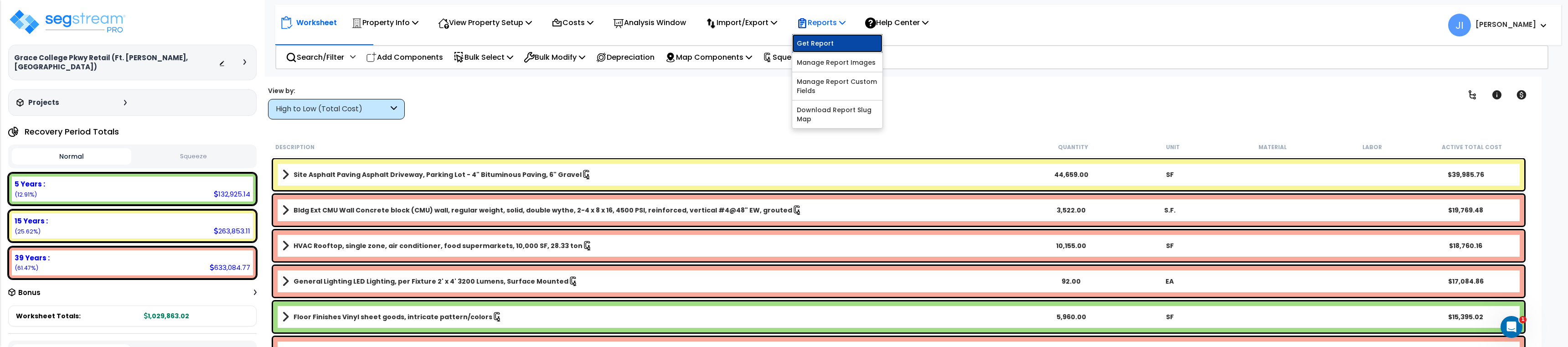
click at [832, 41] on link "Get Report" at bounding box center [837, 43] width 90 height 18
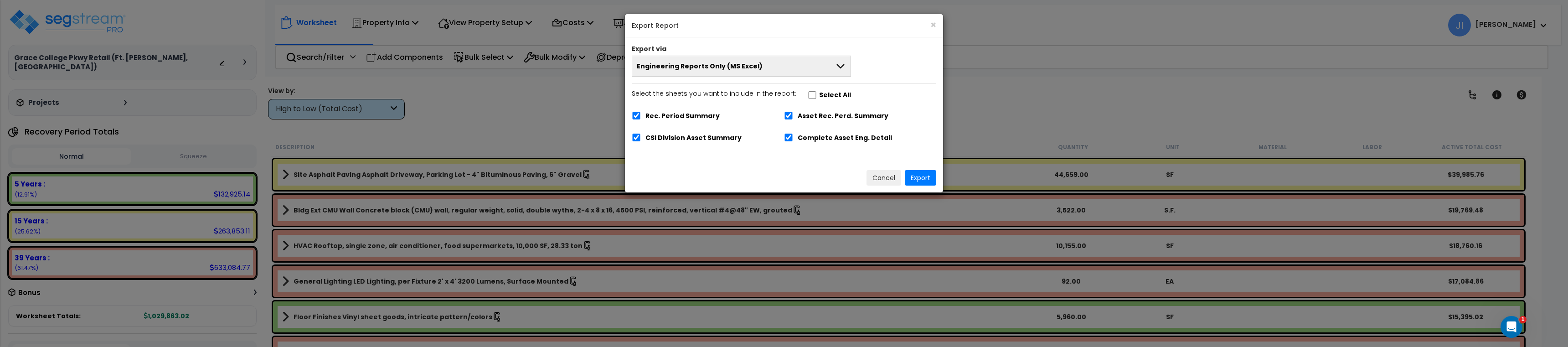
click at [739, 71] on button "Engineering Reports Only (MS Excel)" at bounding box center [741, 66] width 219 height 21
click at [754, 66] on span "Engineering Reports Only (MS Excel)" at bounding box center [699, 66] width 126 height 9
click at [882, 181] on button "Cancel" at bounding box center [884, 177] width 35 height 15
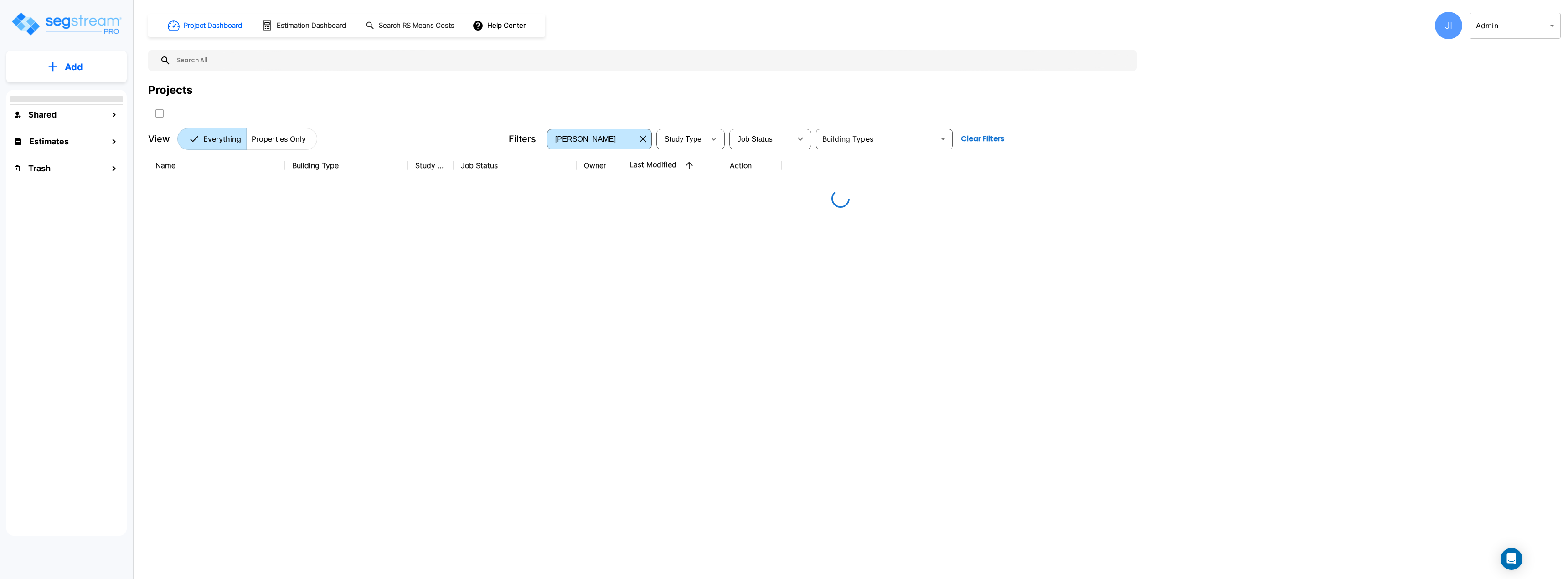
click at [1532, 26] on body "× Your report is being generated. Be patient! × We're working on your Modificat…" at bounding box center [784, 290] width 1568 height 579
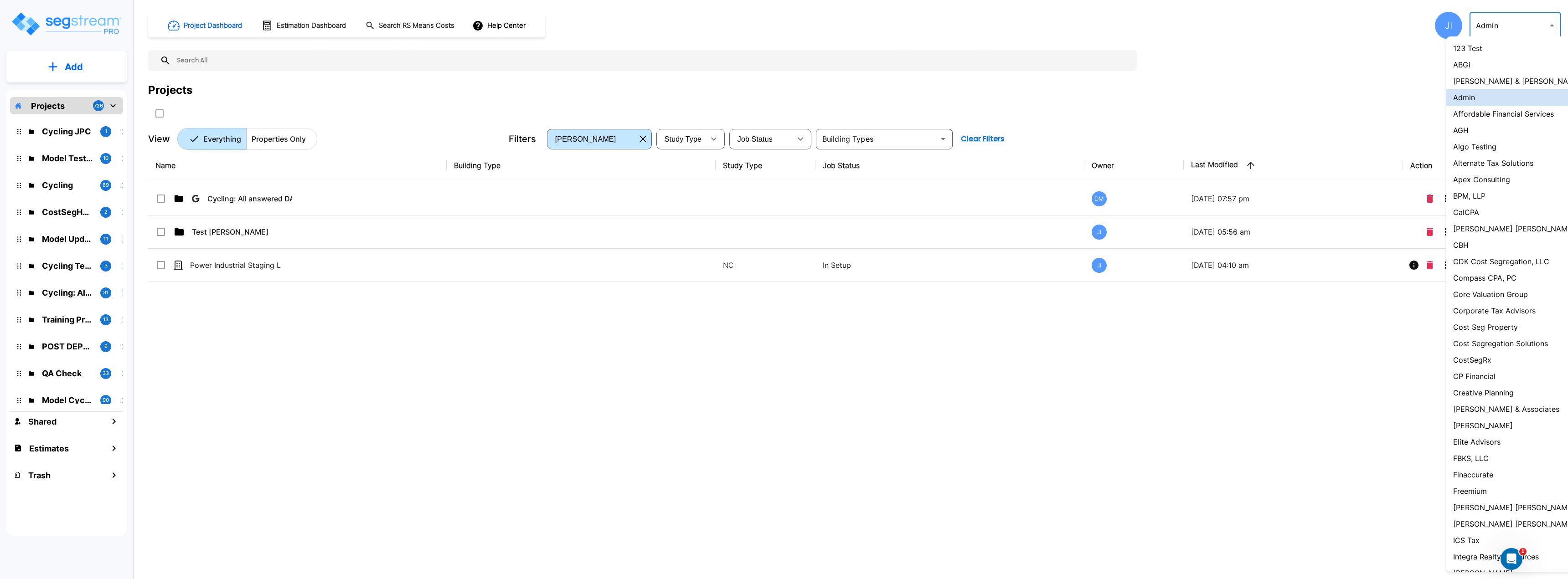
click at [1471, 130] on li "AGH" at bounding box center [1530, 130] width 169 height 16
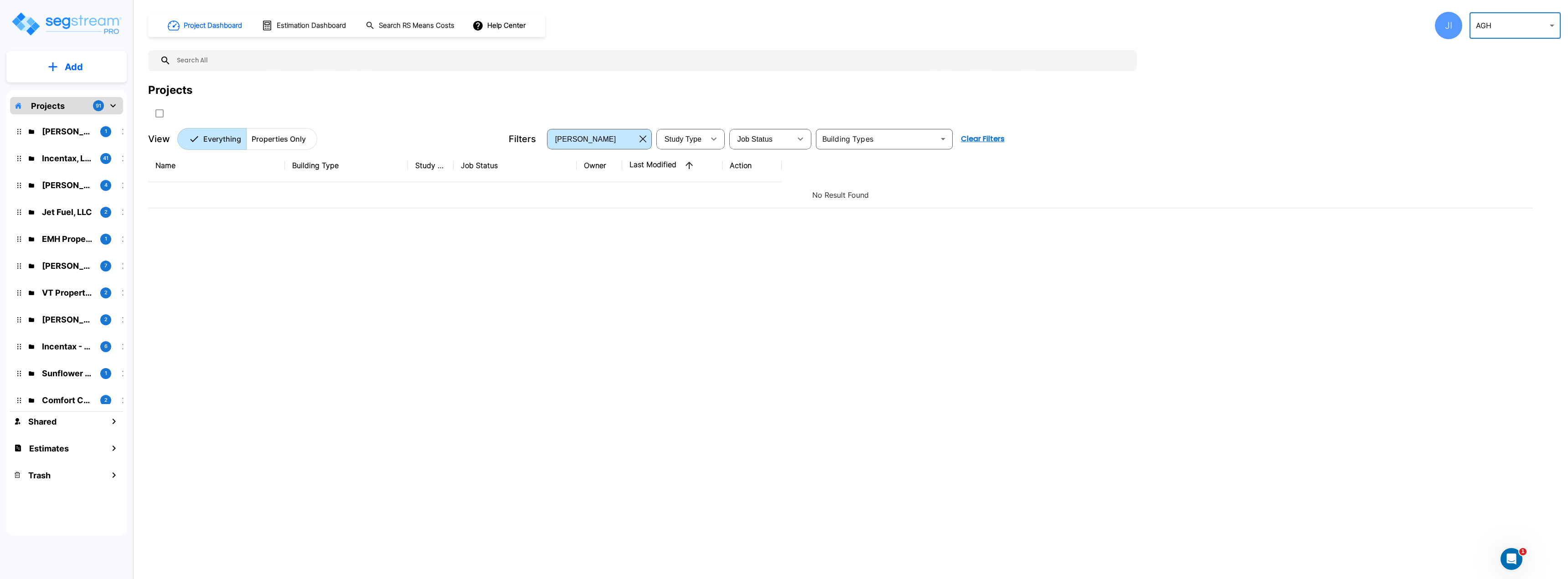
click at [1536, 23] on body "× Your report is being generated. Be patient! × We're working on your Modificat…" at bounding box center [784, 290] width 1568 height 579
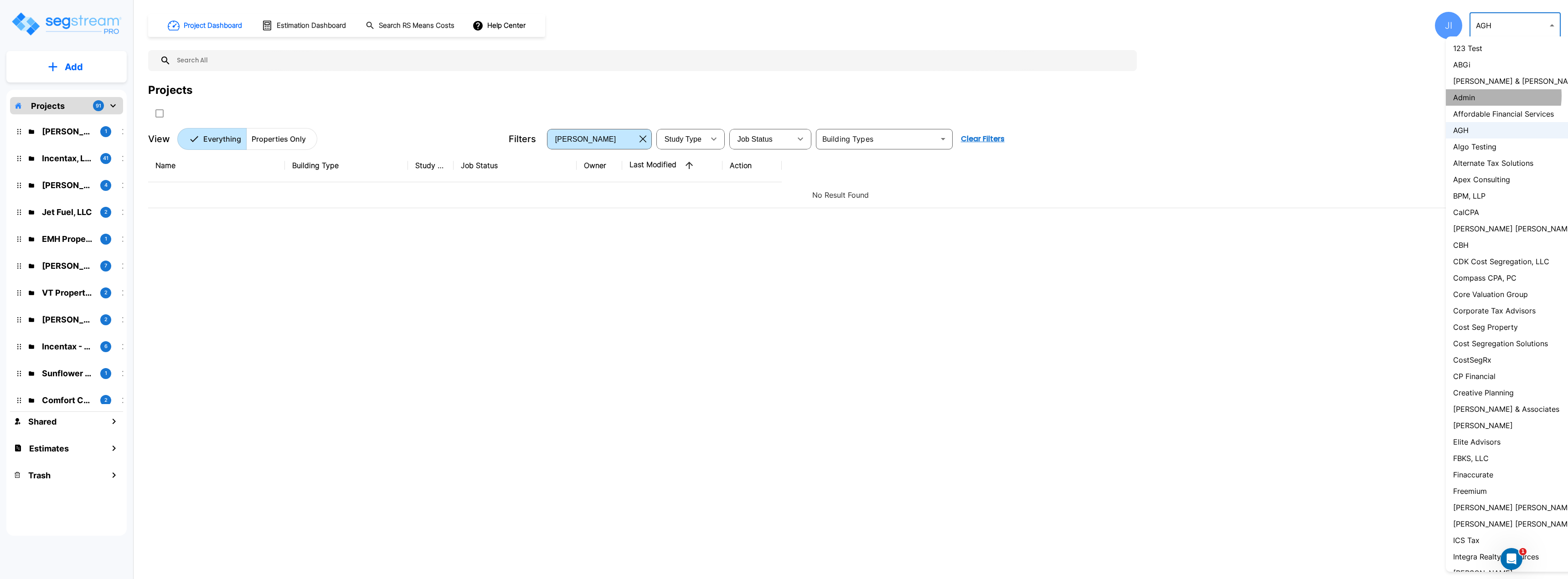
click at [1480, 96] on li "Admin" at bounding box center [1530, 97] width 169 height 16
type input "1"
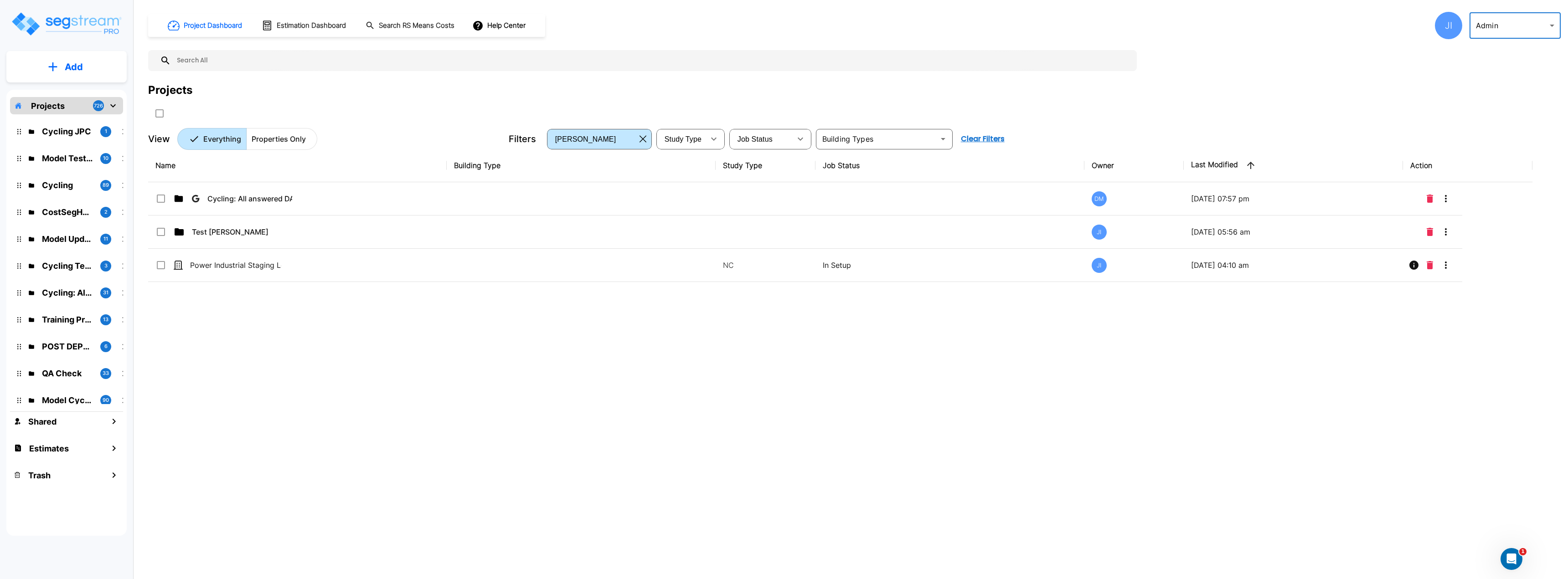
click at [1441, 22] on div "JI" at bounding box center [1448, 25] width 27 height 27
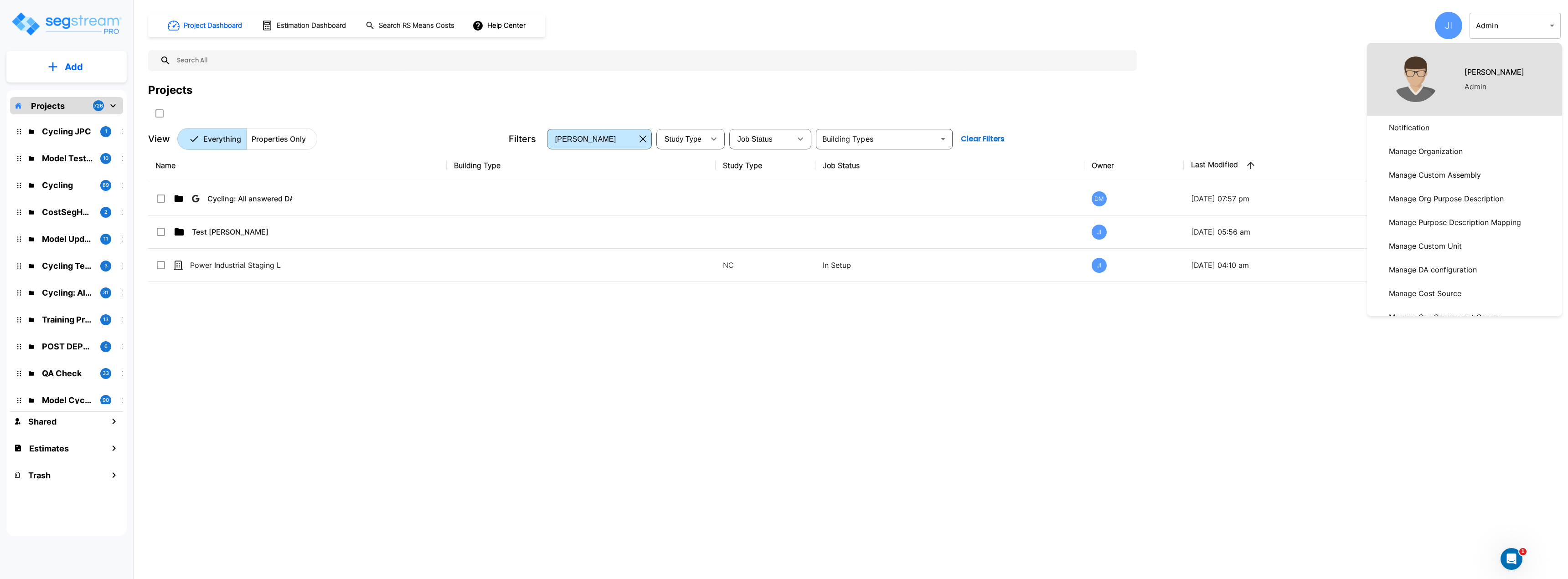
click at [1441, 151] on p "Manage Organization" at bounding box center [1426, 151] width 81 height 18
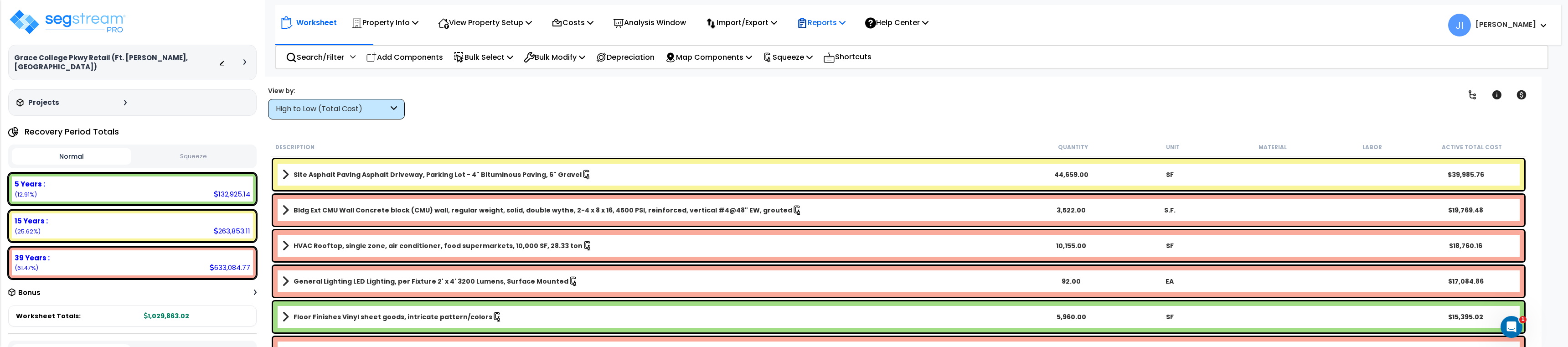
click at [834, 26] on p "Reports" at bounding box center [821, 23] width 49 height 12
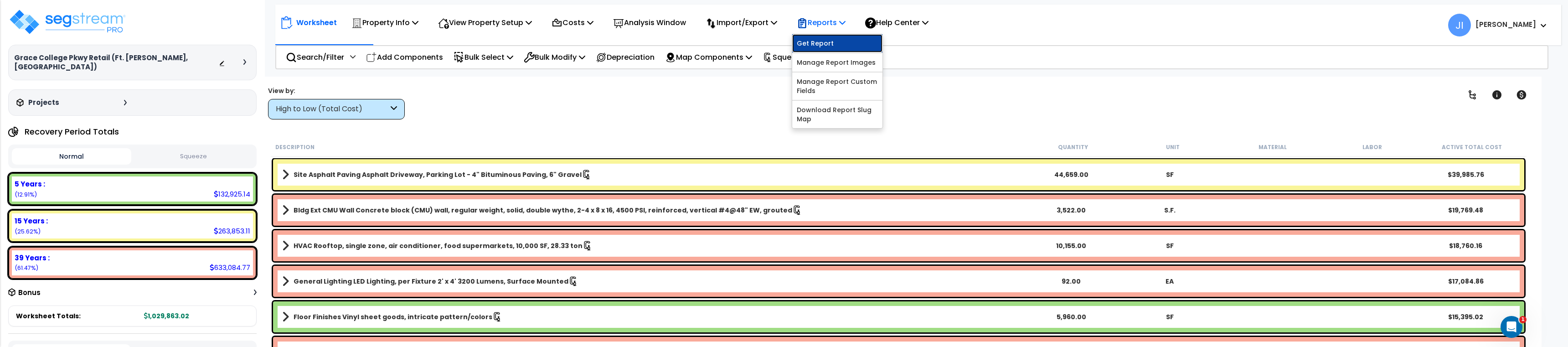
click at [830, 47] on link "Get Report" at bounding box center [837, 43] width 90 height 18
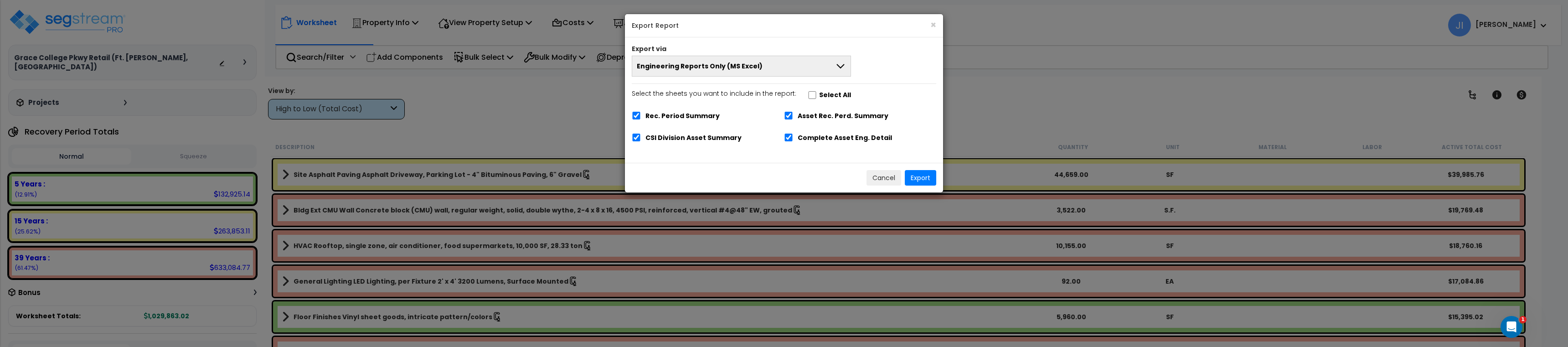
click at [778, 53] on div "Export via" at bounding box center [784, 50] width 318 height 12
drag, startPoint x: 769, startPoint y: 54, endPoint x: 760, endPoint y: 63, distance: 12.7
click at [769, 54] on div "Export via" at bounding box center [784, 50] width 318 height 12
click at [756, 65] on button "Engineering Reports Only (MS Excel)" at bounding box center [741, 66] width 219 height 21
click at [775, 66] on button "Engineering Reports Only (MS Excel)" at bounding box center [741, 66] width 219 height 21
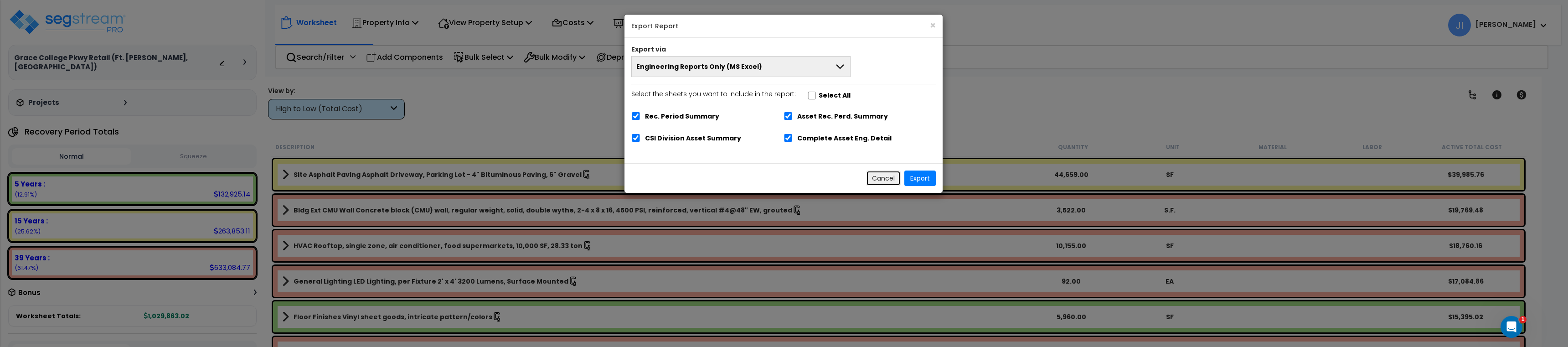
click at [878, 180] on button "Cancel" at bounding box center [883, 178] width 35 height 15
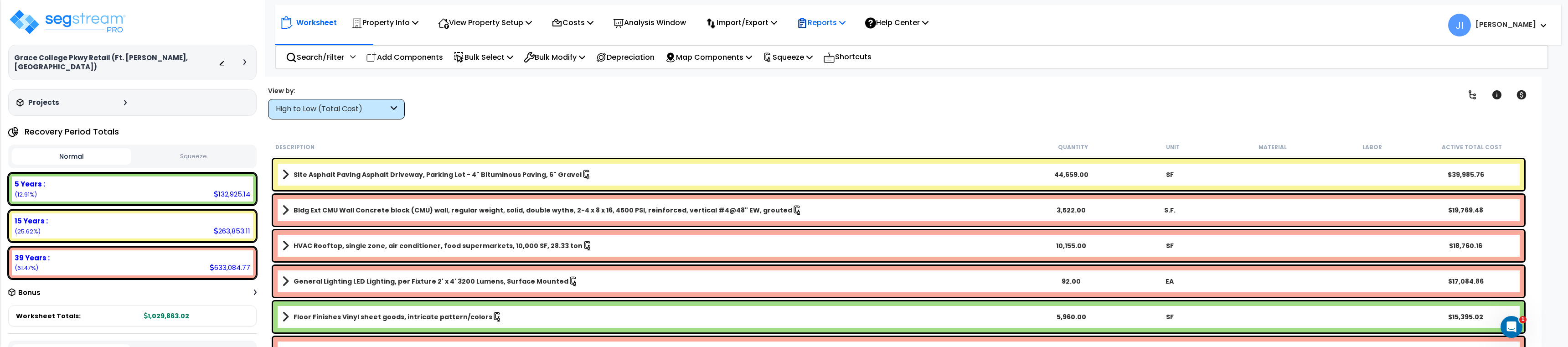
click at [827, 26] on p "Reports" at bounding box center [821, 23] width 49 height 12
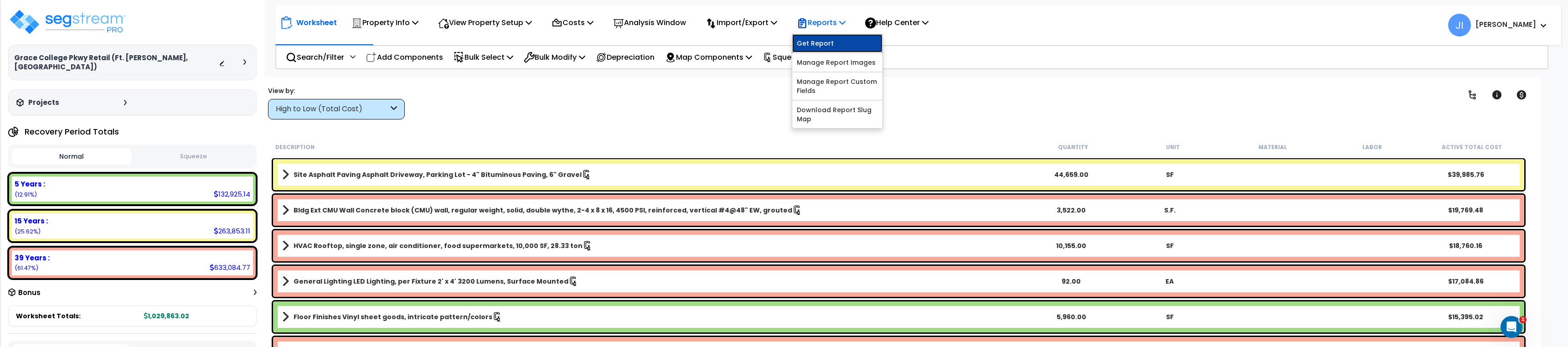
click at [817, 38] on link "Get Report" at bounding box center [837, 43] width 90 height 18
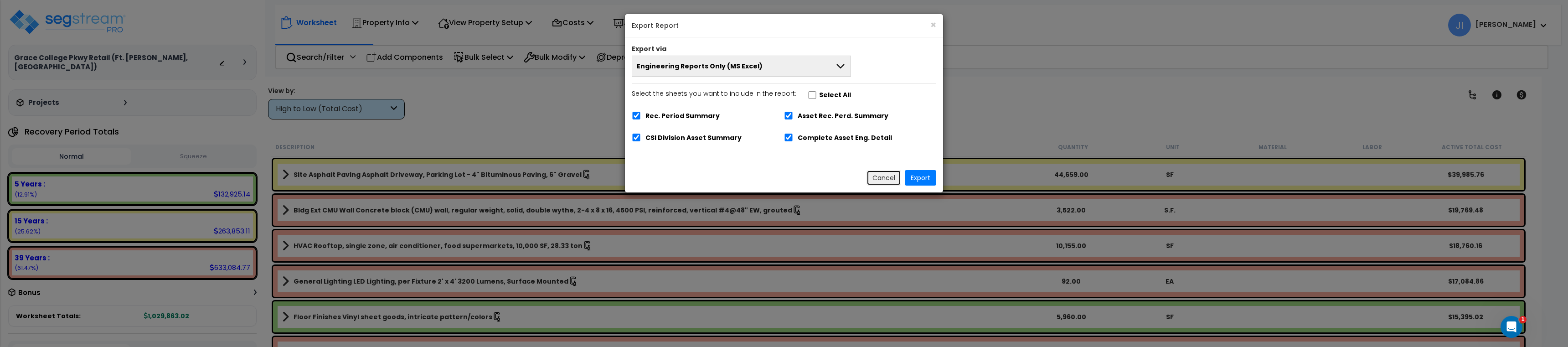
click at [882, 180] on button "Cancel" at bounding box center [884, 177] width 35 height 15
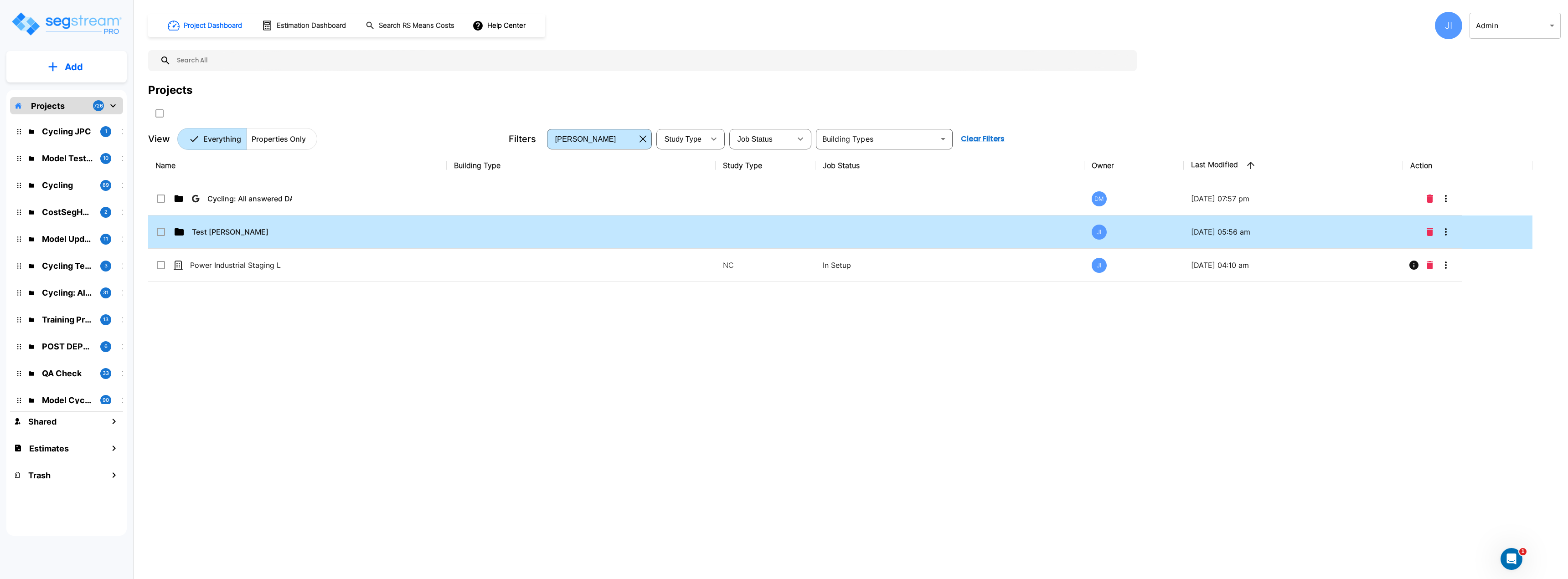
click at [298, 230] on td "Test Jay" at bounding box center [297, 232] width 298 height 33
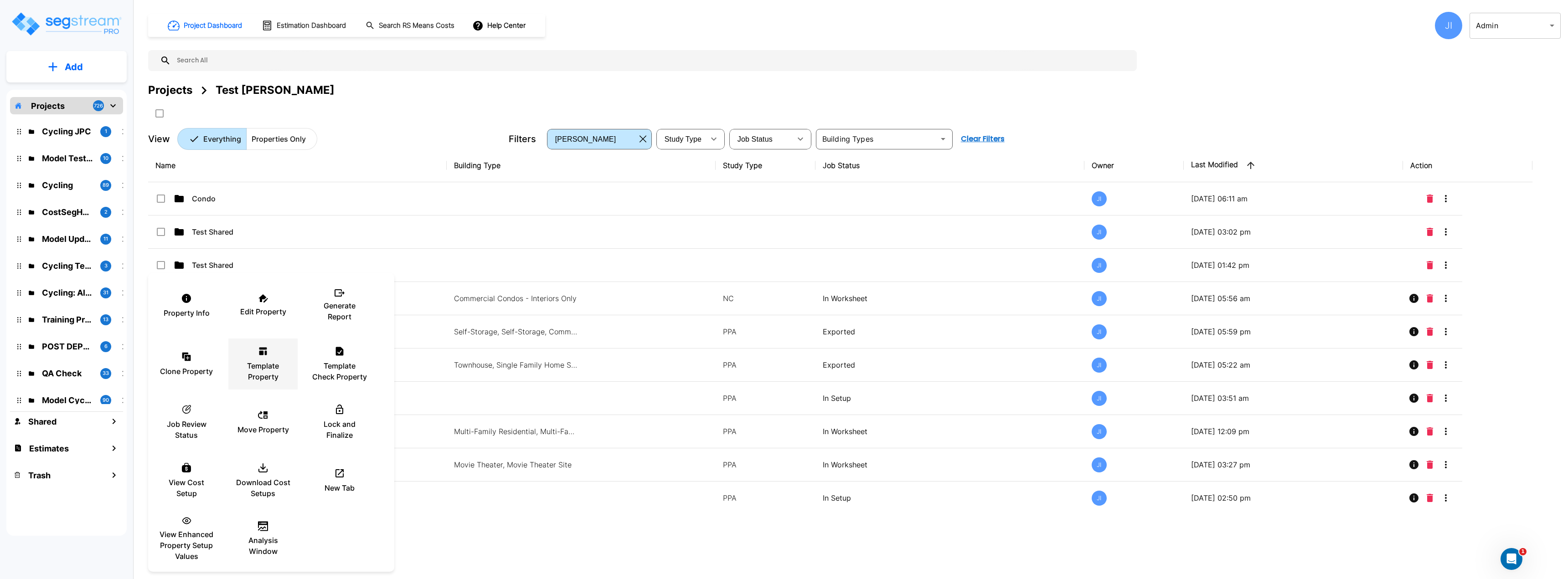
click at [264, 365] on p "Template Property" at bounding box center [263, 371] width 55 height 22
click at [353, 482] on div "New Tab" at bounding box center [340, 480] width 55 height 46
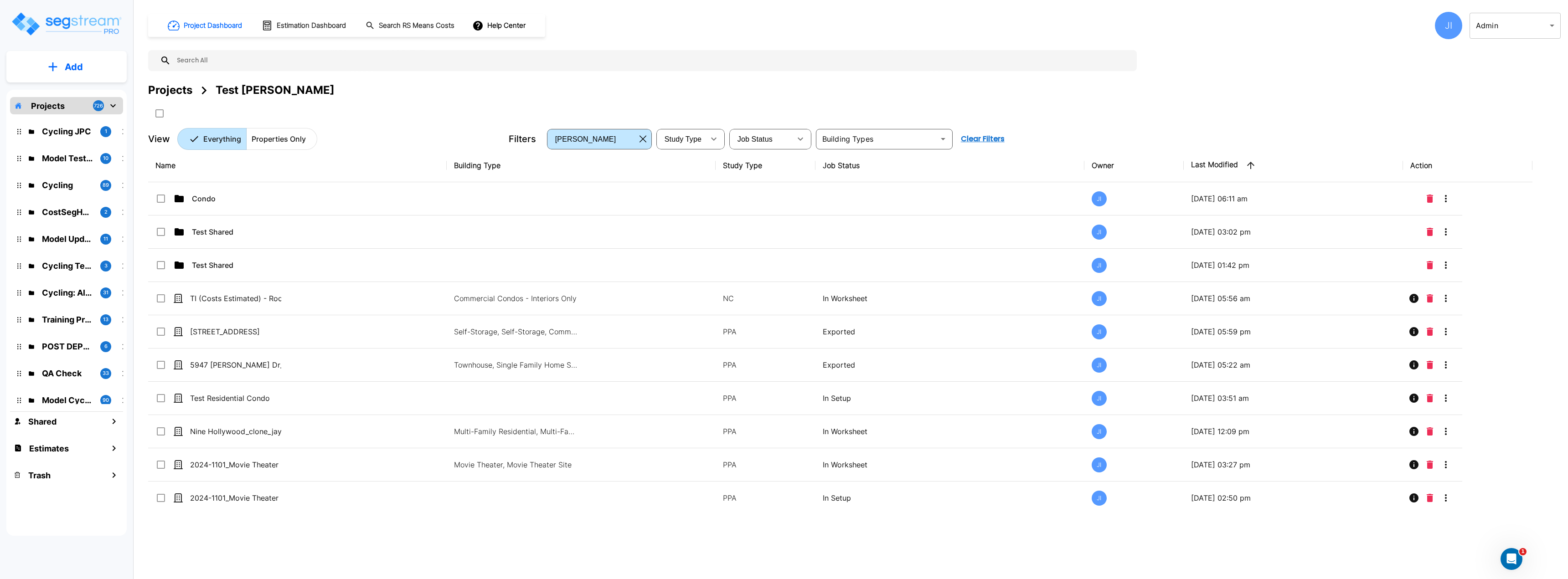
click at [1512, 35] on body "× Your report is being generated. Be patient! × We're working on your Modificat…" at bounding box center [784, 290] width 1568 height 579
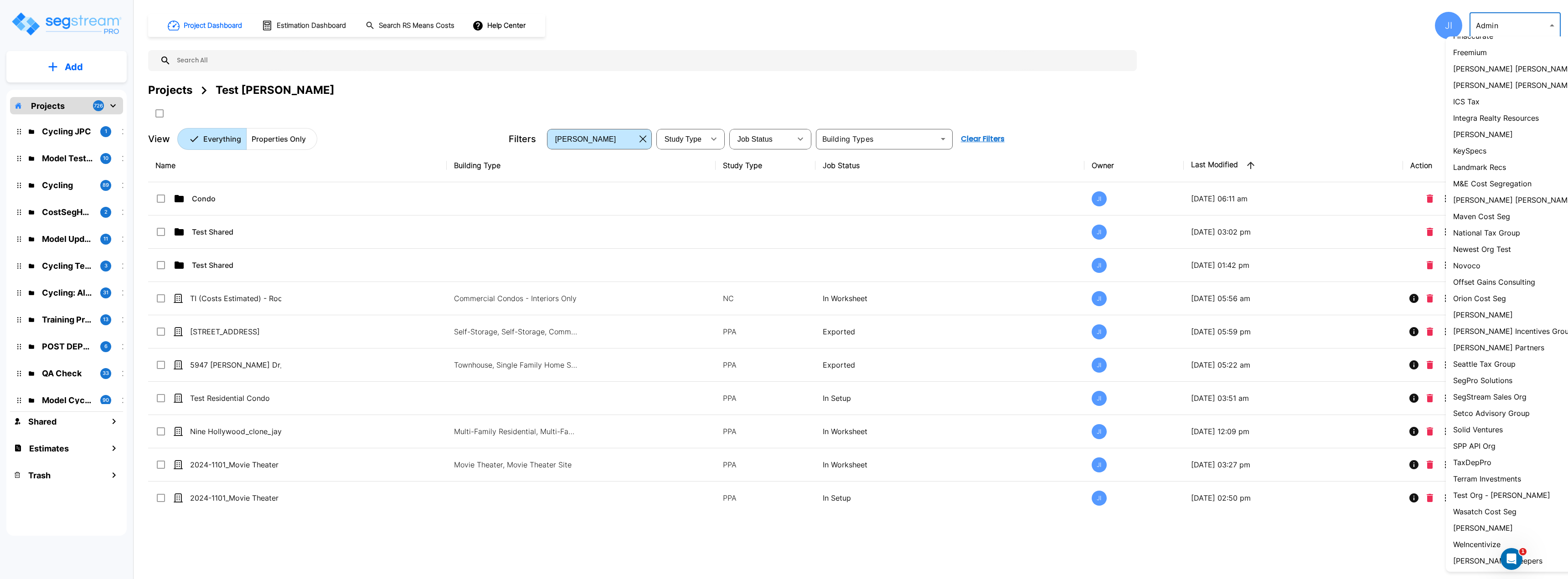
scroll to position [440, 0]
click at [1491, 510] on p "Wasatch Cost Seg" at bounding box center [1485, 510] width 63 height 11
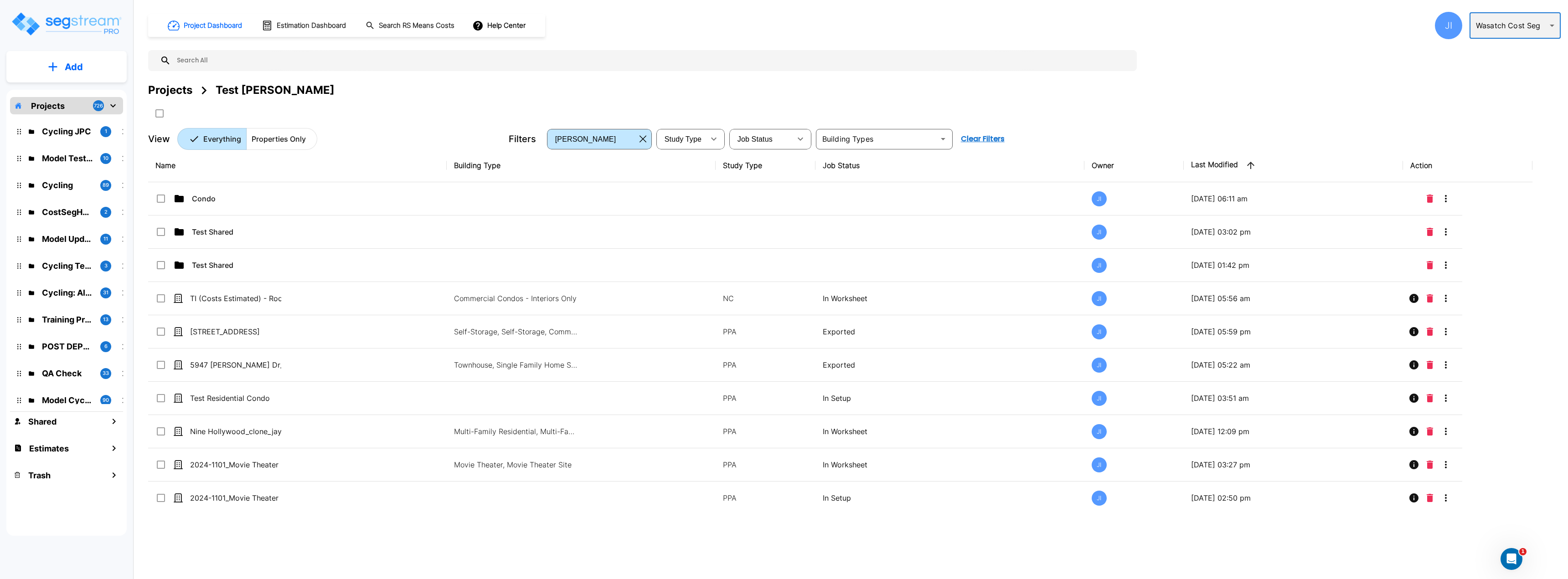
type input "36"
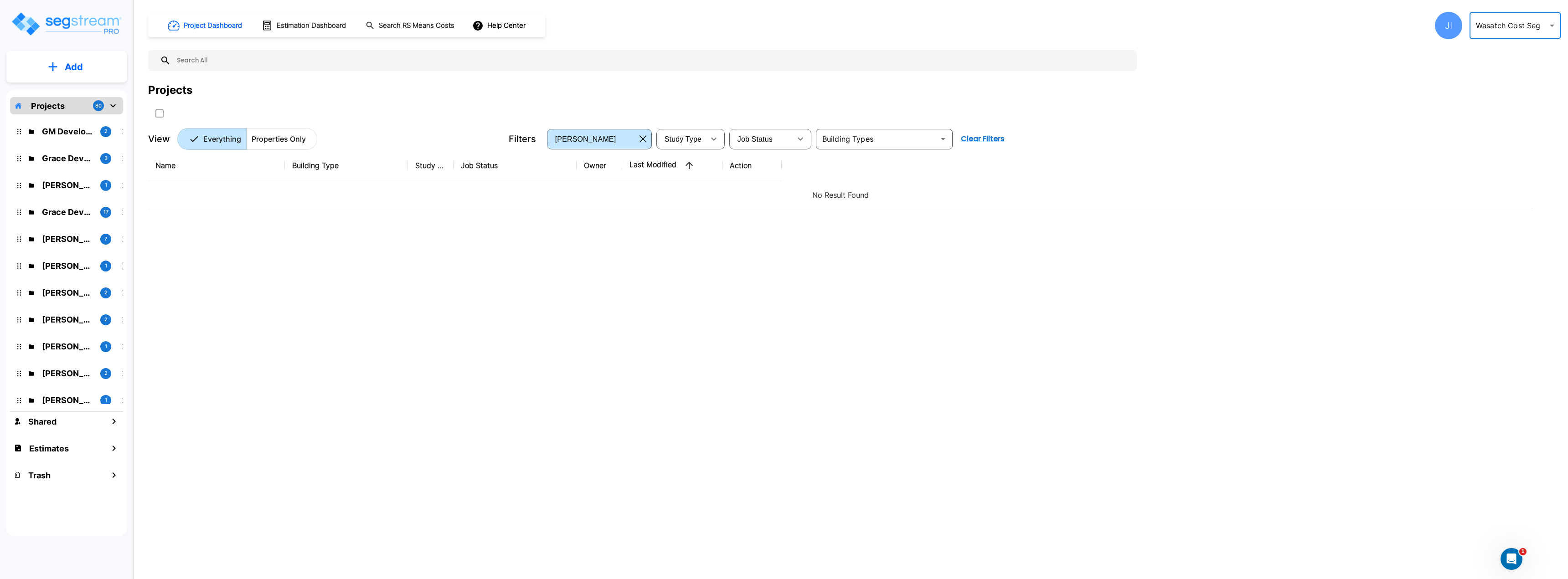
click at [1438, 21] on div "JI" at bounding box center [1448, 25] width 27 height 27
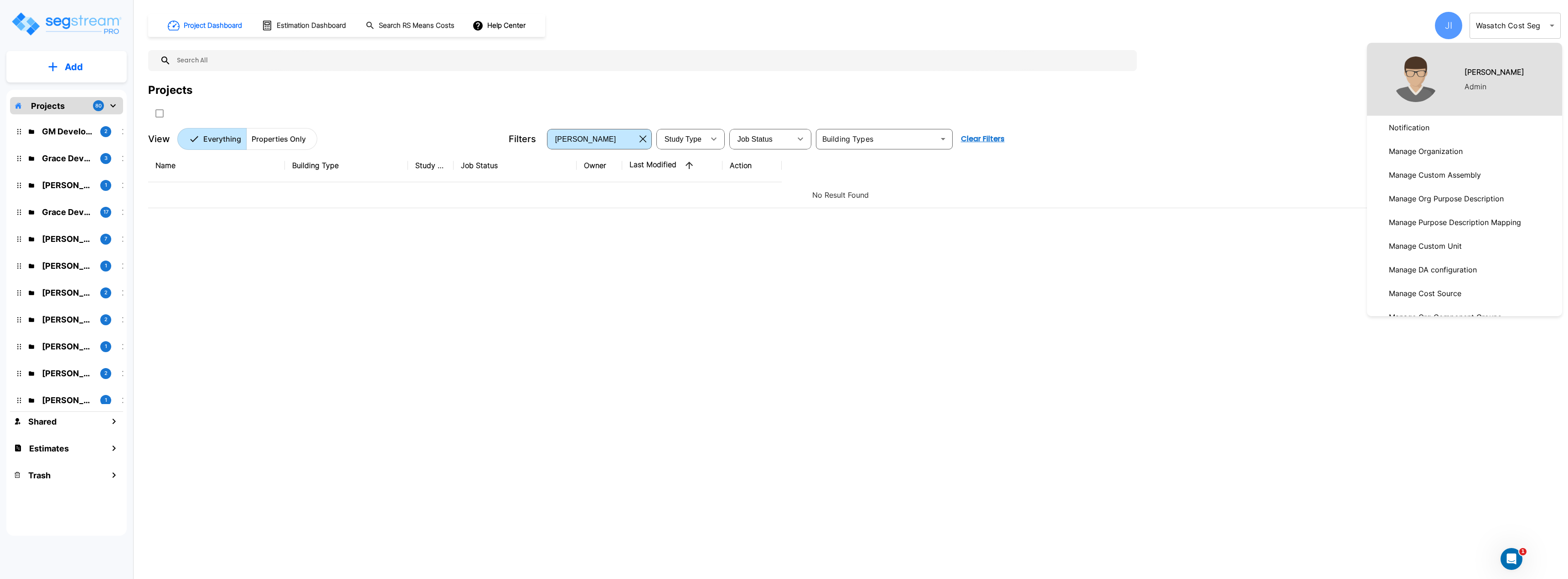
click at [1468, 153] on link "Manage Organization" at bounding box center [1465, 151] width 195 height 24
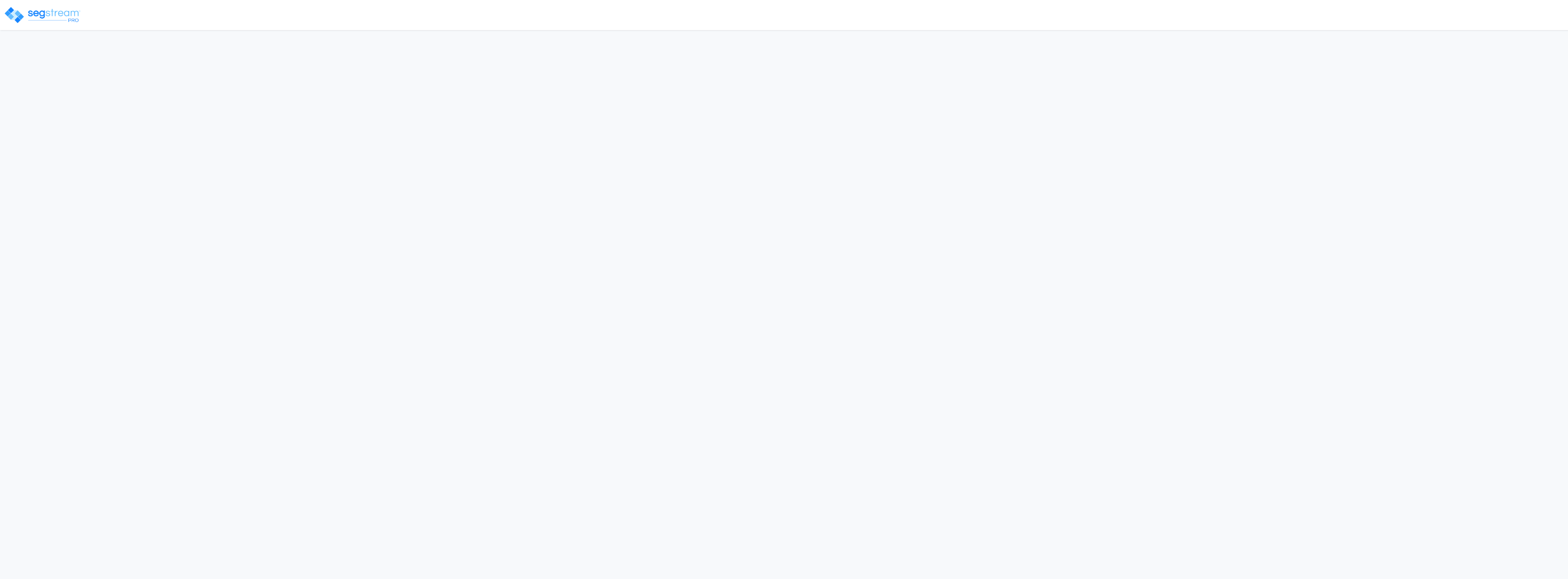
select select "CRM(_5"
select select "2024"
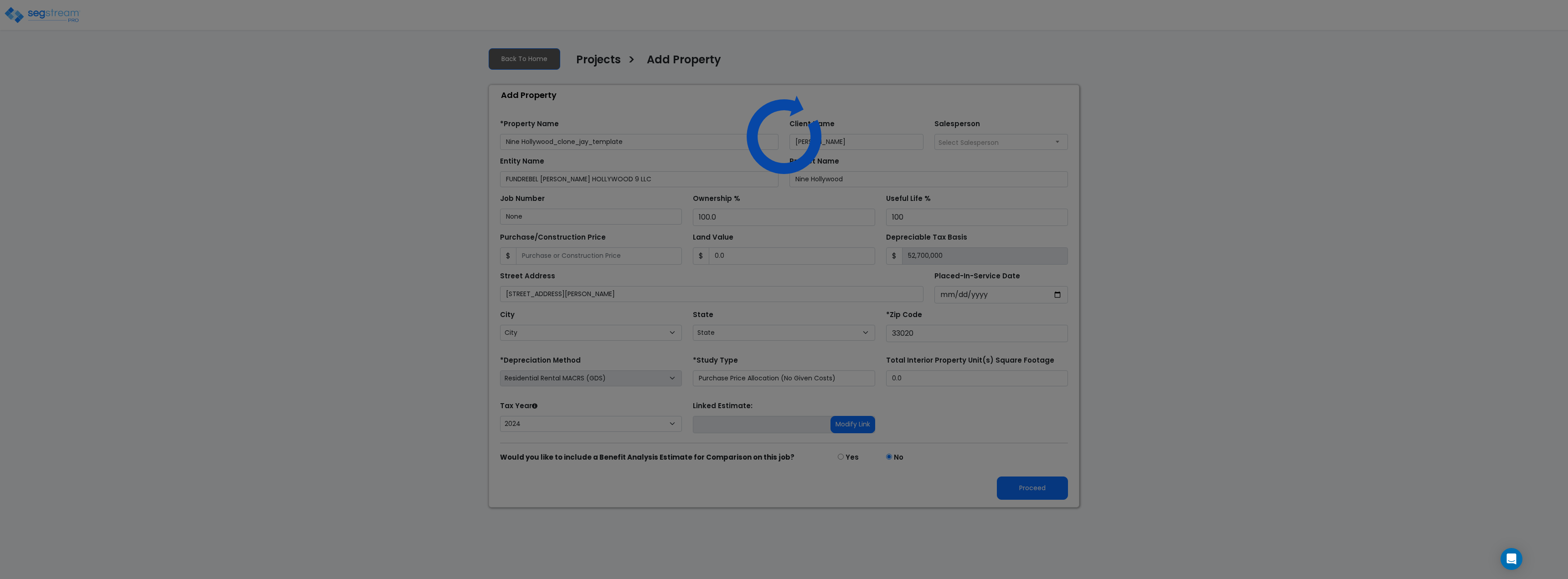
select select "FL"
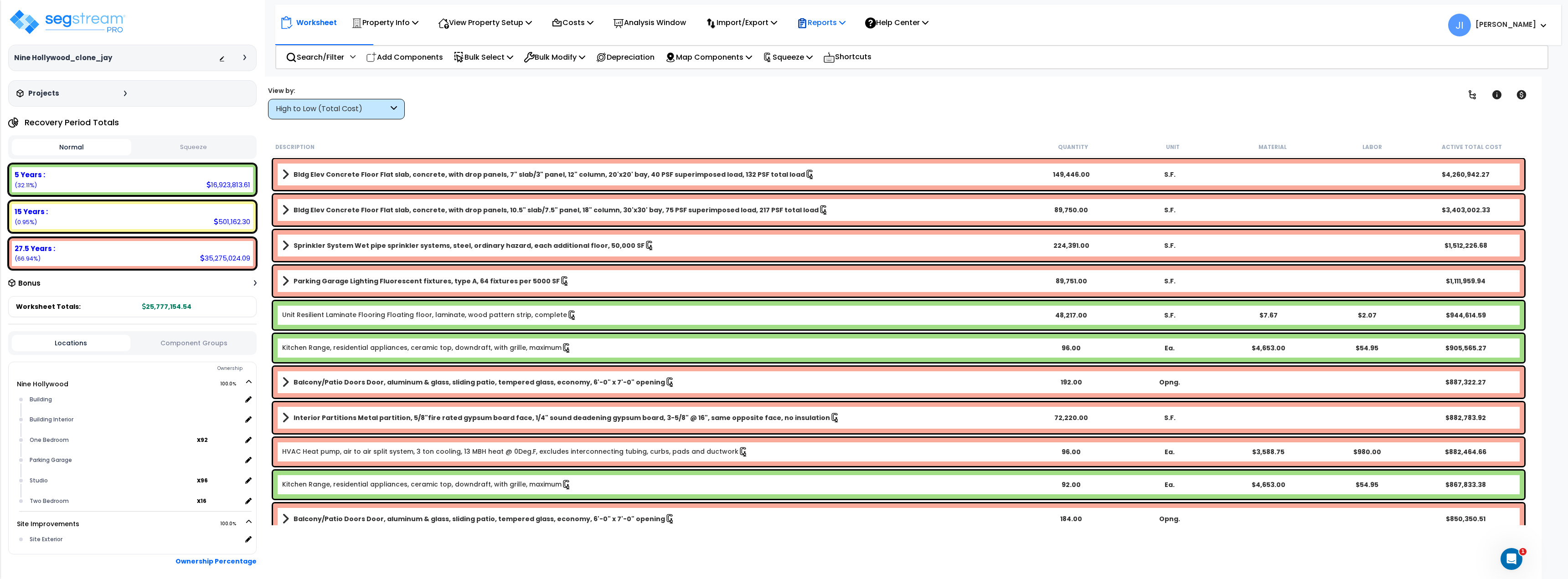
click at [827, 21] on p "Reports" at bounding box center [821, 23] width 49 height 12
click at [823, 43] on link "Get Report" at bounding box center [837, 43] width 90 height 18
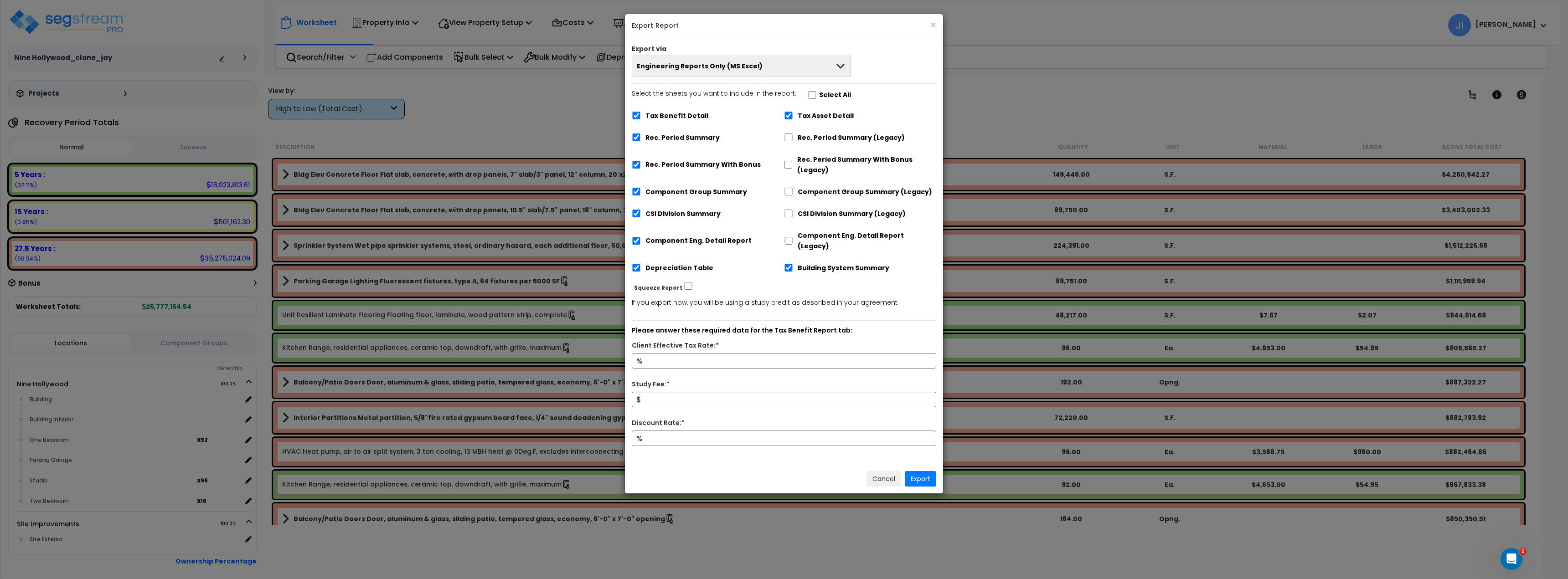
click at [758, 72] on button "Engineering Reports Only (MS Excel)" at bounding box center [741, 66] width 219 height 21
click at [765, 59] on button "Engineering Reports Only (MS Excel)" at bounding box center [741, 66] width 219 height 21
click at [891, 471] on button "Cancel" at bounding box center [884, 478] width 35 height 15
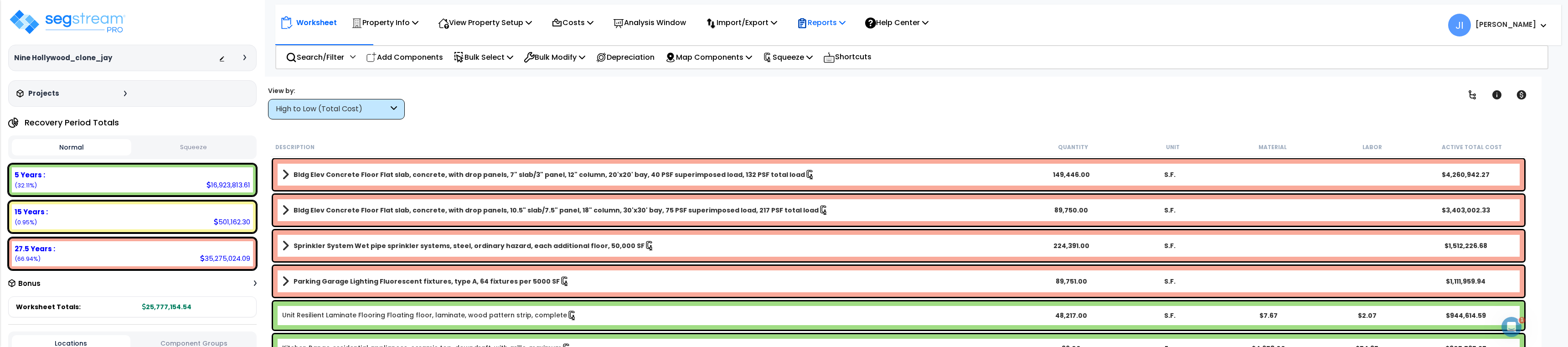
click at [825, 25] on p "Reports" at bounding box center [821, 23] width 49 height 12
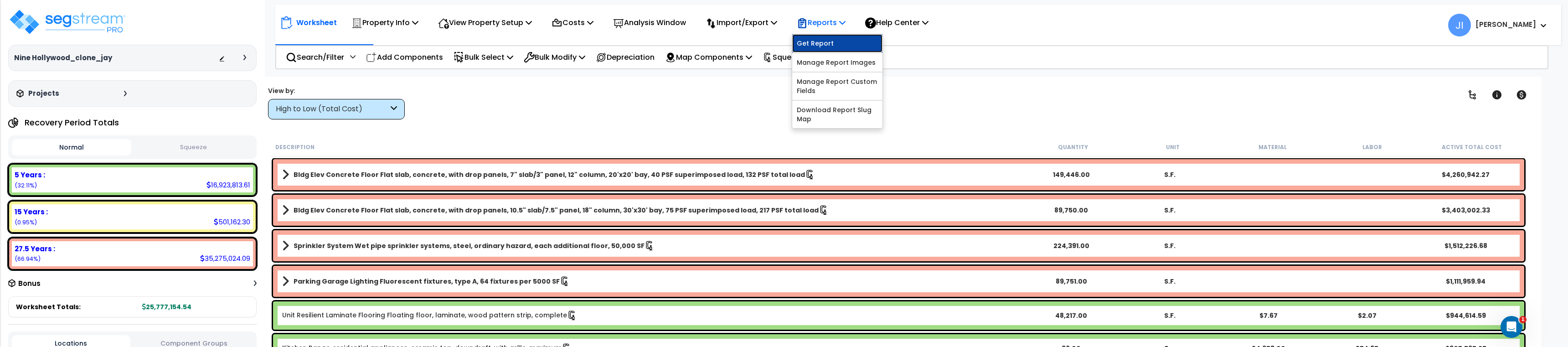
click at [819, 38] on link "Get Report" at bounding box center [837, 43] width 90 height 18
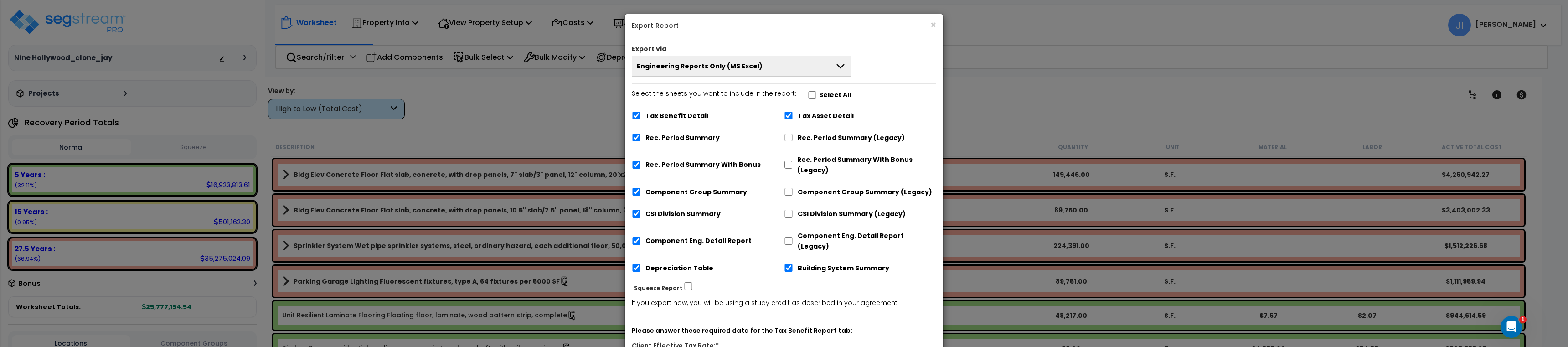
click at [718, 71] on button "Engineering Reports Only (MS Excel)" at bounding box center [741, 66] width 219 height 21
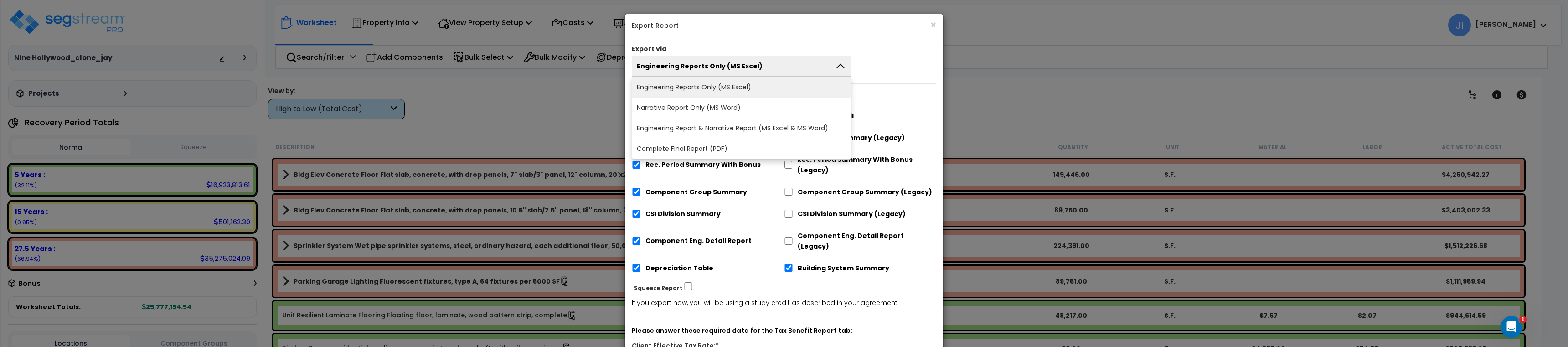
click at [738, 65] on span "Engineering Reports Only (MS Excel)" at bounding box center [699, 66] width 126 height 9
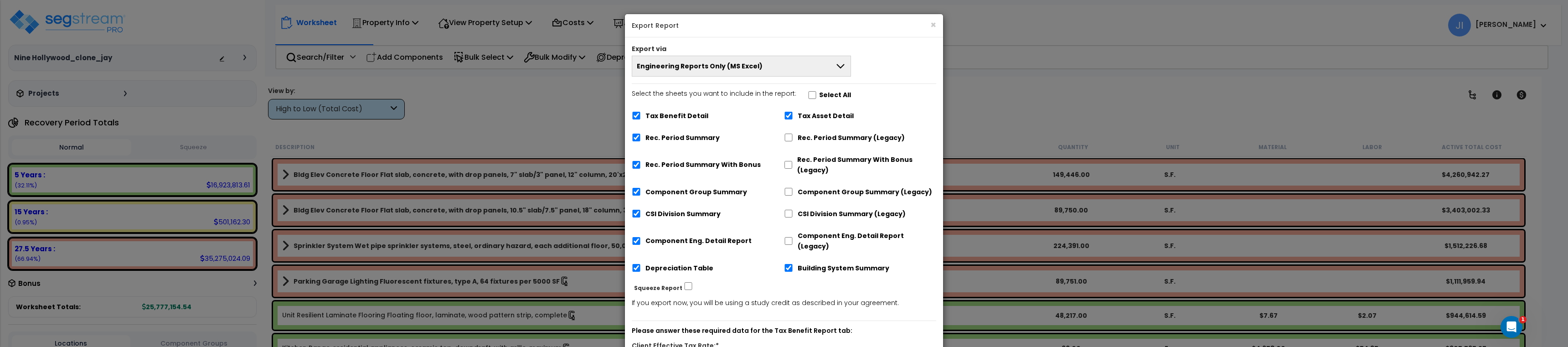
click at [805, 63] on button "Engineering Reports Only (MS Excel)" at bounding box center [741, 66] width 219 height 21
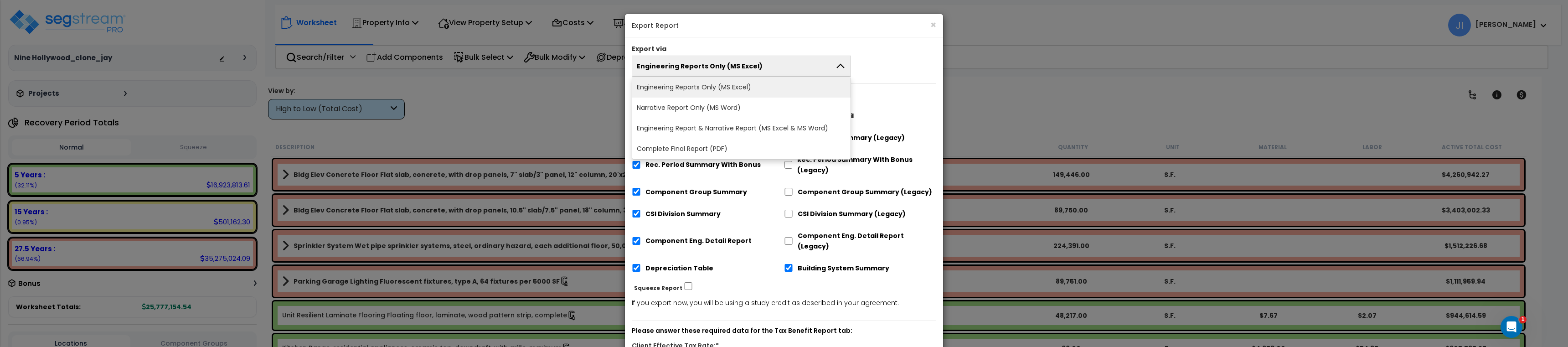
click at [746, 106] on li "Narrative Report Only (MS Word)" at bounding box center [741, 108] width 219 height 21
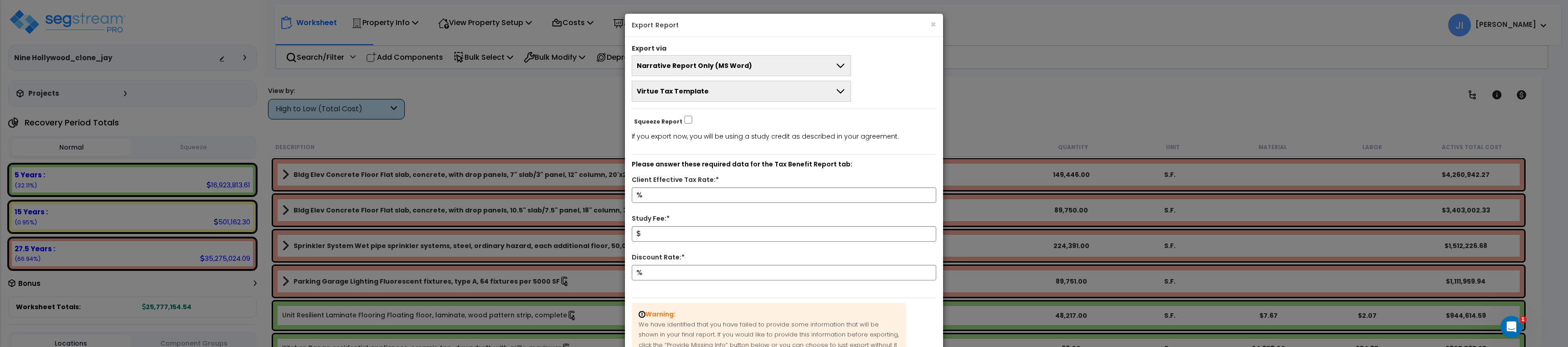
click at [780, 91] on button "Virtue Tax Template" at bounding box center [741, 91] width 219 height 21
click at [797, 93] on button "Virtue Tax Template" at bounding box center [741, 91] width 219 height 21
click at [758, 93] on button "Virtue Tax Template" at bounding box center [741, 91] width 219 height 21
click at [772, 90] on button "Virtue Tax Template" at bounding box center [741, 91] width 219 height 21
click at [783, 63] on button "Narrative Report Only (MS Word)" at bounding box center [741, 66] width 219 height 21
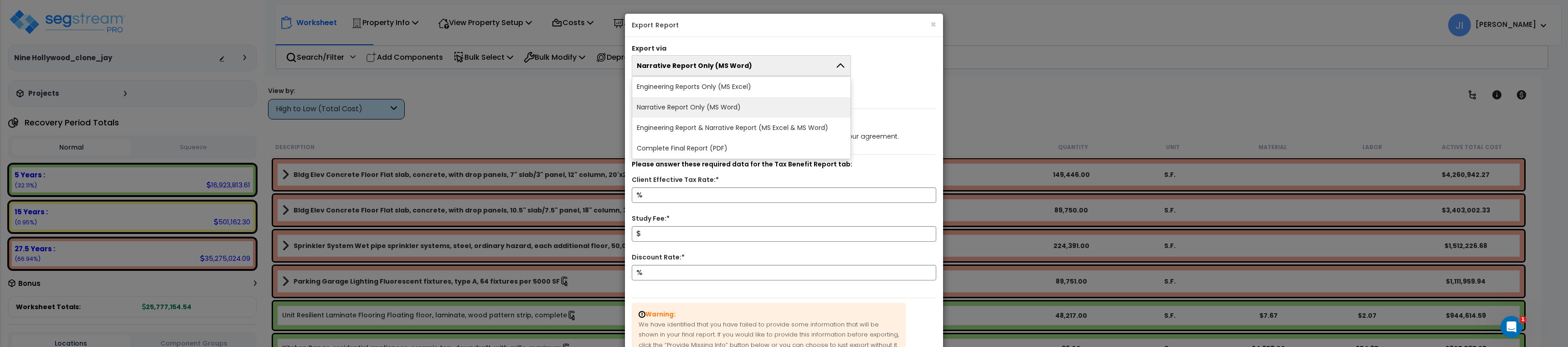
click at [746, 152] on li "Complete Final Report (PDF)" at bounding box center [741, 149] width 219 height 21
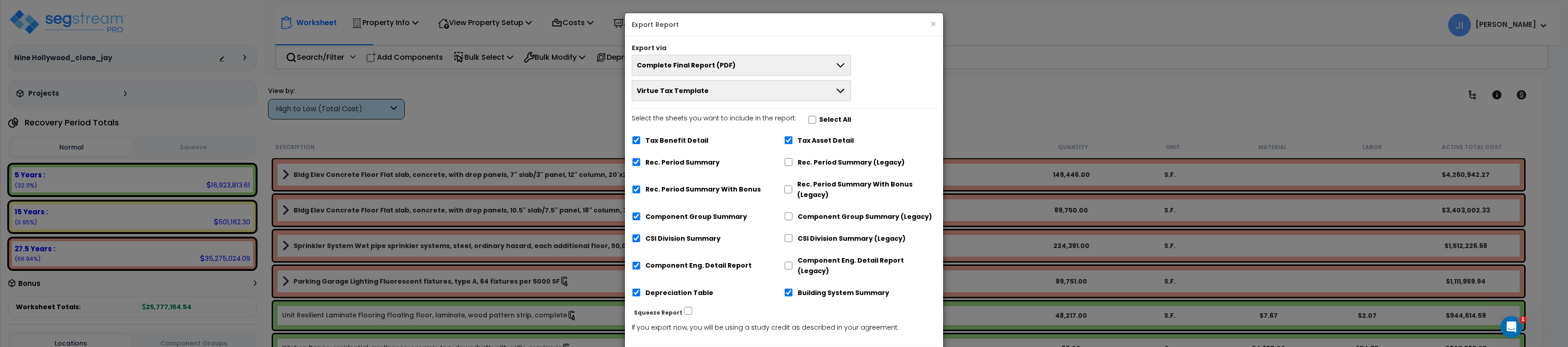
click at [825, 94] on button "Virtue Tax Template" at bounding box center [741, 91] width 219 height 21
click at [797, 93] on button "Virtue Tax Template" at bounding box center [741, 91] width 219 height 21
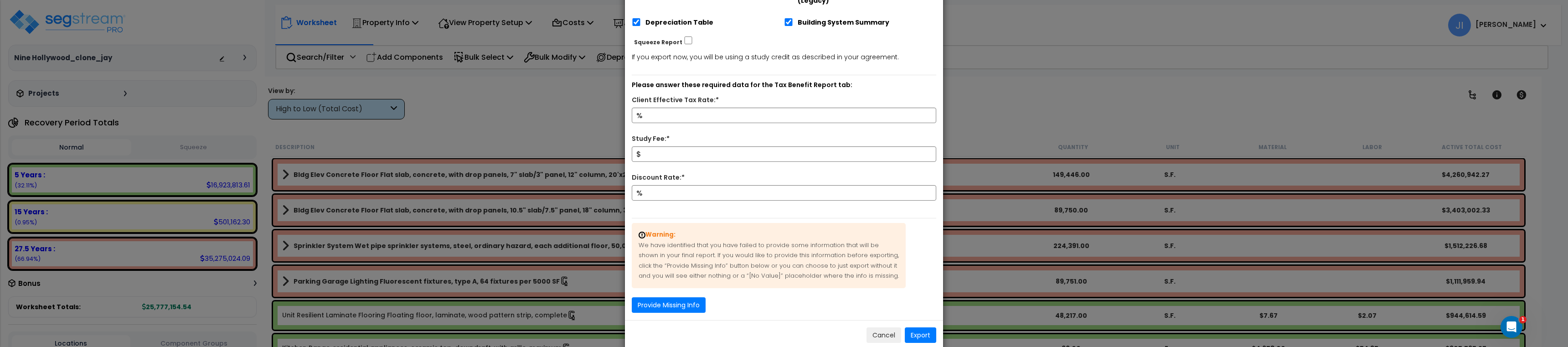
scroll to position [278, 0]
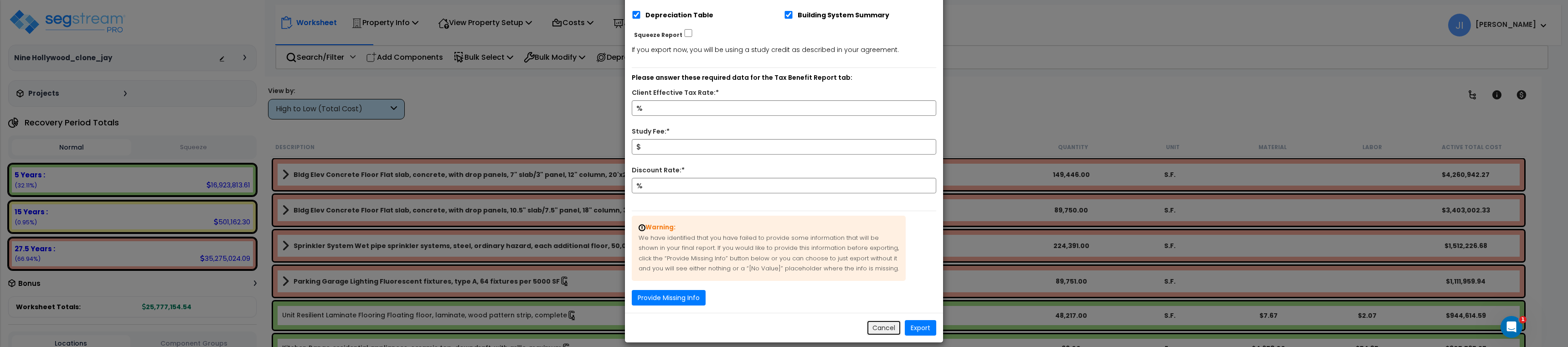
click at [883, 320] on button "Cancel" at bounding box center [884, 328] width 35 height 15
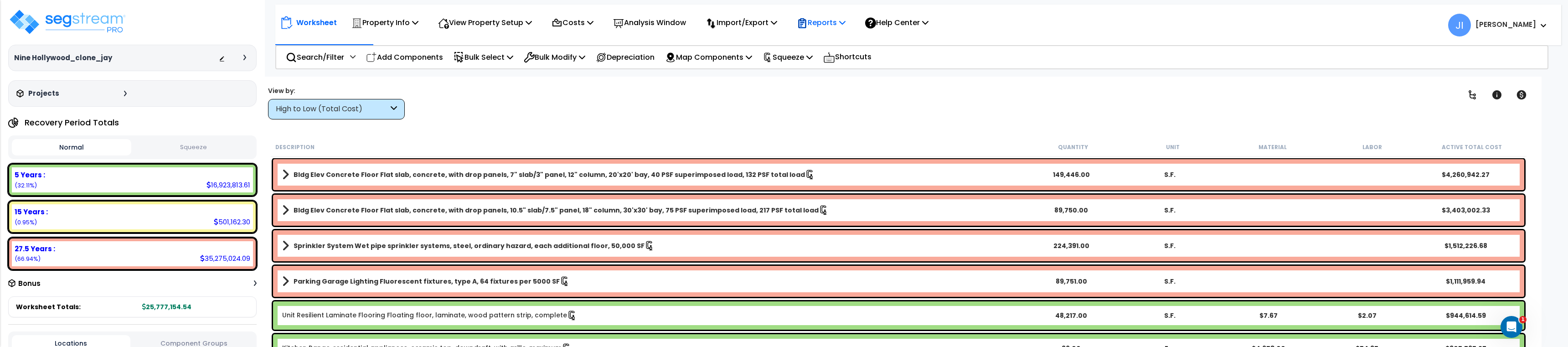
click at [826, 23] on p "Reports" at bounding box center [821, 23] width 49 height 12
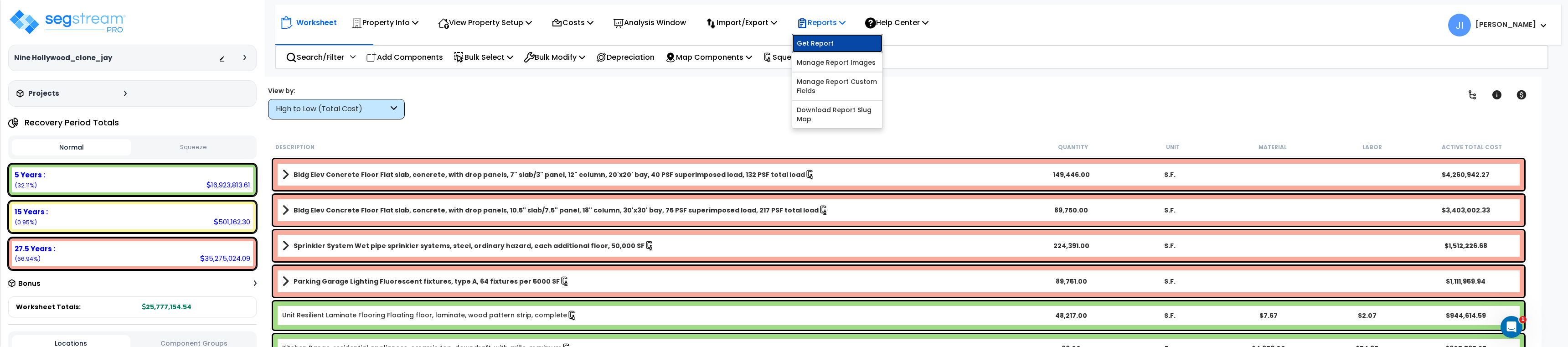
click at [828, 40] on link "Get Report" at bounding box center [837, 43] width 90 height 18
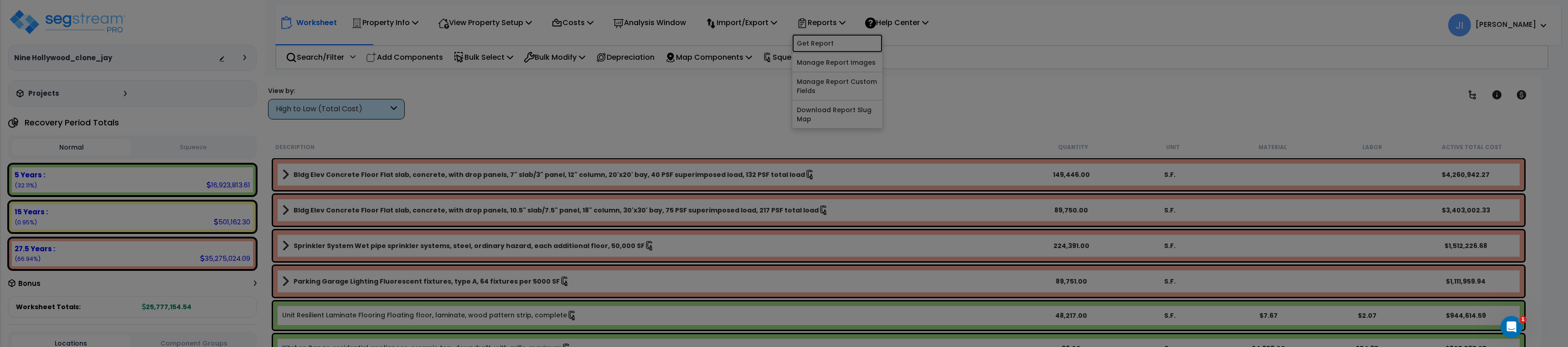
scroll to position [0, 0]
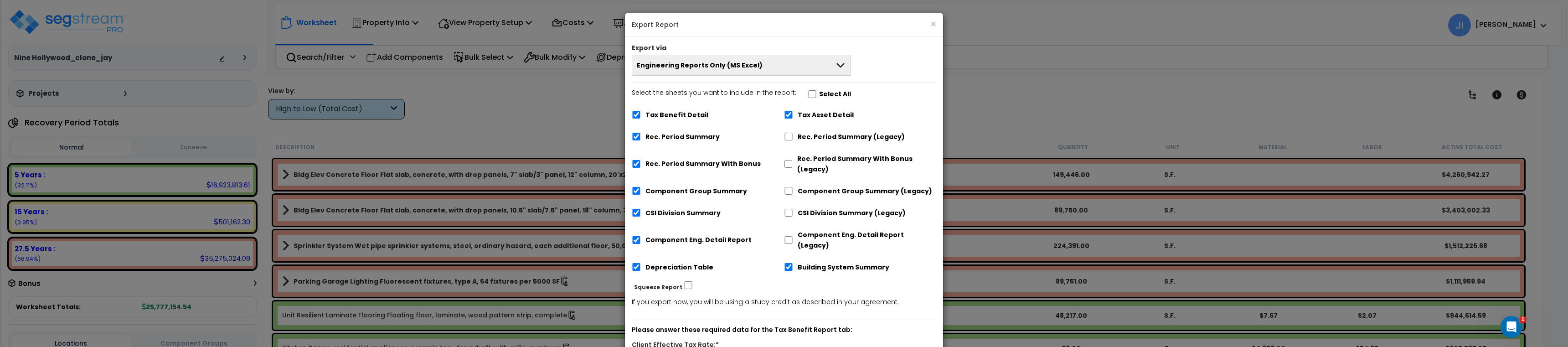
click at [771, 68] on button "Engineering Reports Only (MS Excel)" at bounding box center [741, 65] width 219 height 21
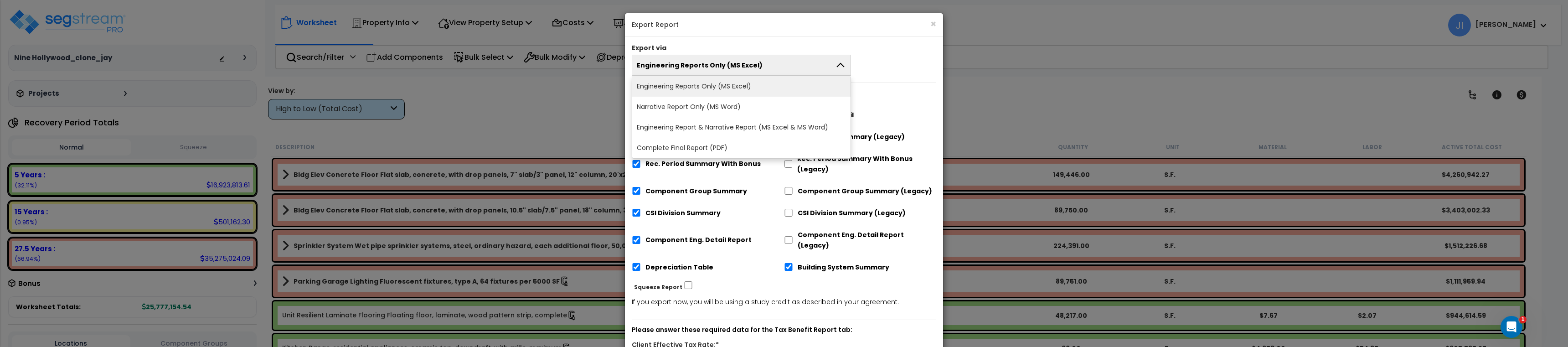
click at [756, 64] on button "Engineering Reports Only (MS Excel)" at bounding box center [741, 65] width 219 height 21
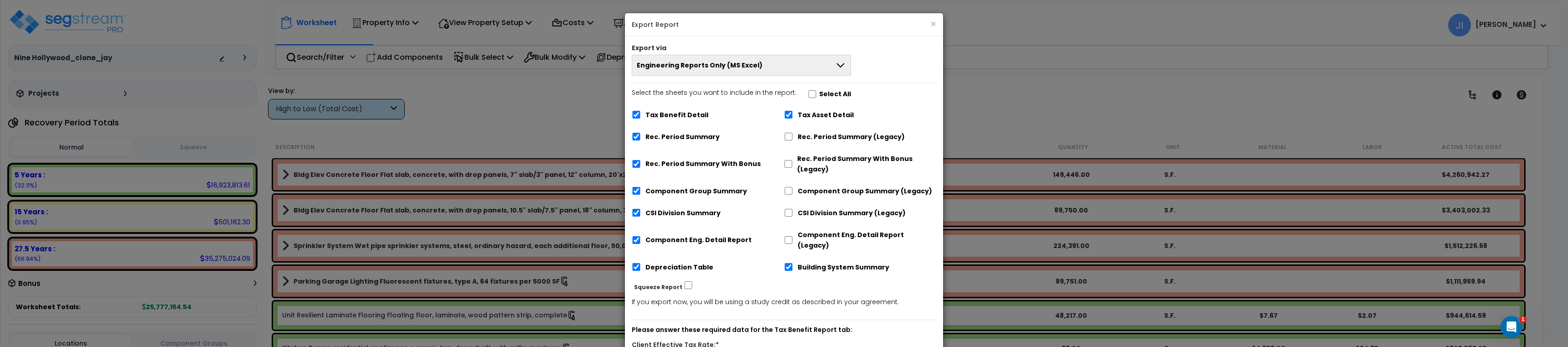
click at [1012, 99] on div "× Export Report Export via Engineering Reports Only (MS Excel) Engineering Repo…" at bounding box center [784, 174] width 1568 height 347
click at [935, 24] on button "×" at bounding box center [933, 24] width 6 height 10
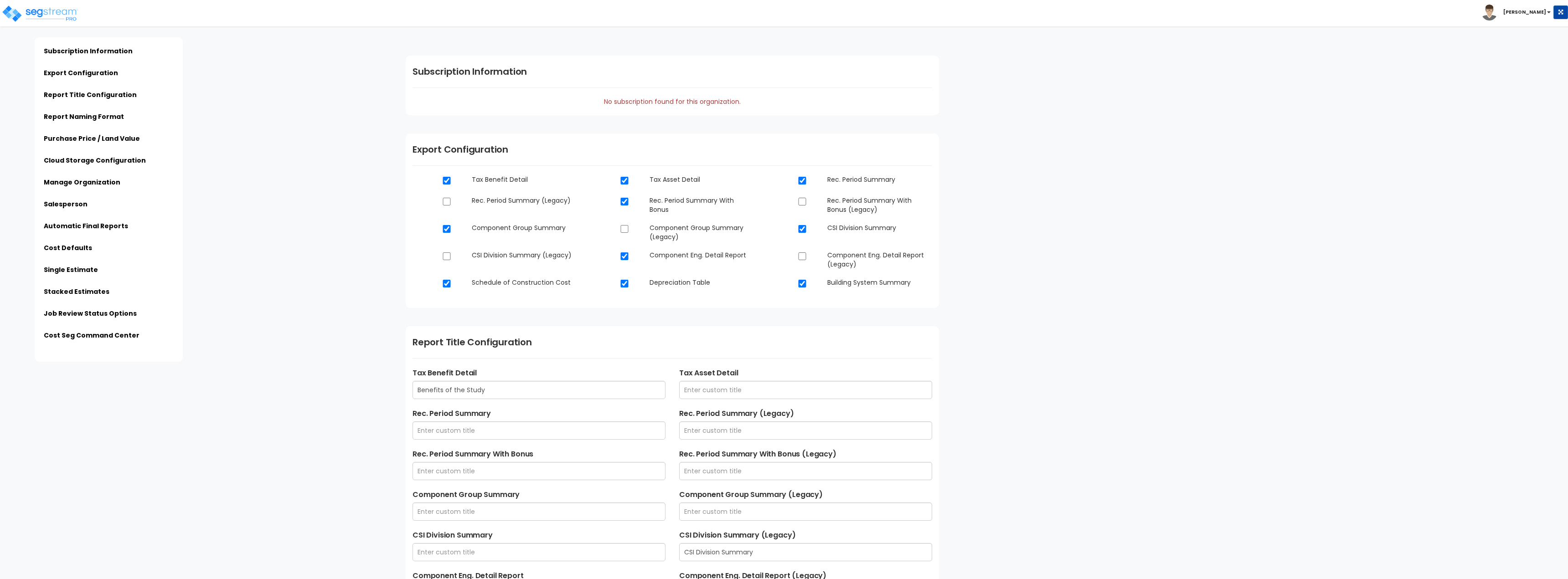
type input "$PROPERTY_NAME - $STREET_ADDRESS - Engineering Report"
type input "$PROPERTY_NAME - $STREET_ADDRESS - Final Report"
type input "$ESTIMATE_NAME - $STREET_ADDRESS"
type input "Admin"
type input "[STREET_ADDRESS]"
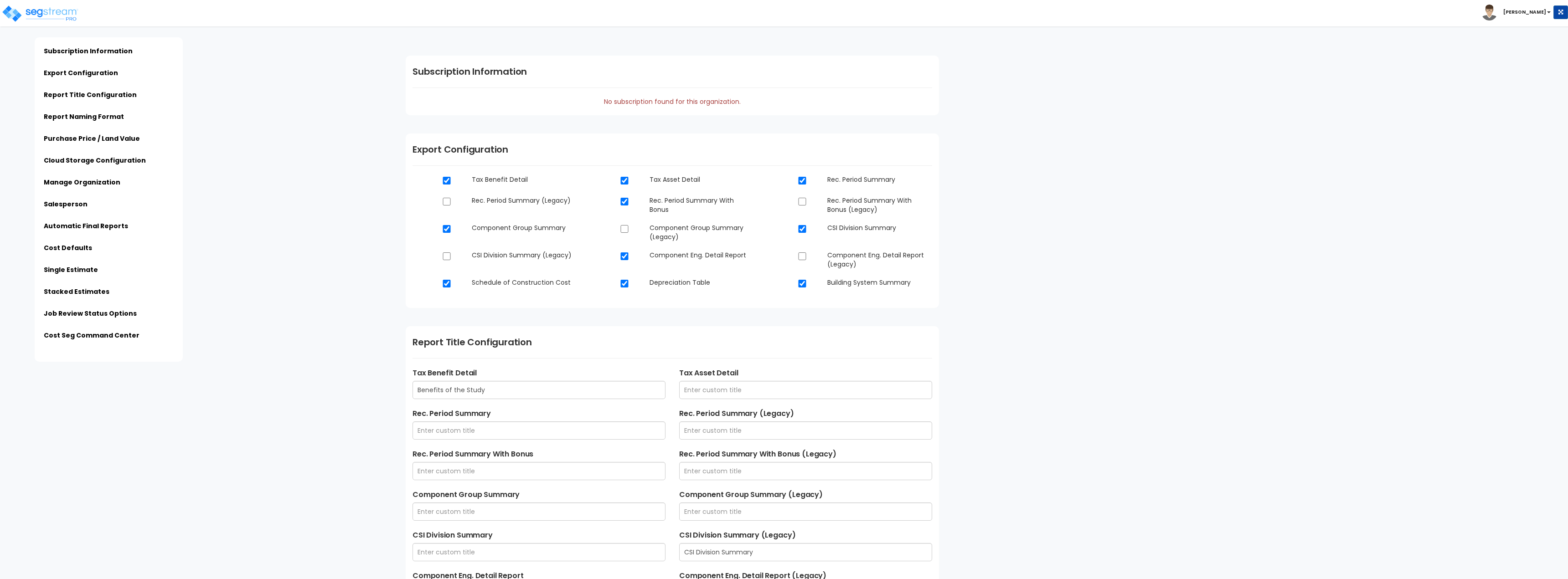
type input "[EMAIL_ADDRESS][DOMAIN_NAME]"
type input "[PHONE_NUMBER]"
type input "[PERSON_NAME]"
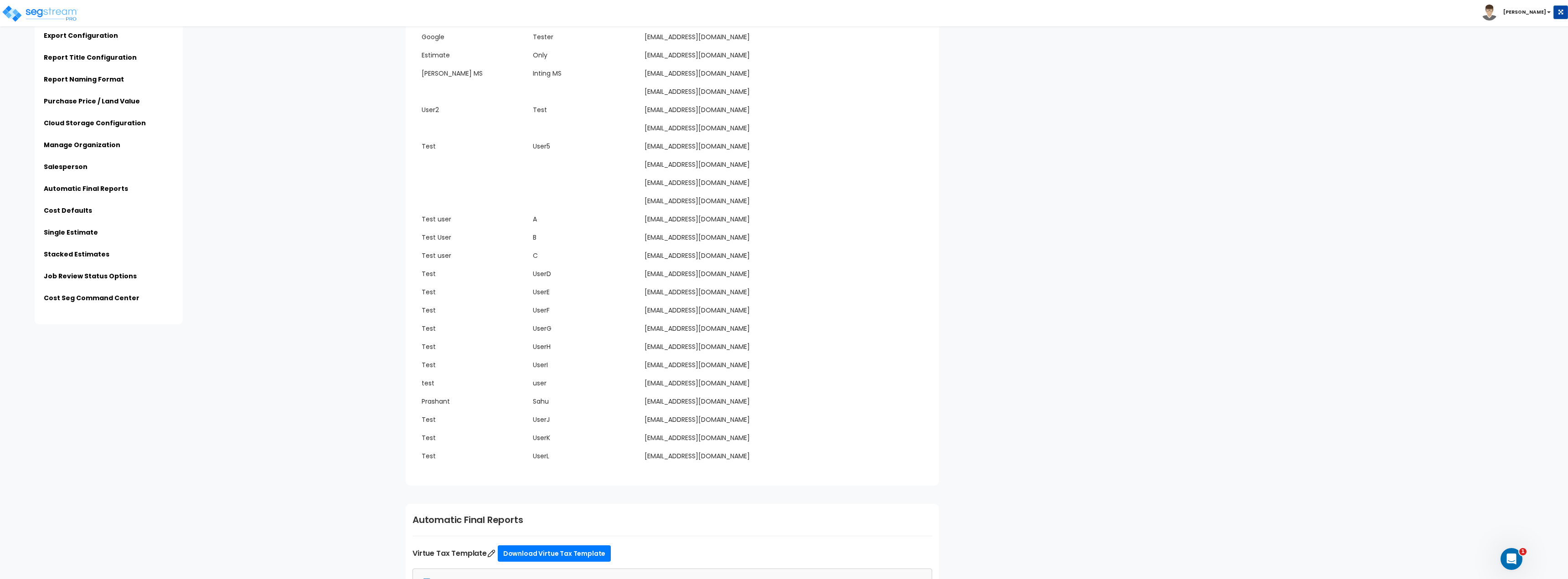
scroll to position [1958, 0]
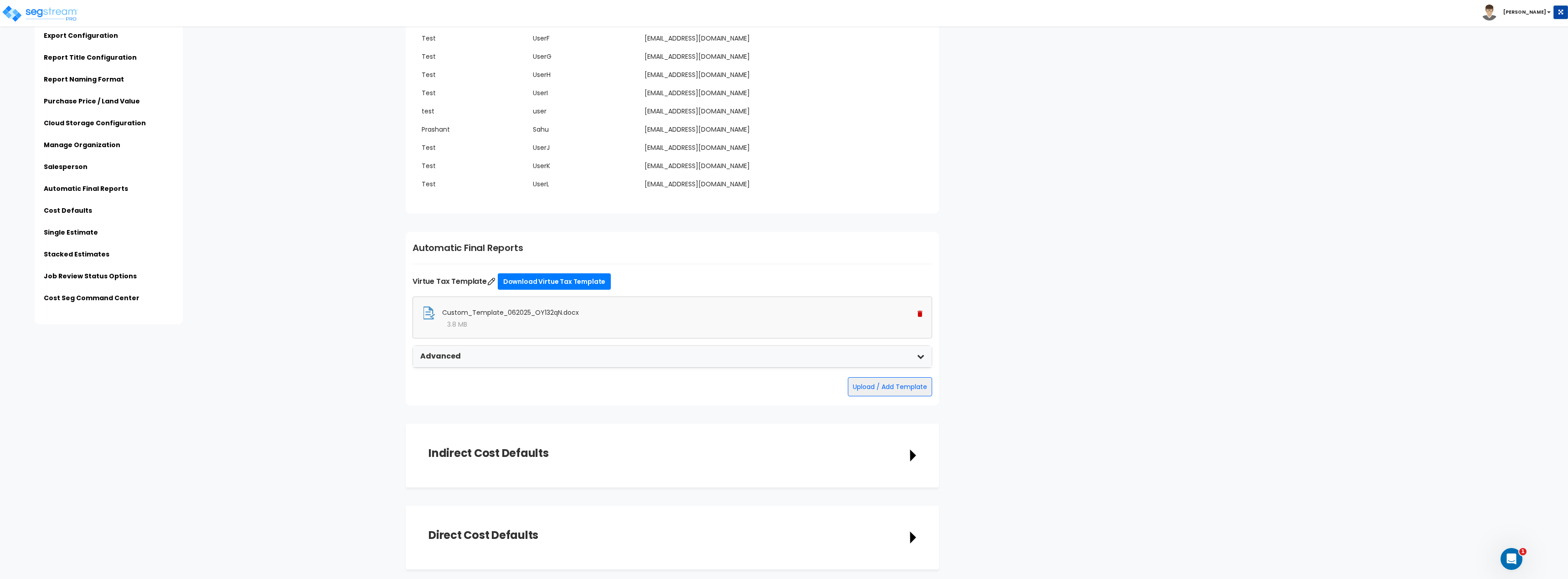
click at [40, 6] on div "Click to return on the top page" at bounding box center [46, 5] width 86 height 12
click at [29, 10] on div "Click to return on the top page" at bounding box center [46, 5] width 86 height 12
click at [52, 13] on img at bounding box center [40, 13] width 77 height 18
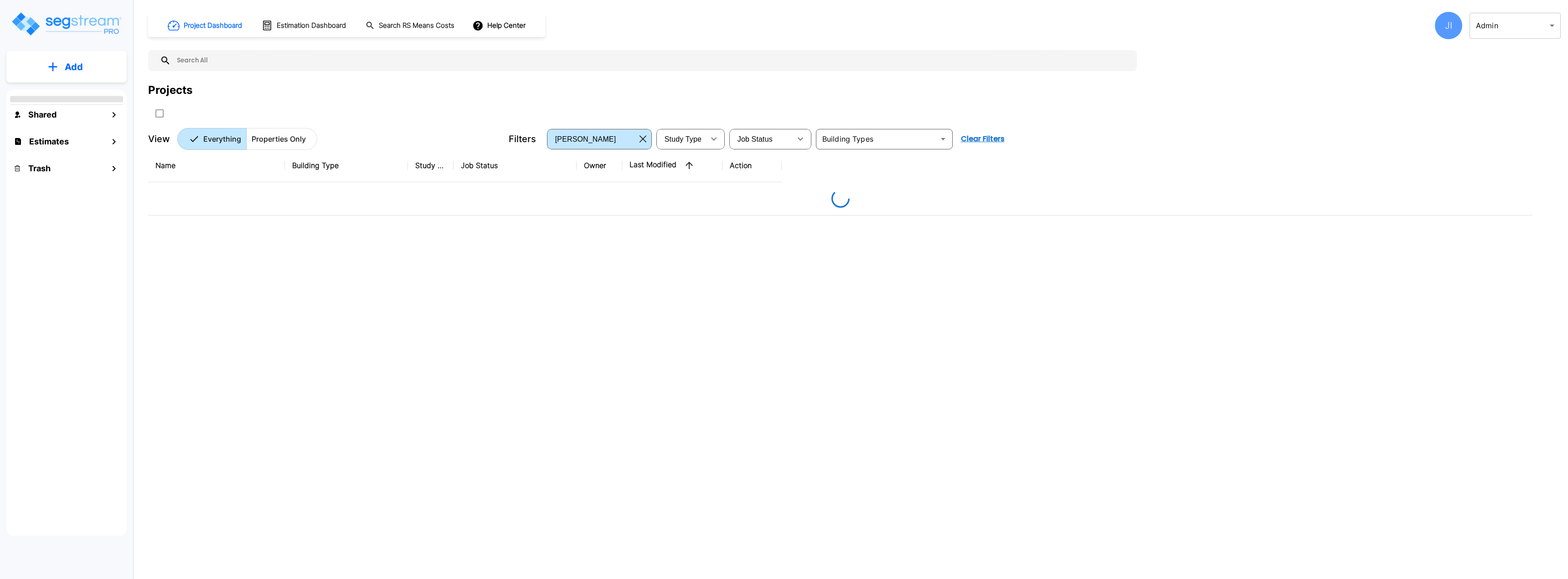
click at [1510, 26] on body "× Your report is being generated. Be patient! × We're working on your Modificat…" at bounding box center [784, 290] width 1568 height 579
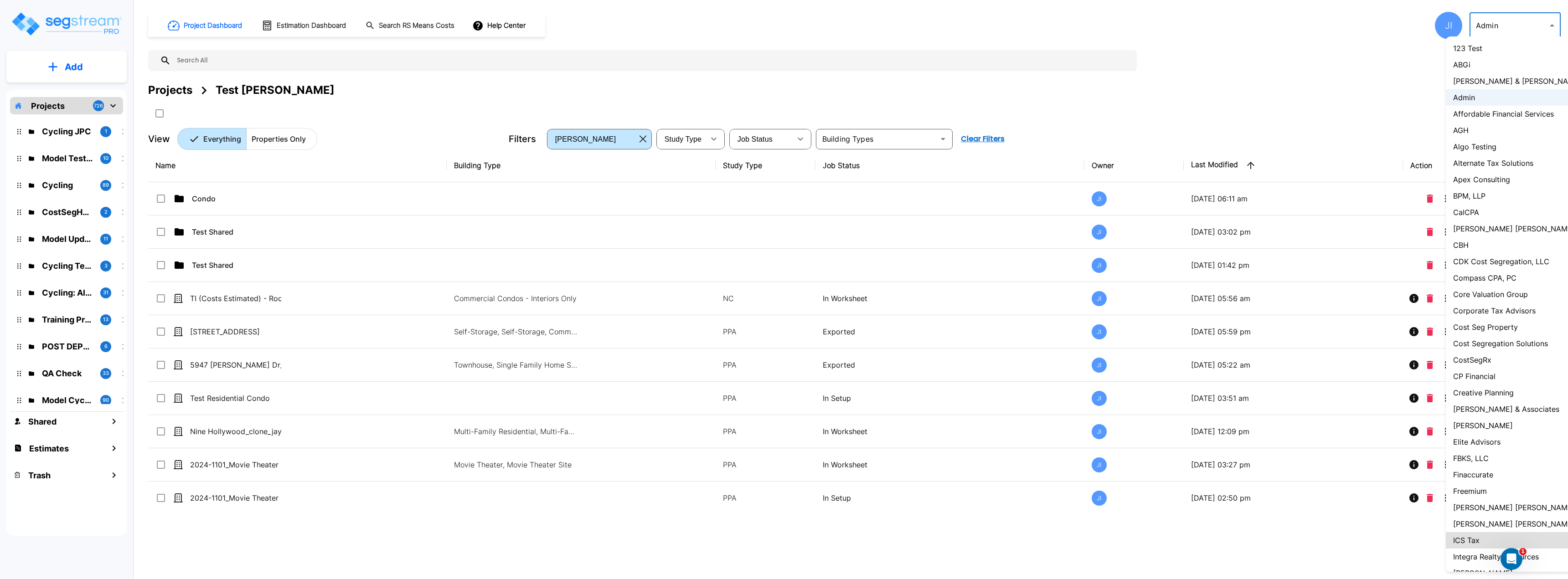
click at [1524, 24] on div at bounding box center [784, 290] width 1568 height 579
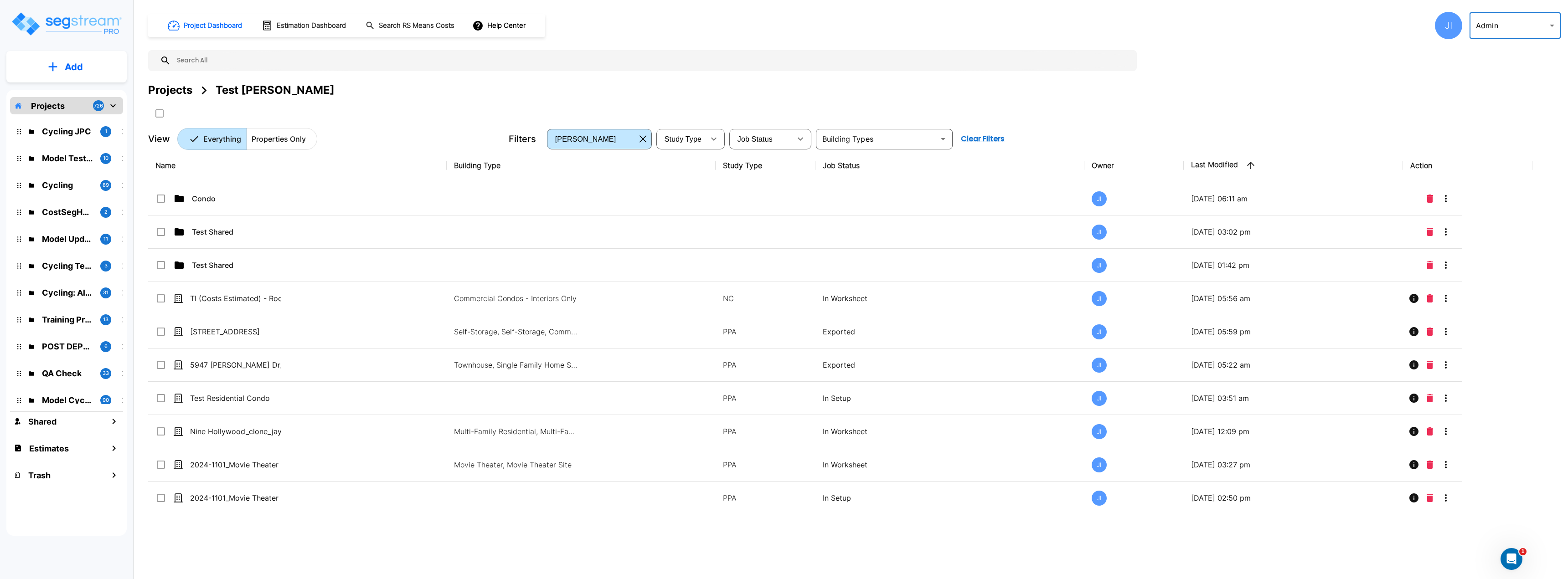
click at [1511, 27] on div "123 Test [PERSON_NAME] & [PERSON_NAME] CPAs Admin Affordable Financial Services…" at bounding box center [784, 290] width 1568 height 579
click at [1511, 27] on body "× Your report is being generated. Be patient! × We're working on your Modificat…" at bounding box center [784, 290] width 1568 height 579
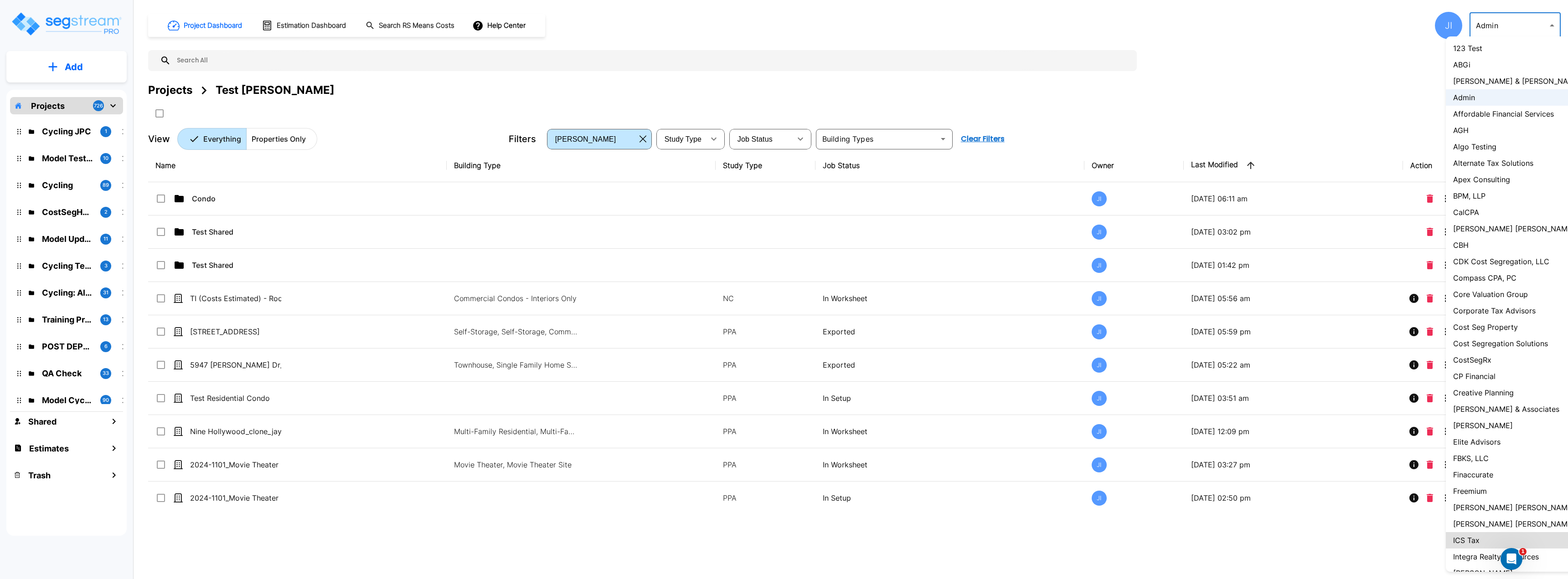
click at [1395, 94] on div at bounding box center [784, 290] width 1568 height 579
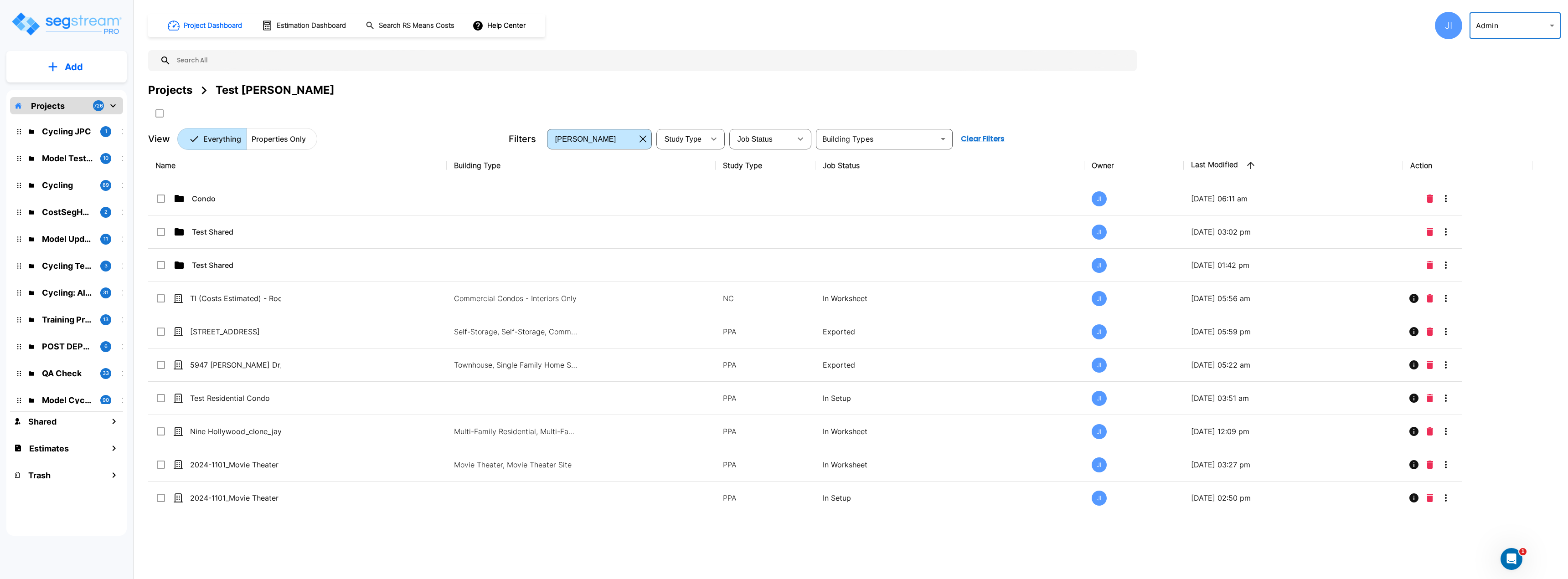
click at [1485, 27] on body "× Your report is being generated. Be patient! × We're working on your Modificat…" at bounding box center [784, 290] width 1568 height 579
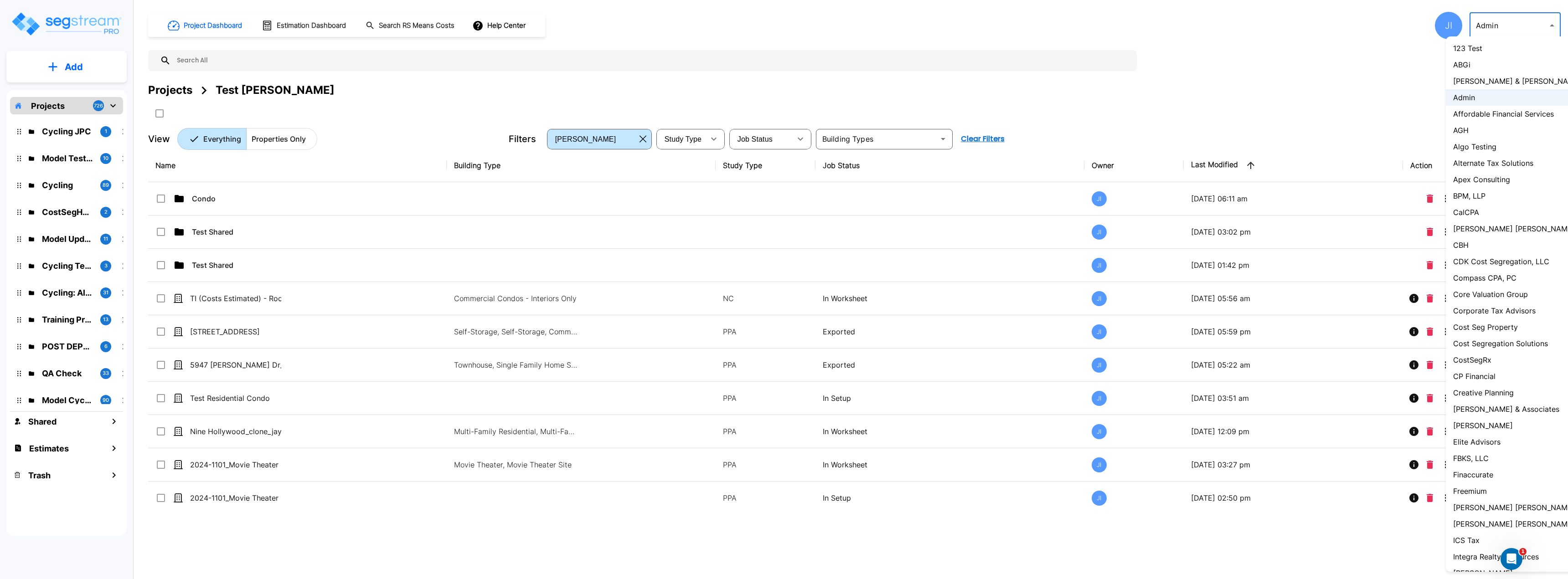
click at [1472, 94] on p "Admin" at bounding box center [1464, 97] width 22 height 11
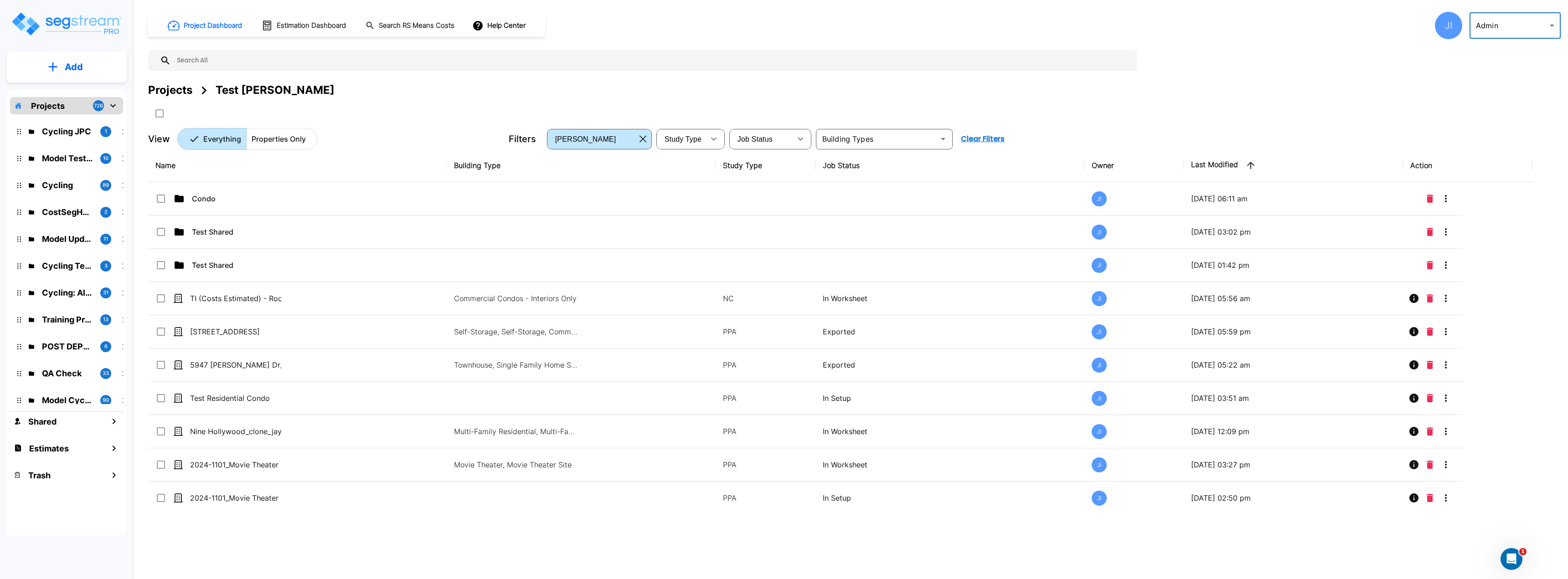
click at [1516, 13] on body "× Your report is being generated. Be patient! × We're working on your Modificat…" at bounding box center [784, 290] width 1568 height 579
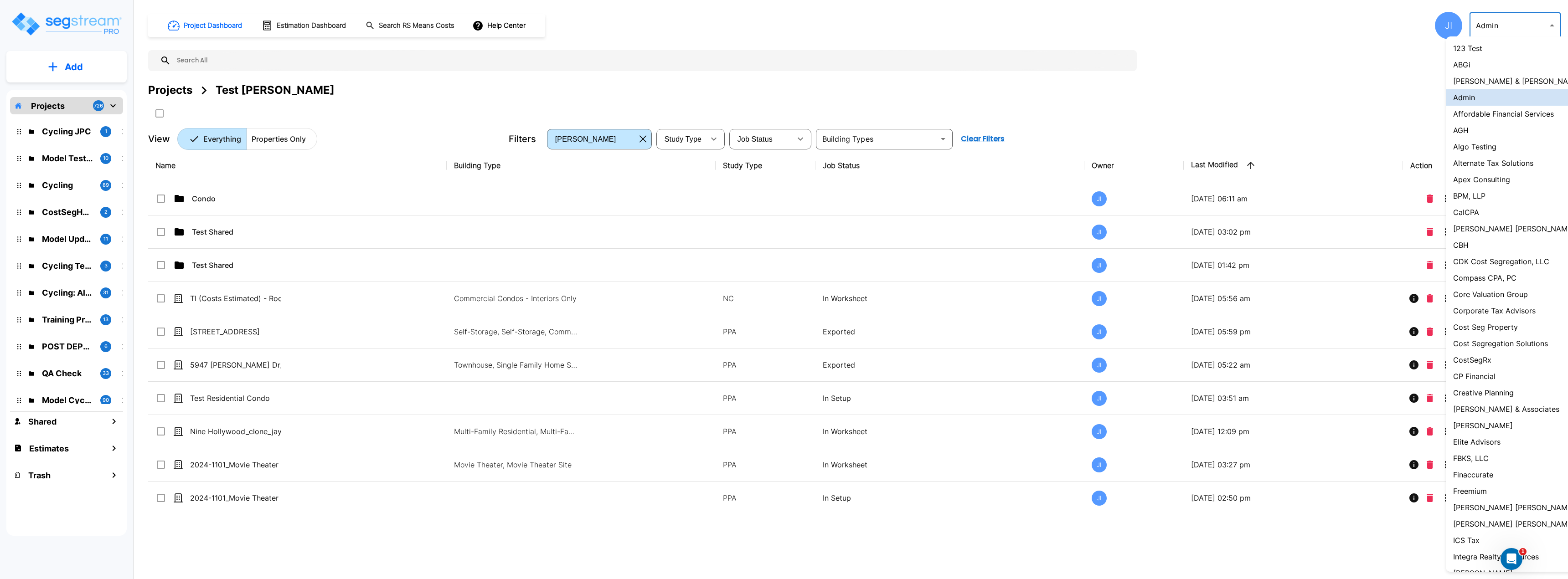
click at [1487, 48] on li "123 Test" at bounding box center [1530, 48] width 169 height 16
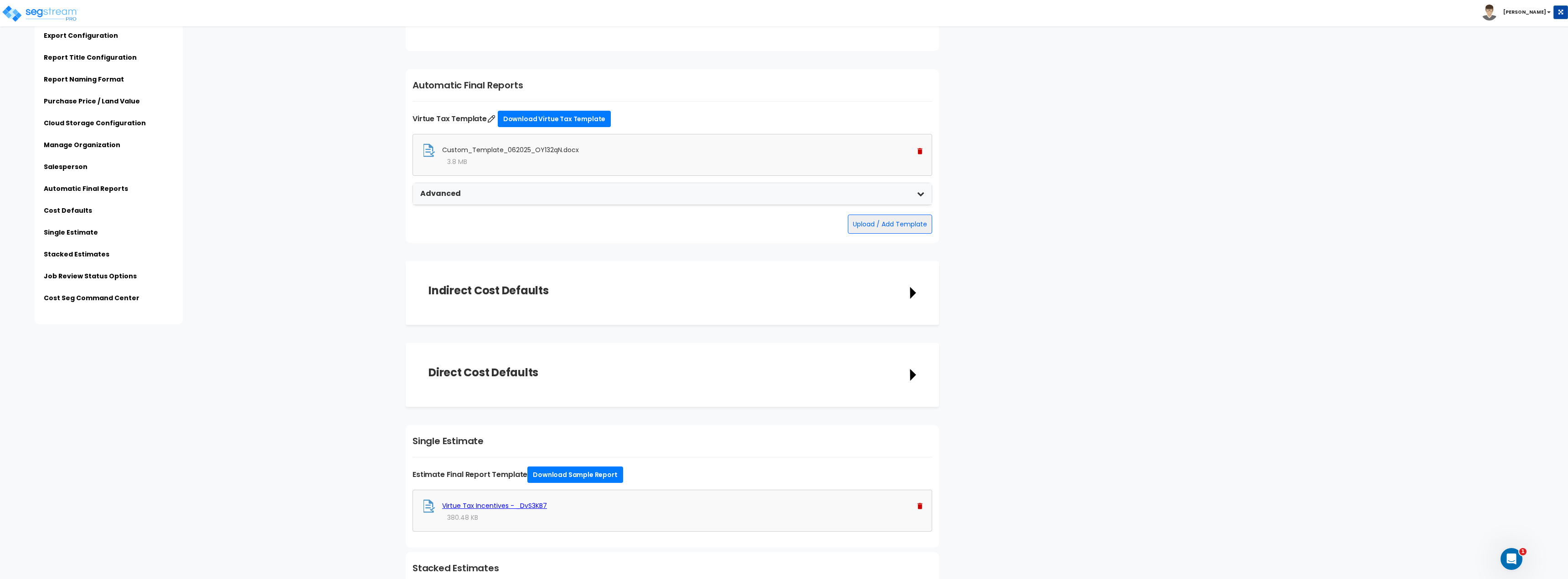
scroll to position [1958, 0]
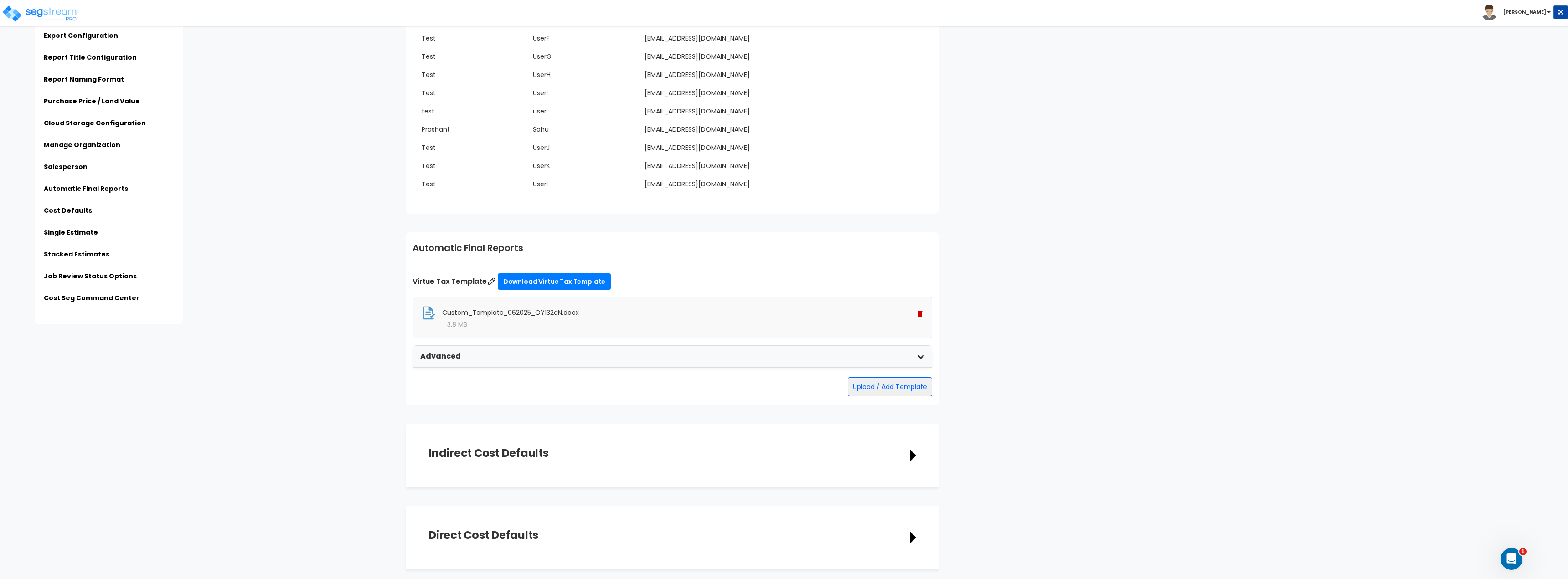
drag, startPoint x: 411, startPoint y: 282, endPoint x: 485, endPoint y: 280, distance: 74.0
click at [485, 280] on div "Automatic Final Reports Virtue Tax Template Download Virtue Tax Template Custom…" at bounding box center [672, 318] width 533 height 173
click at [463, 283] on label "Virtue Tax Template Download Virtue Tax Template" at bounding box center [673, 281] width 520 height 16
click at [537, 364] on div "Advanced" at bounding box center [672, 356] width 519 height 22
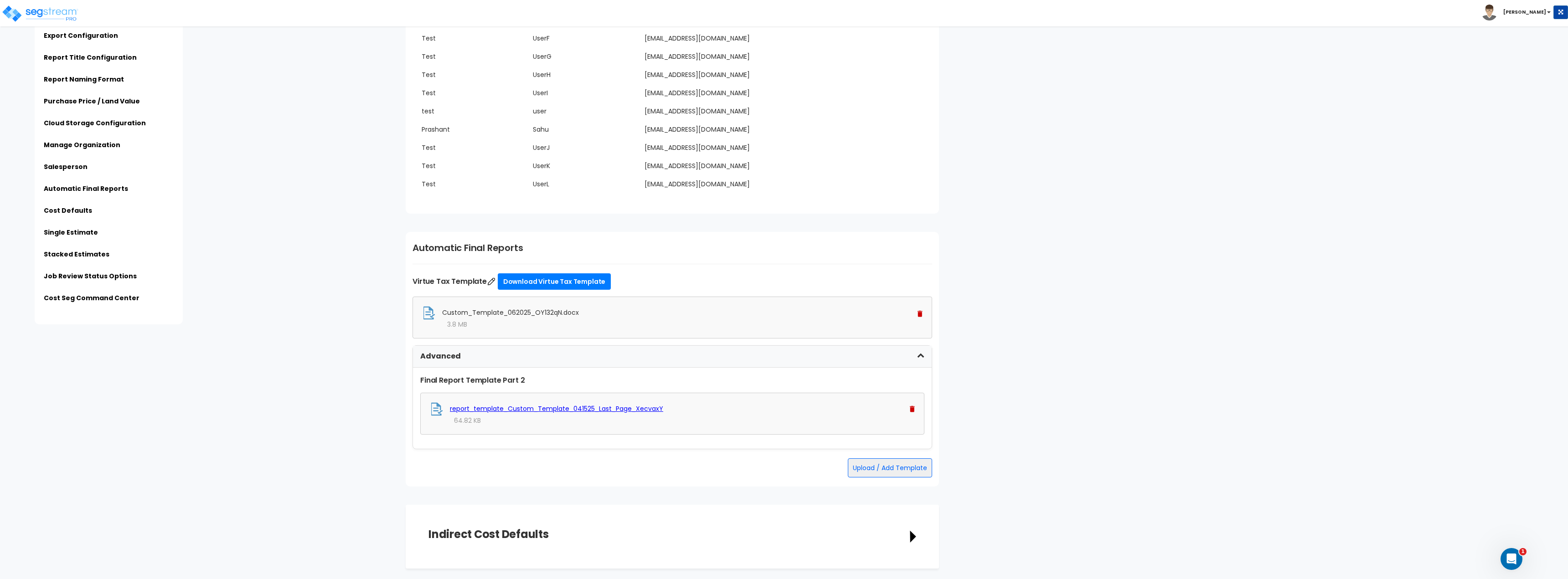
click at [539, 353] on div "Advanced" at bounding box center [672, 356] width 519 height 22
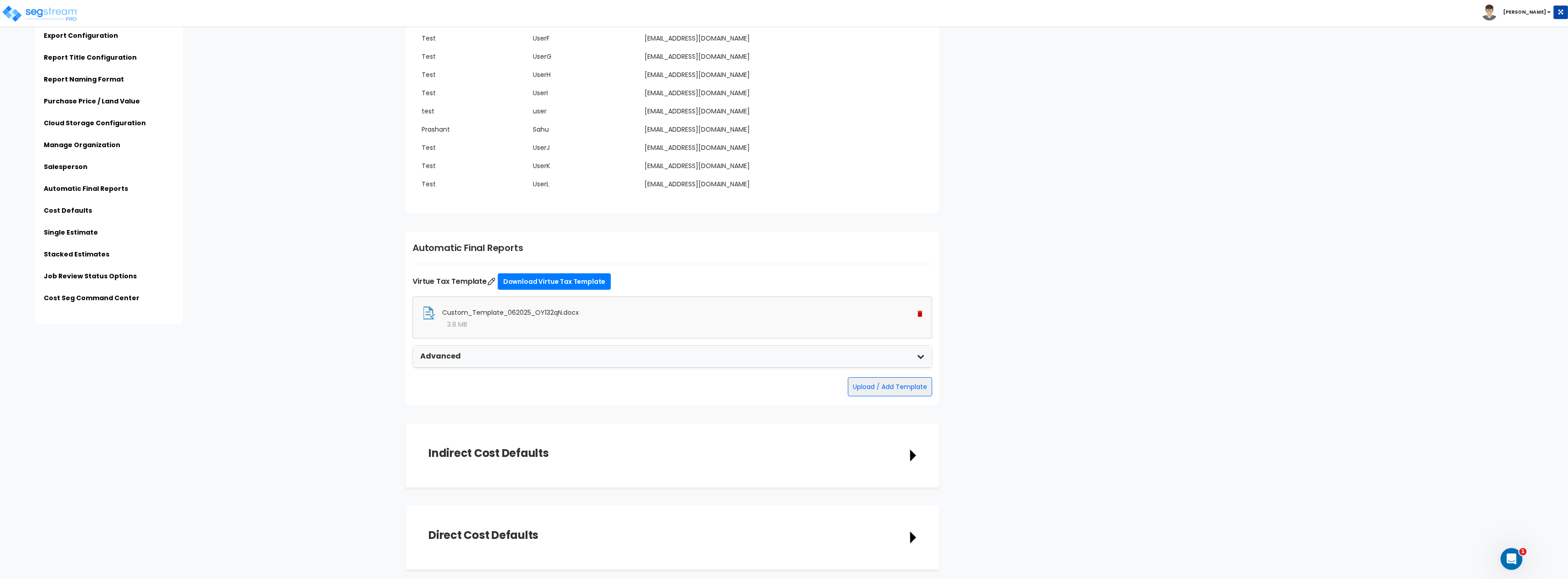
drag, startPoint x: 1080, startPoint y: 414, endPoint x: 1072, endPoint y: 421, distance: 10.6
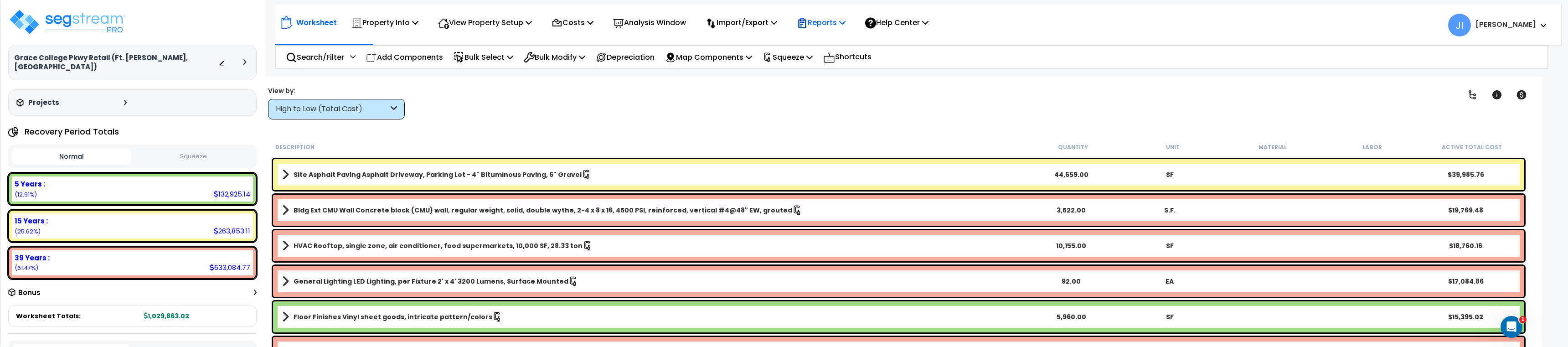
click at [827, 17] on p "Reports" at bounding box center [821, 23] width 49 height 12
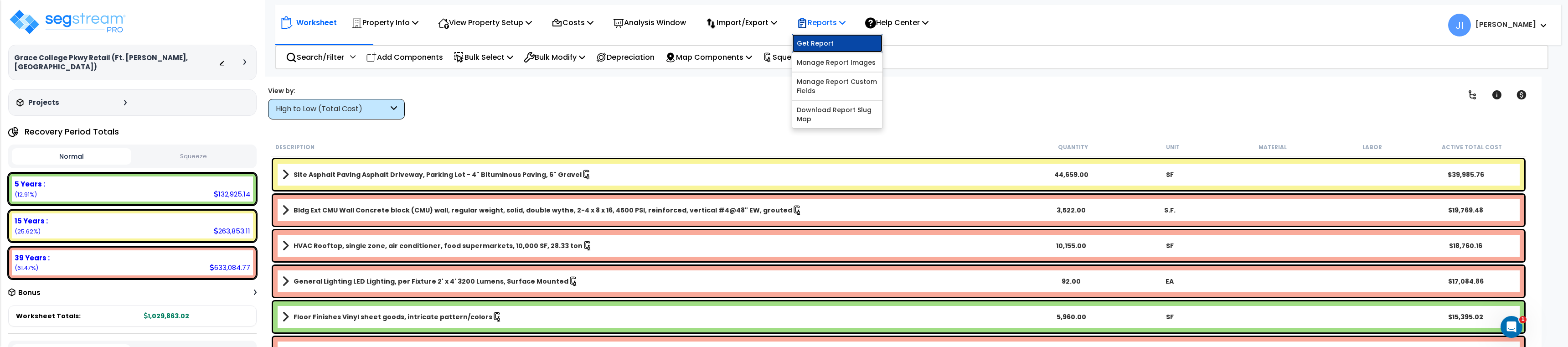
click at [830, 38] on link "Get Report" at bounding box center [837, 43] width 90 height 18
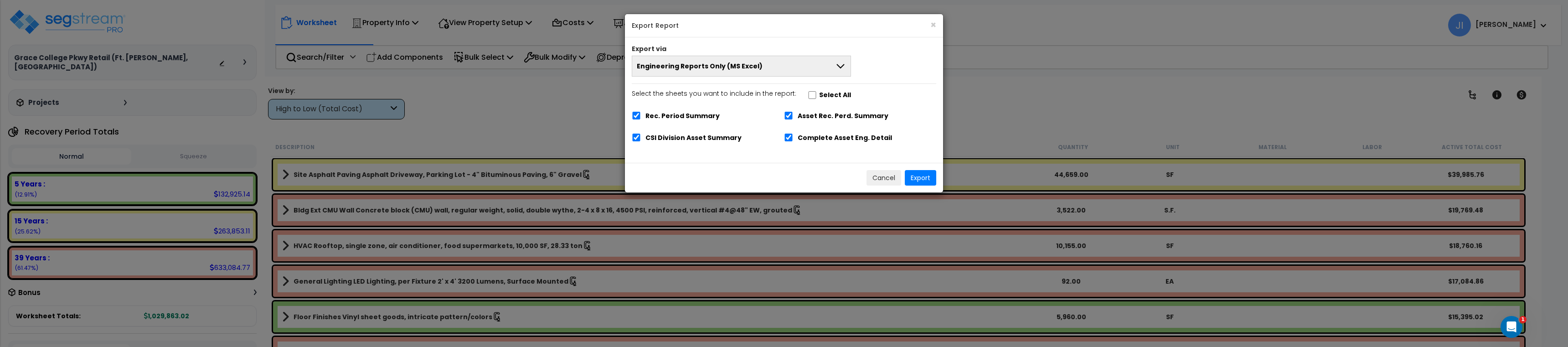
click at [738, 61] on span "Engineering Reports Only (MS Excel)" at bounding box center [699, 66] width 126 height 9
click at [906, 66] on div "Engineering Reports Only (MS Excel) Engineering Reports Only (MS Excel) Narrati…" at bounding box center [784, 66] width 318 height 21
click at [817, 60] on button "Engineering Reports Only (MS Excel)" at bounding box center [741, 66] width 219 height 21
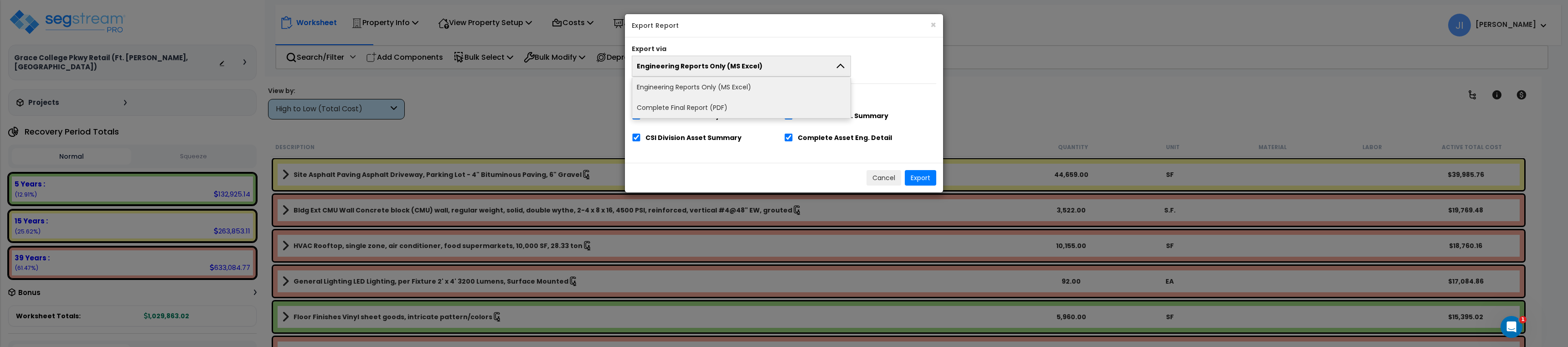
click at [696, 108] on li "Complete Final Report (PDF)" at bounding box center [741, 108] width 219 height 21
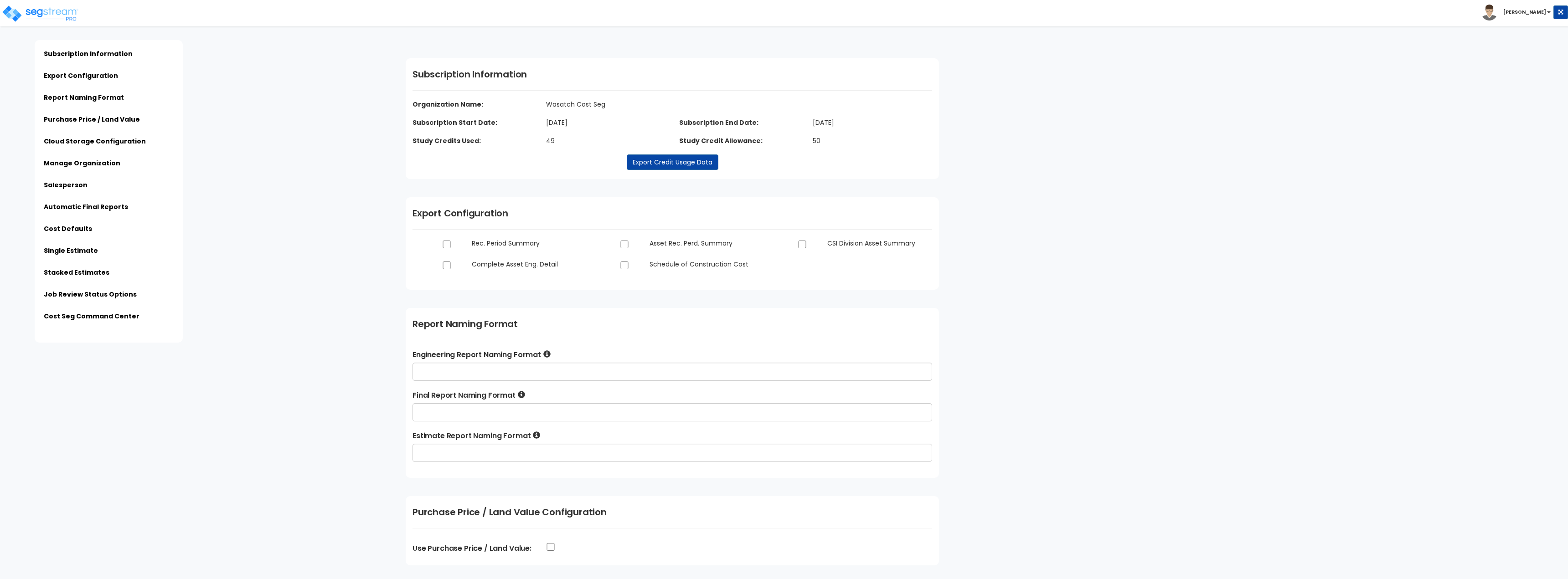
type input "Wasatch Cost Seg"
type input "Nationwide"
type input "[EMAIL_ADDRESS][DOMAIN_NAME]"
type input "[PHONE_NUMBER]"
type input "[PERSON_NAME]"
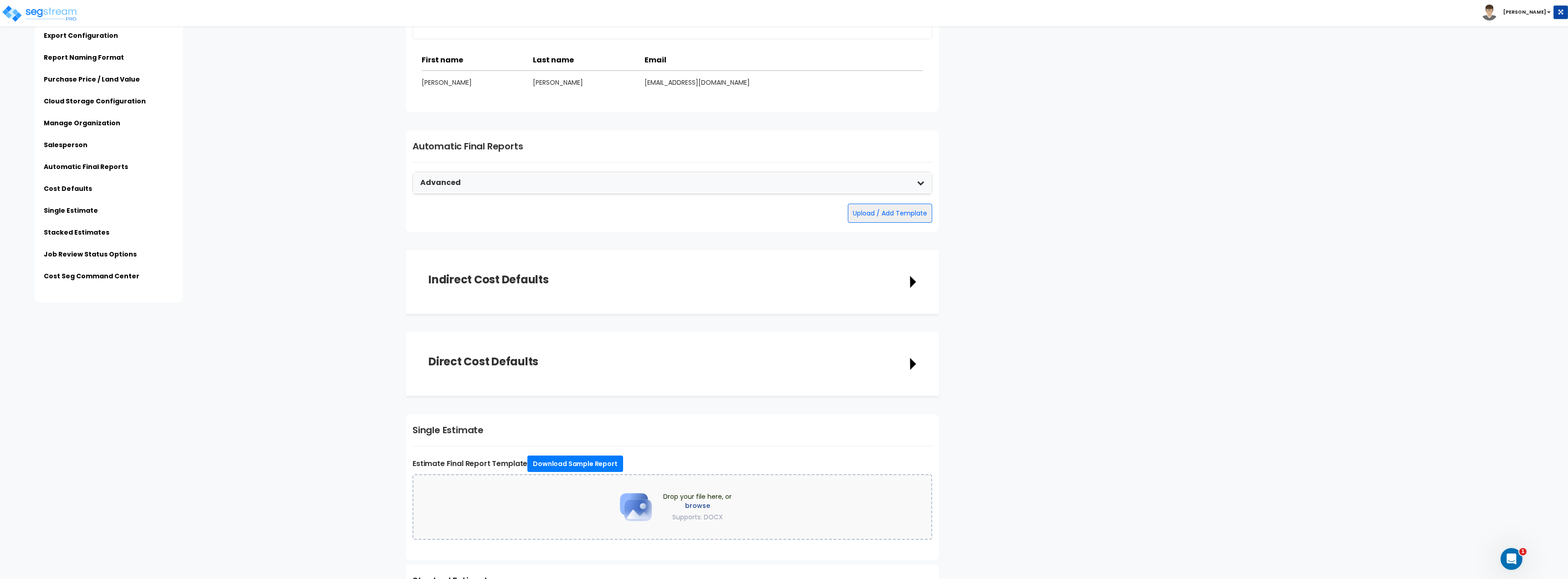
scroll to position [1047, 0]
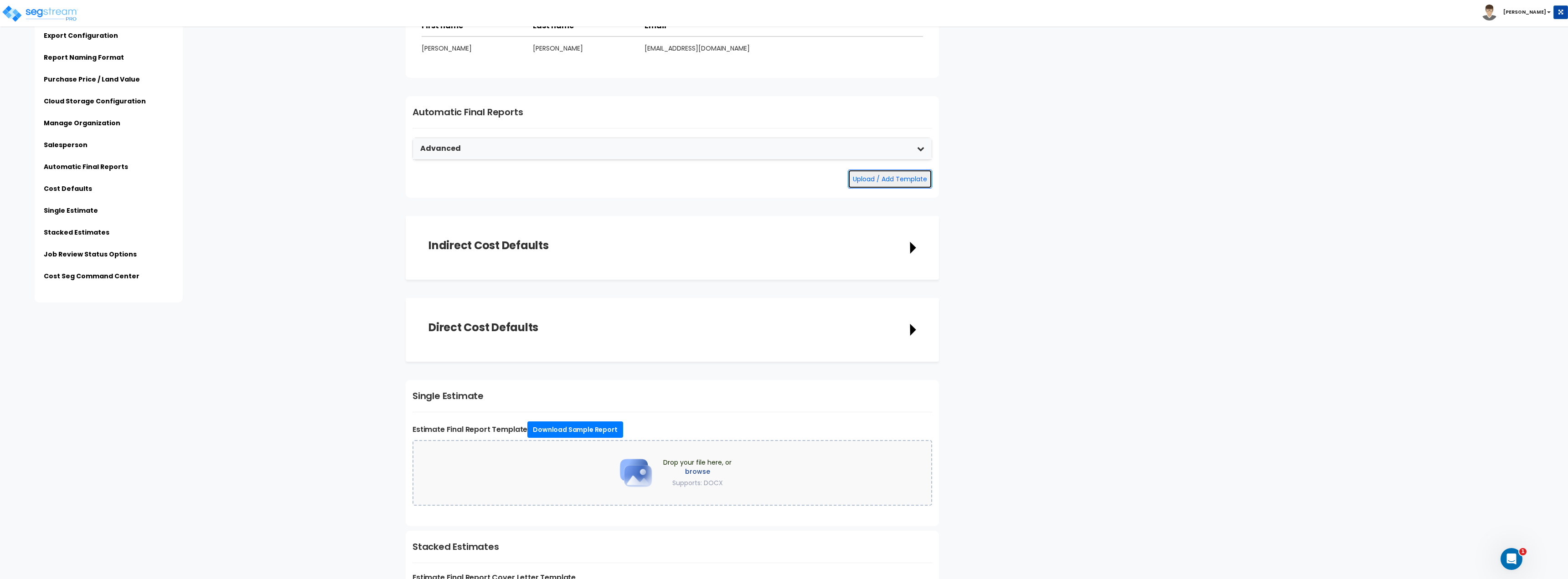
click at [903, 181] on button "Upload / Add Template" at bounding box center [890, 179] width 85 height 19
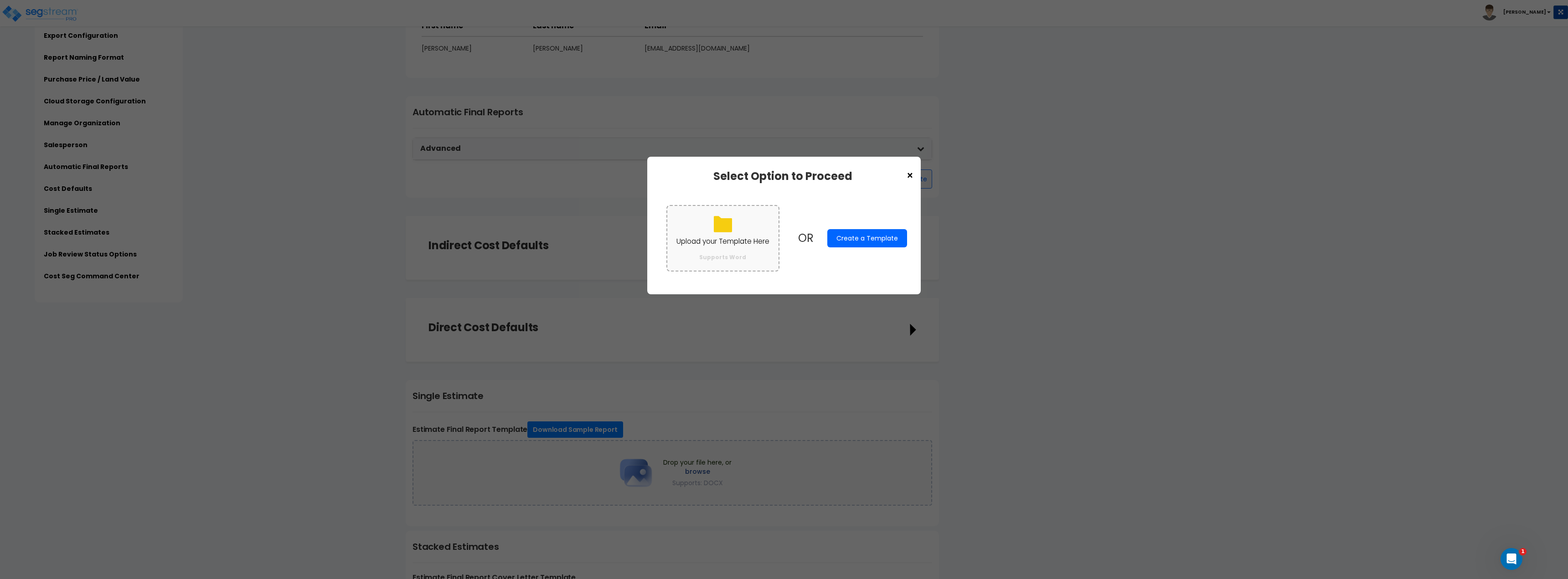
click at [741, 225] on label "Upload your Template Here Supports Word" at bounding box center [723, 238] width 113 height 66
click at [0, 0] on input "Upload your Template Here Supports Word" at bounding box center [0, 0] width 0 height 0
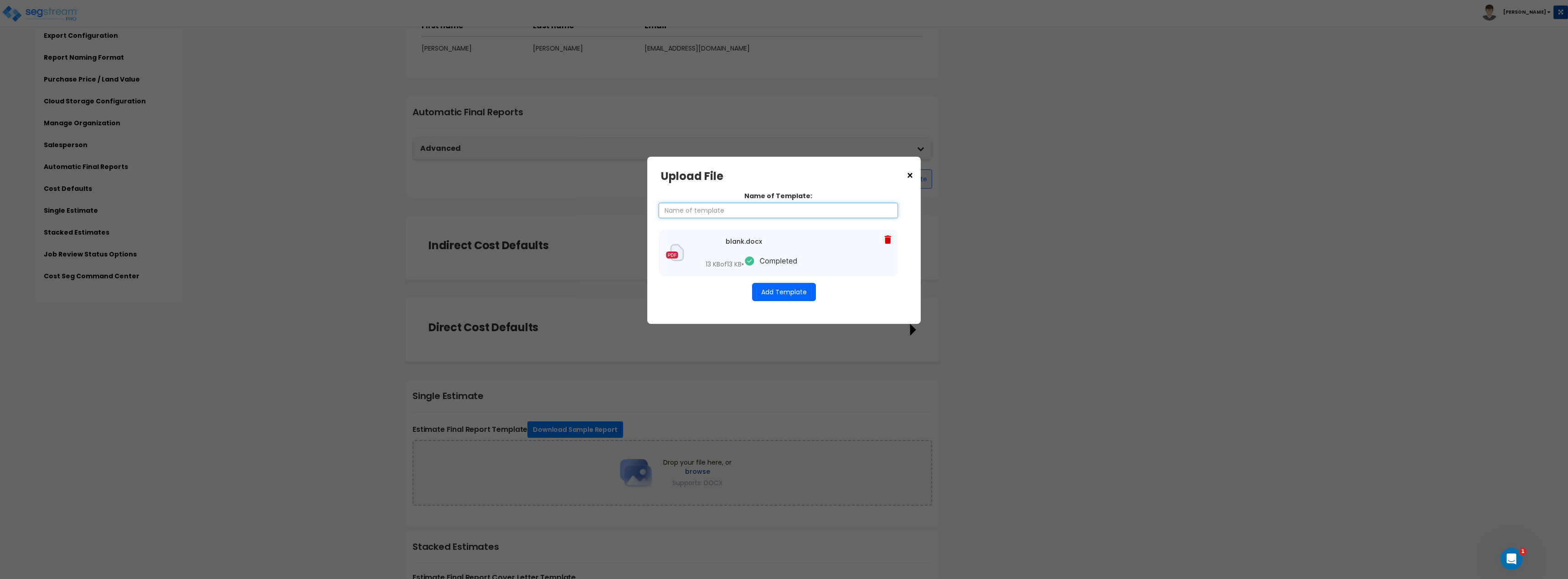
click at [693, 206] on input "Name of Template:" at bounding box center [778, 210] width 239 height 15
type input "B"
type input "Template 1"
click at [765, 290] on button "Add Template" at bounding box center [784, 292] width 64 height 18
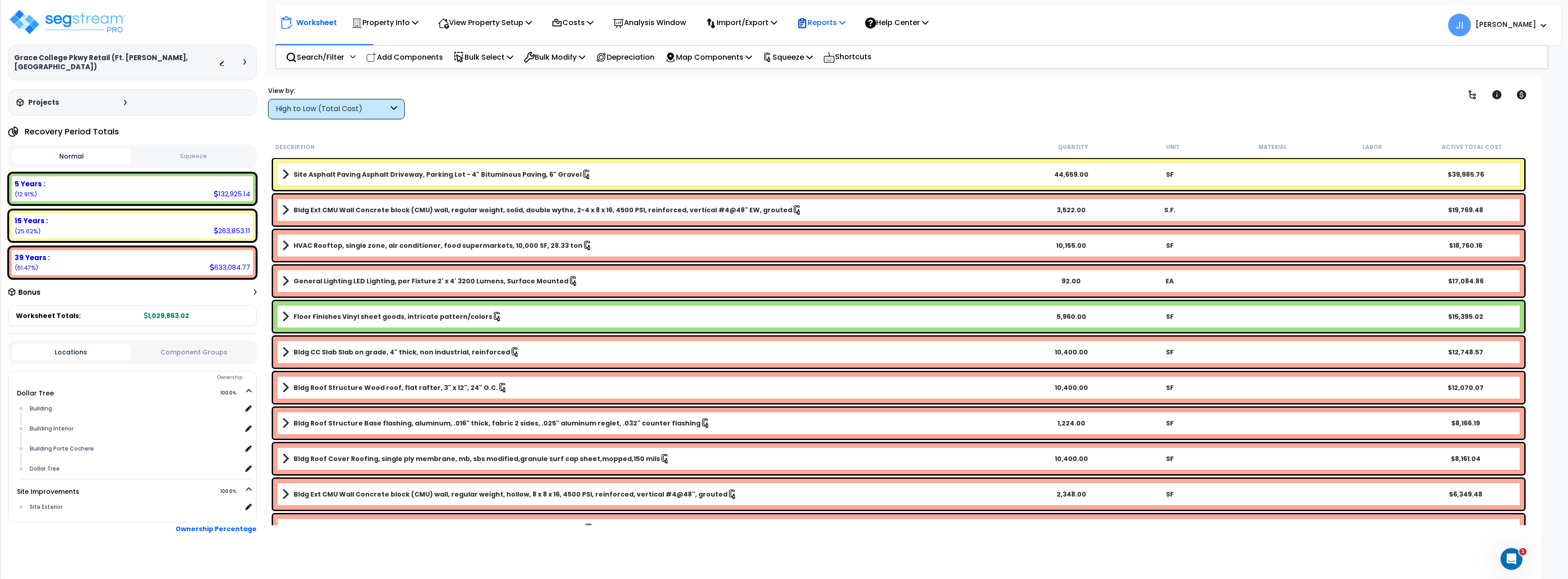
click at [829, 25] on p "Reports" at bounding box center [821, 23] width 49 height 12
click at [824, 44] on link "Get Report" at bounding box center [837, 43] width 90 height 18
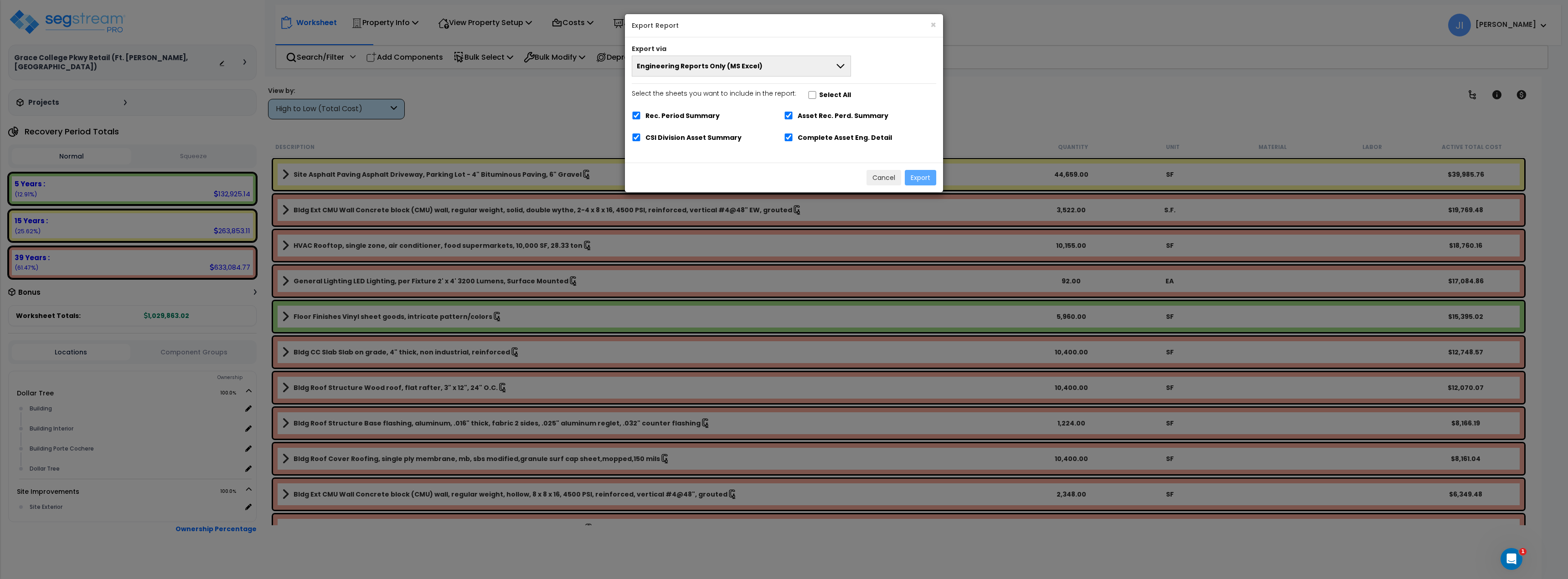
click at [772, 68] on button "Engineering Reports Only (MS Excel)" at bounding box center [741, 66] width 219 height 21
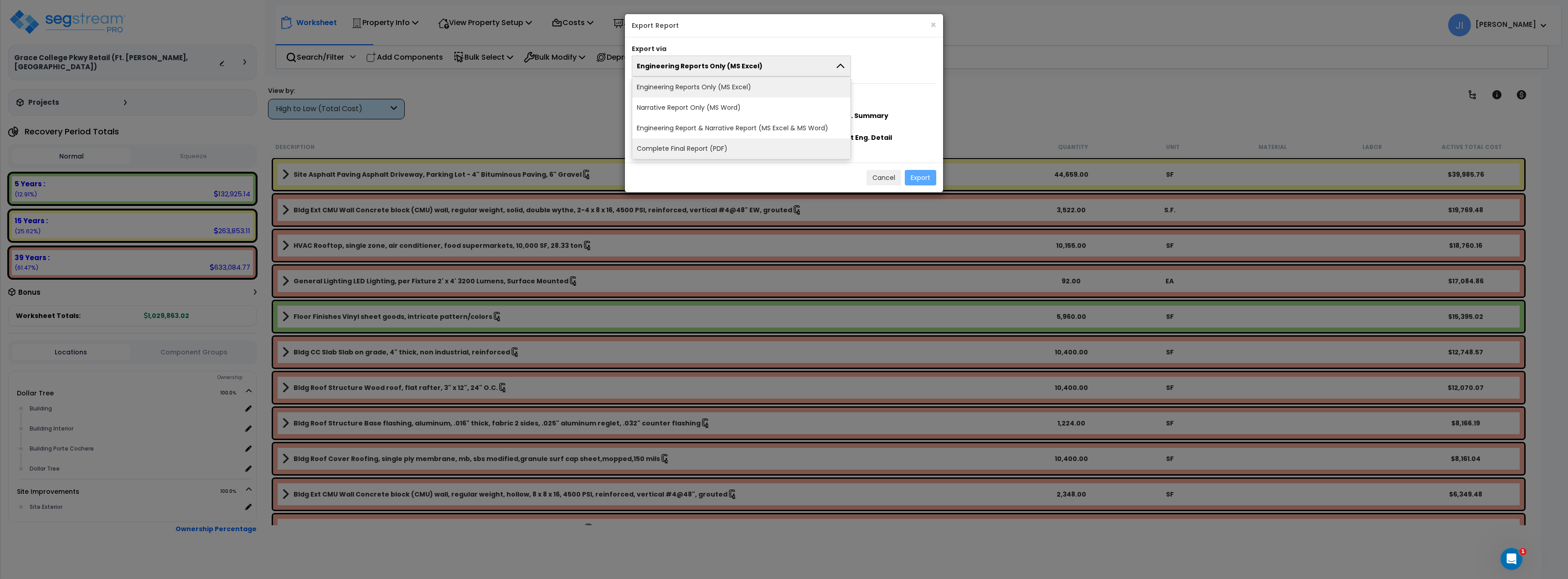
click at [693, 150] on li "Complete Final Report (PDF)" at bounding box center [741, 149] width 219 height 21
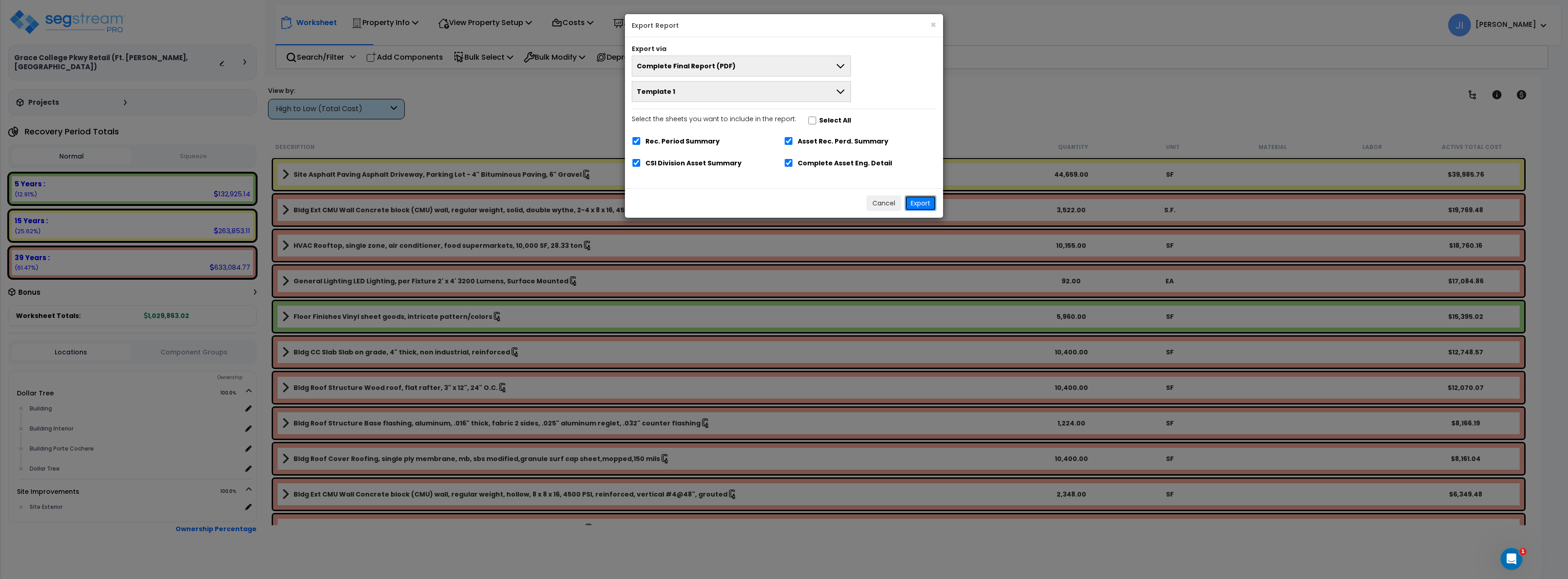
click at [924, 199] on button "Export" at bounding box center [920, 203] width 32 height 15
